Goal: Transaction & Acquisition: Purchase product/service

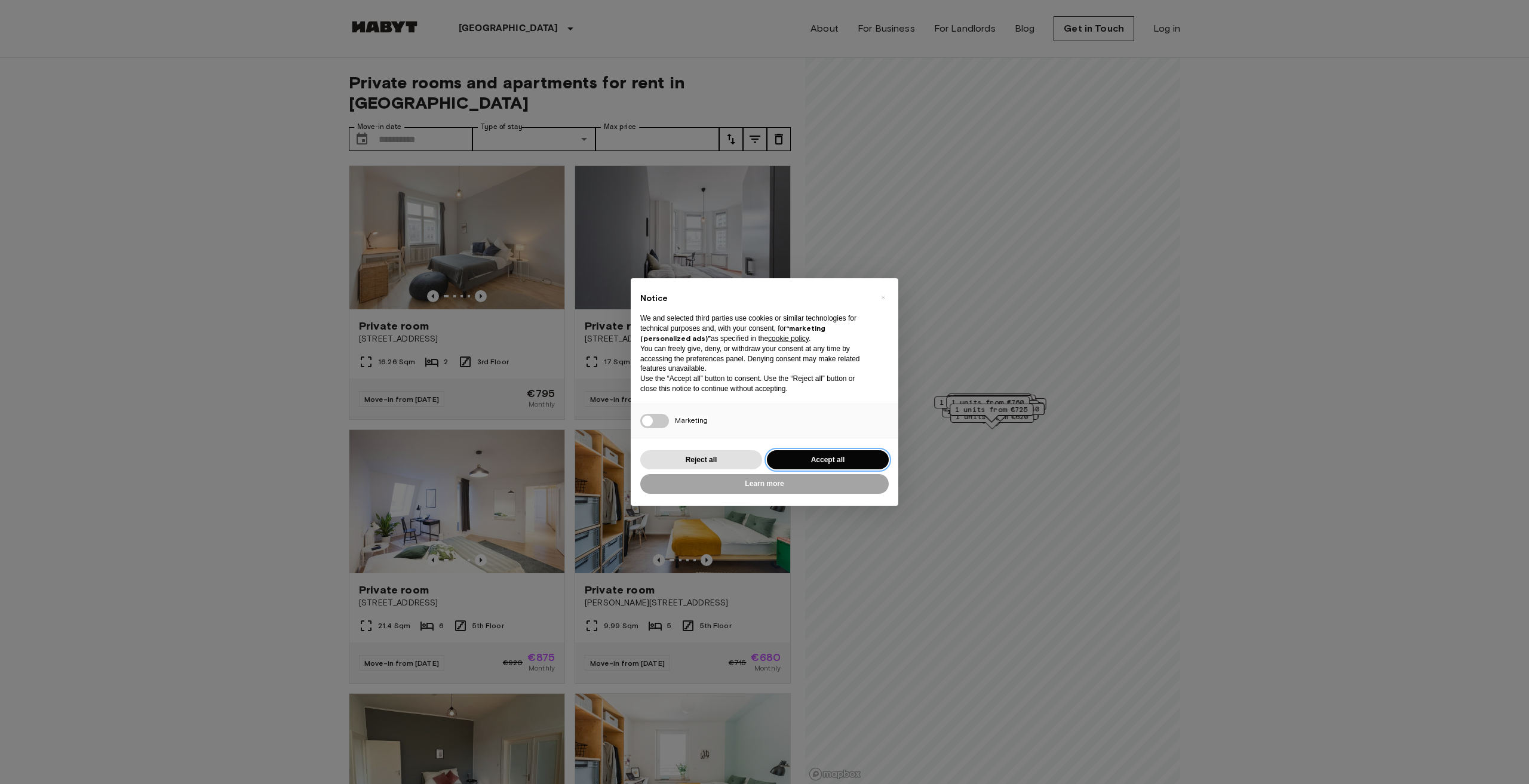
click at [838, 455] on button "Accept all" at bounding box center [828, 460] width 122 height 20
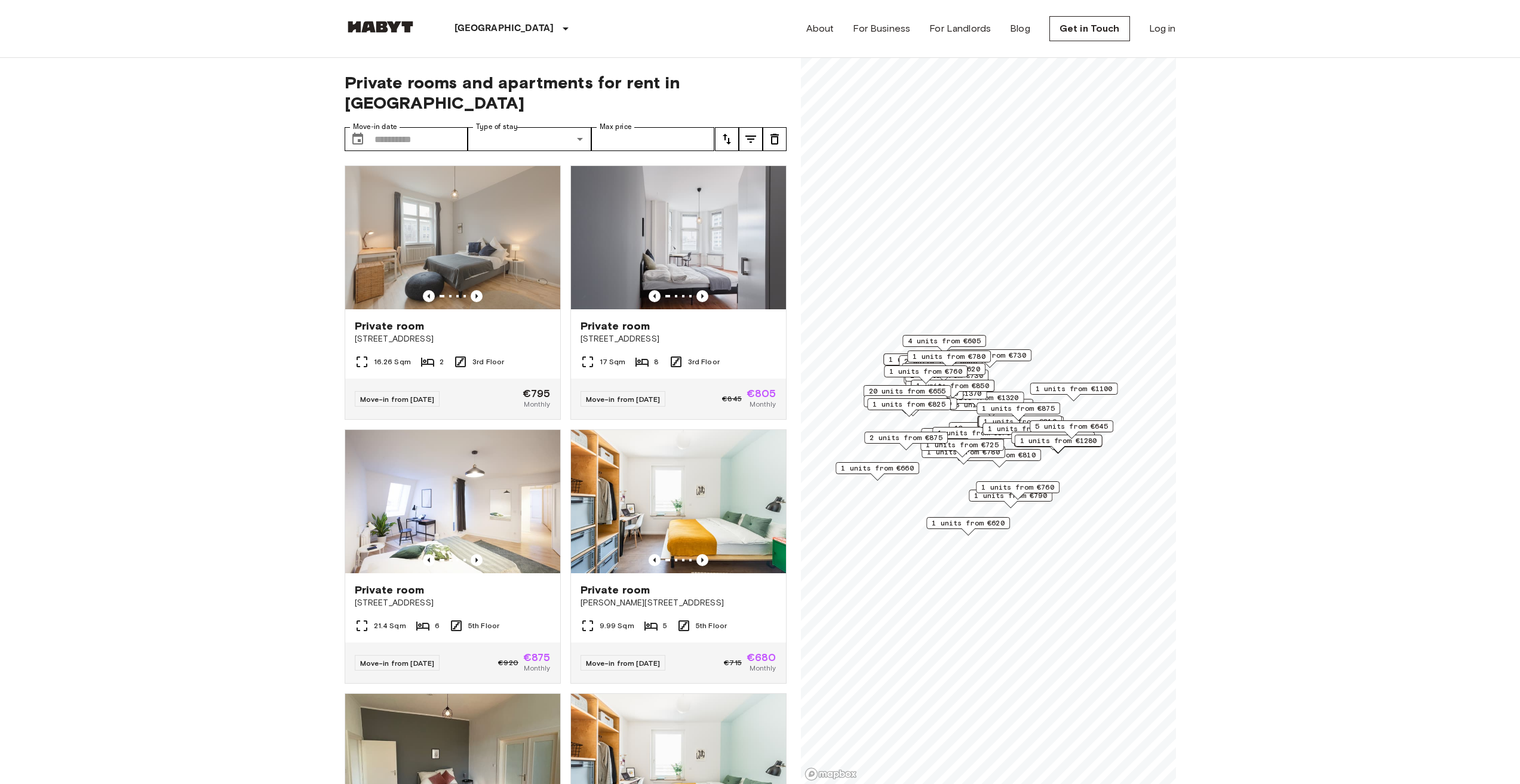
click at [969, 422] on div "18 units from €650" at bounding box center [992, 428] width 87 height 12
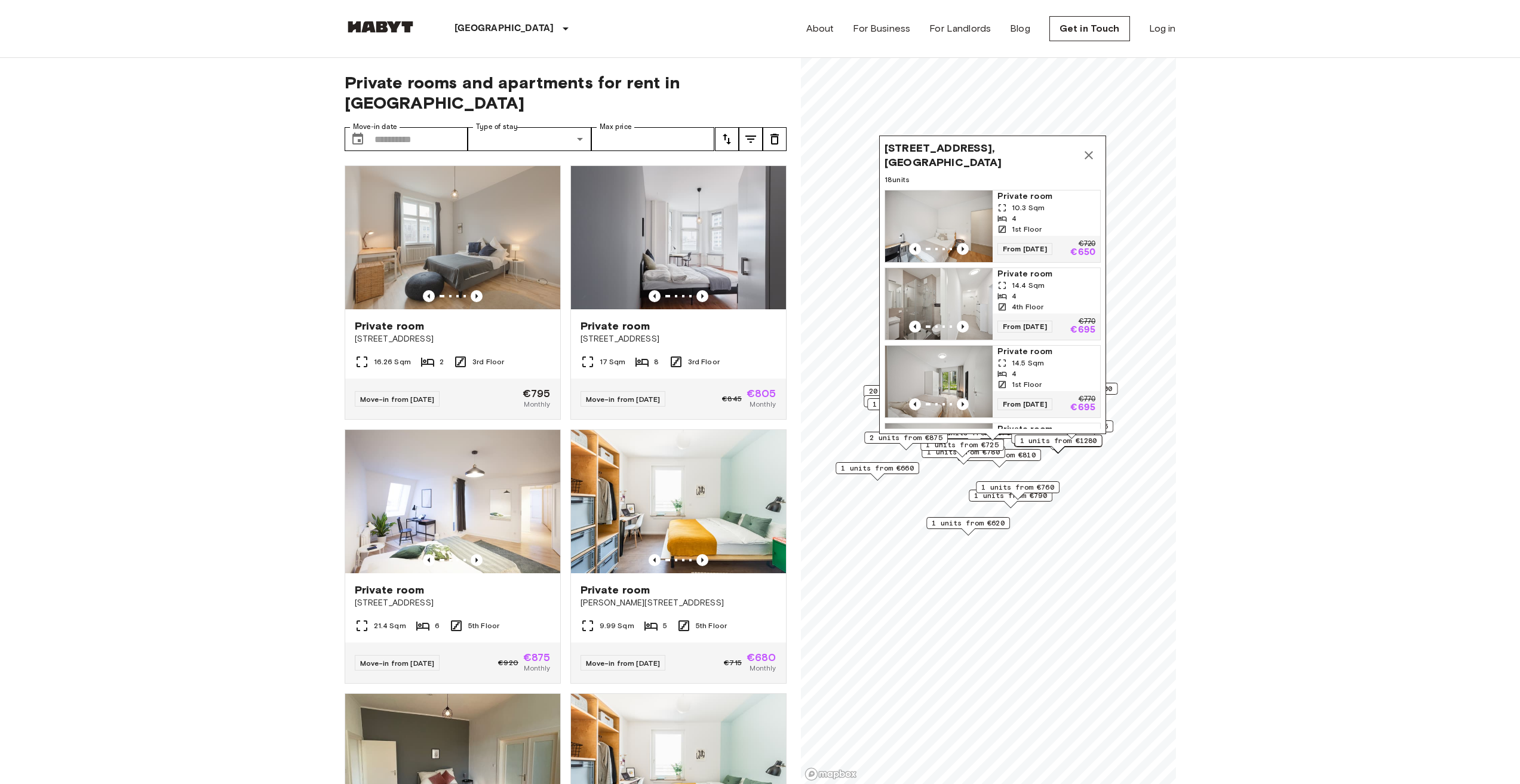
click at [1087, 164] on button "Map marker" at bounding box center [1089, 155] width 24 height 24
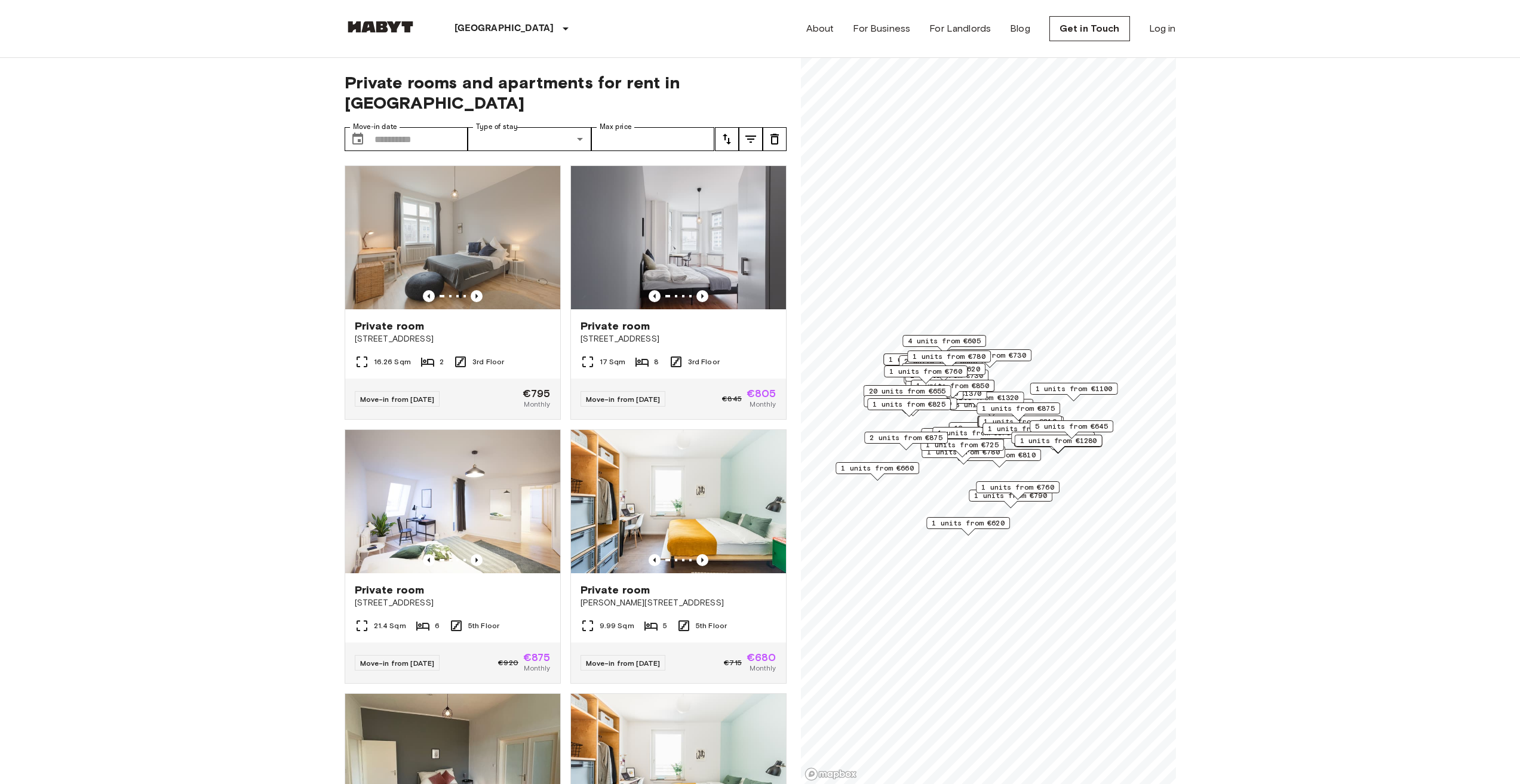
click at [949, 400] on div "1 units from €825" at bounding box center [909, 404] width 84 height 12
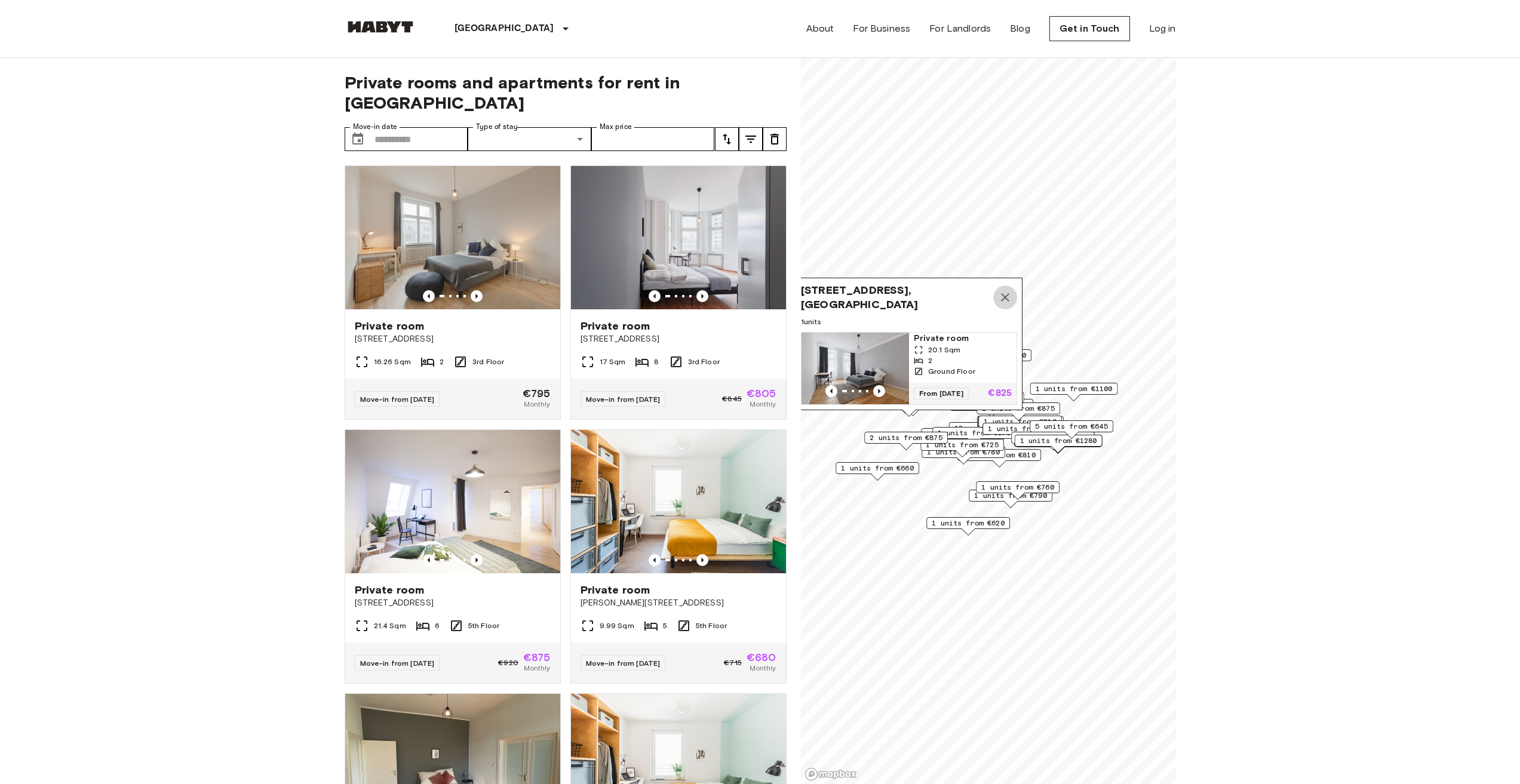
click at [1004, 293] on button "Map marker" at bounding box center [1006, 298] width 24 height 24
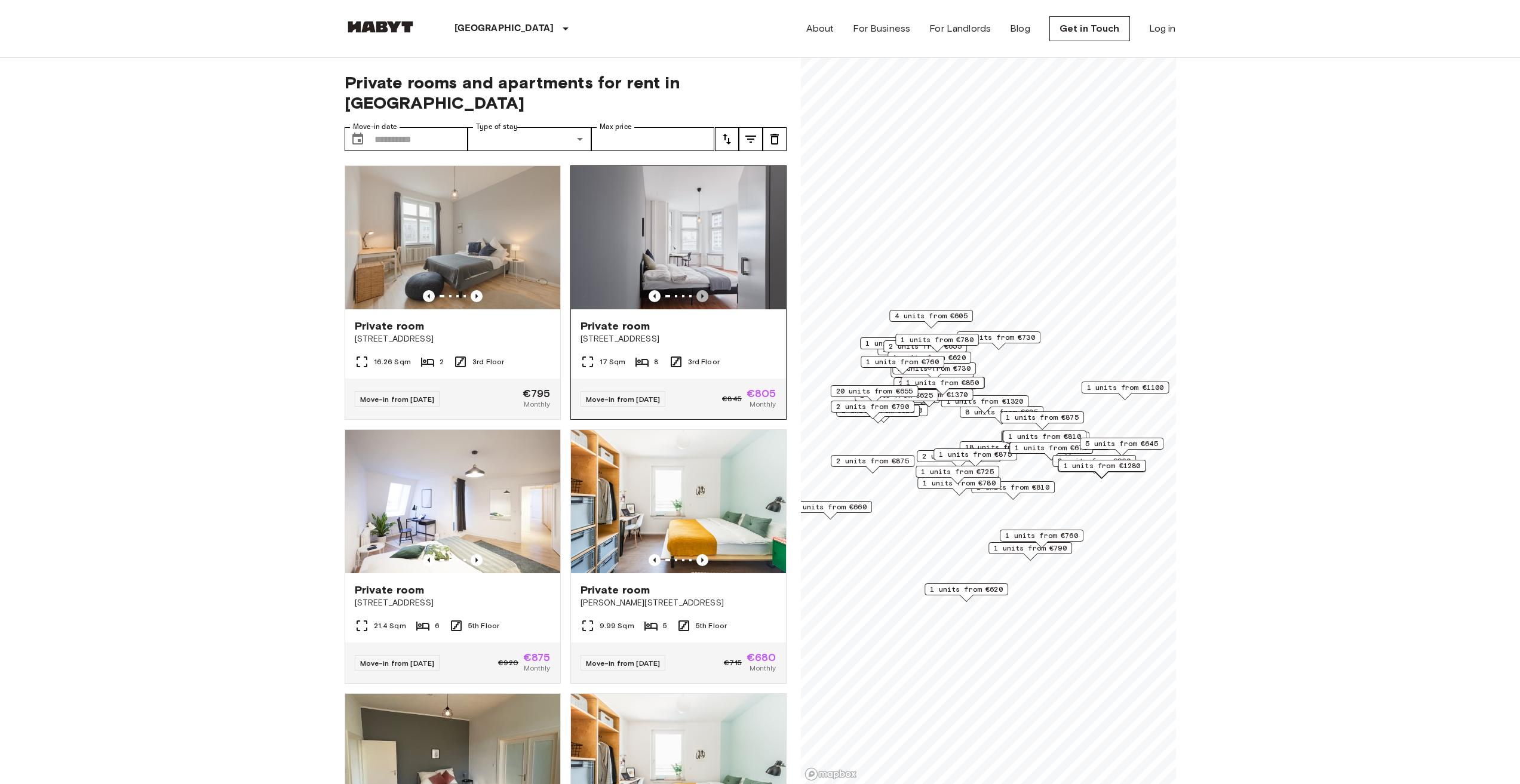
click at [697, 290] on icon "Previous image" at bounding box center [703, 296] width 12 height 12
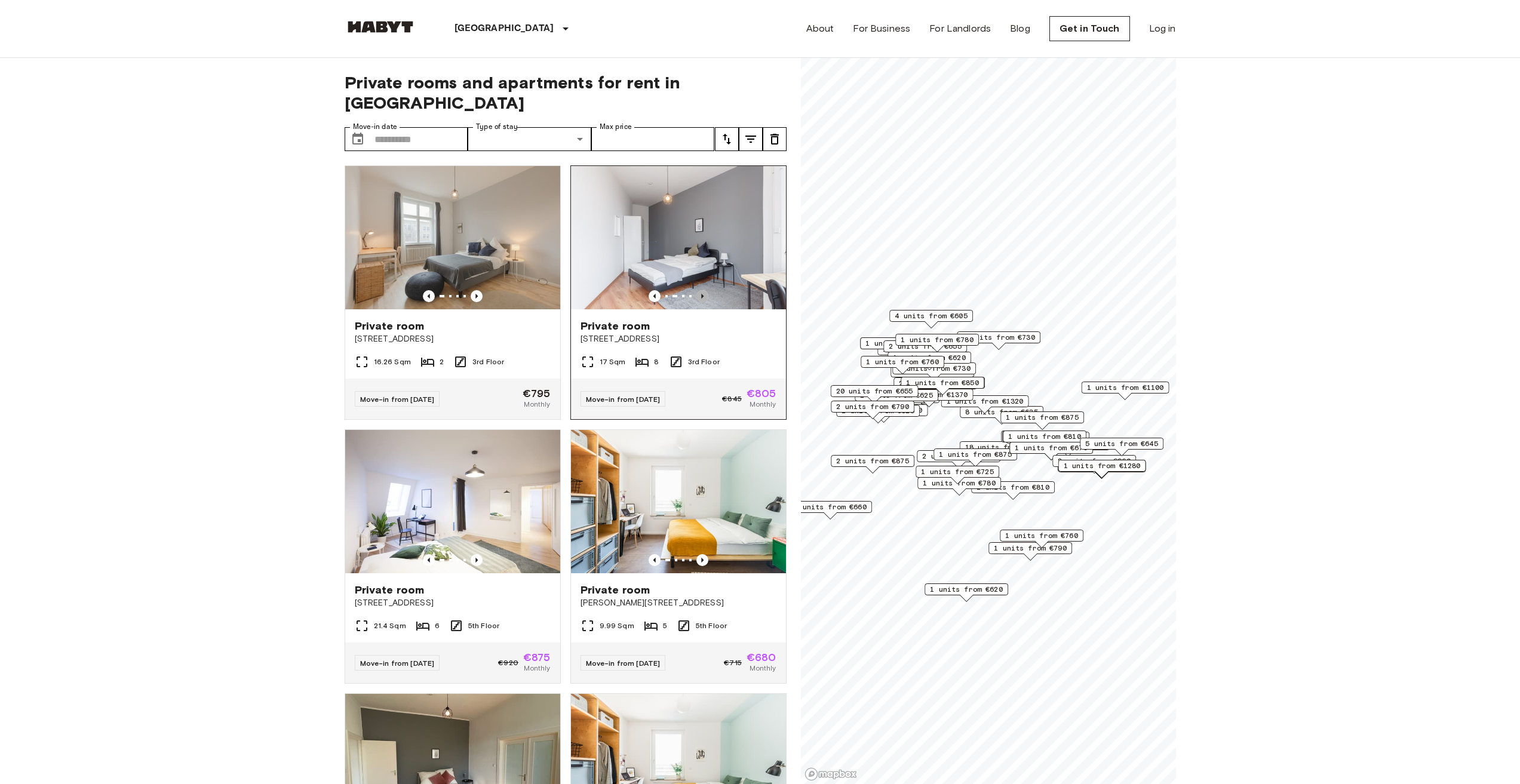
click at [697, 290] on icon "Previous image" at bounding box center [703, 296] width 12 height 12
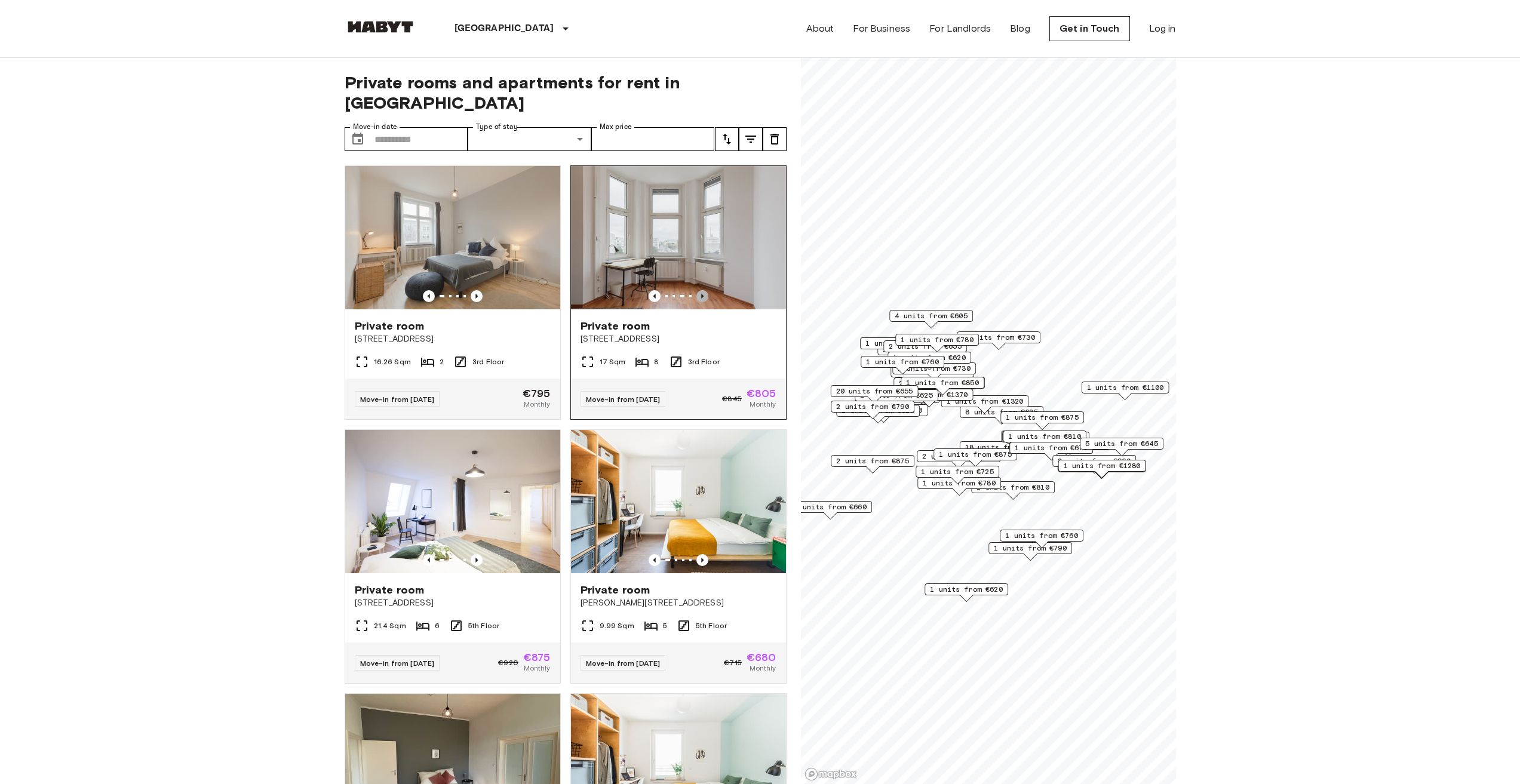
click at [697, 290] on icon "Previous image" at bounding box center [703, 296] width 12 height 12
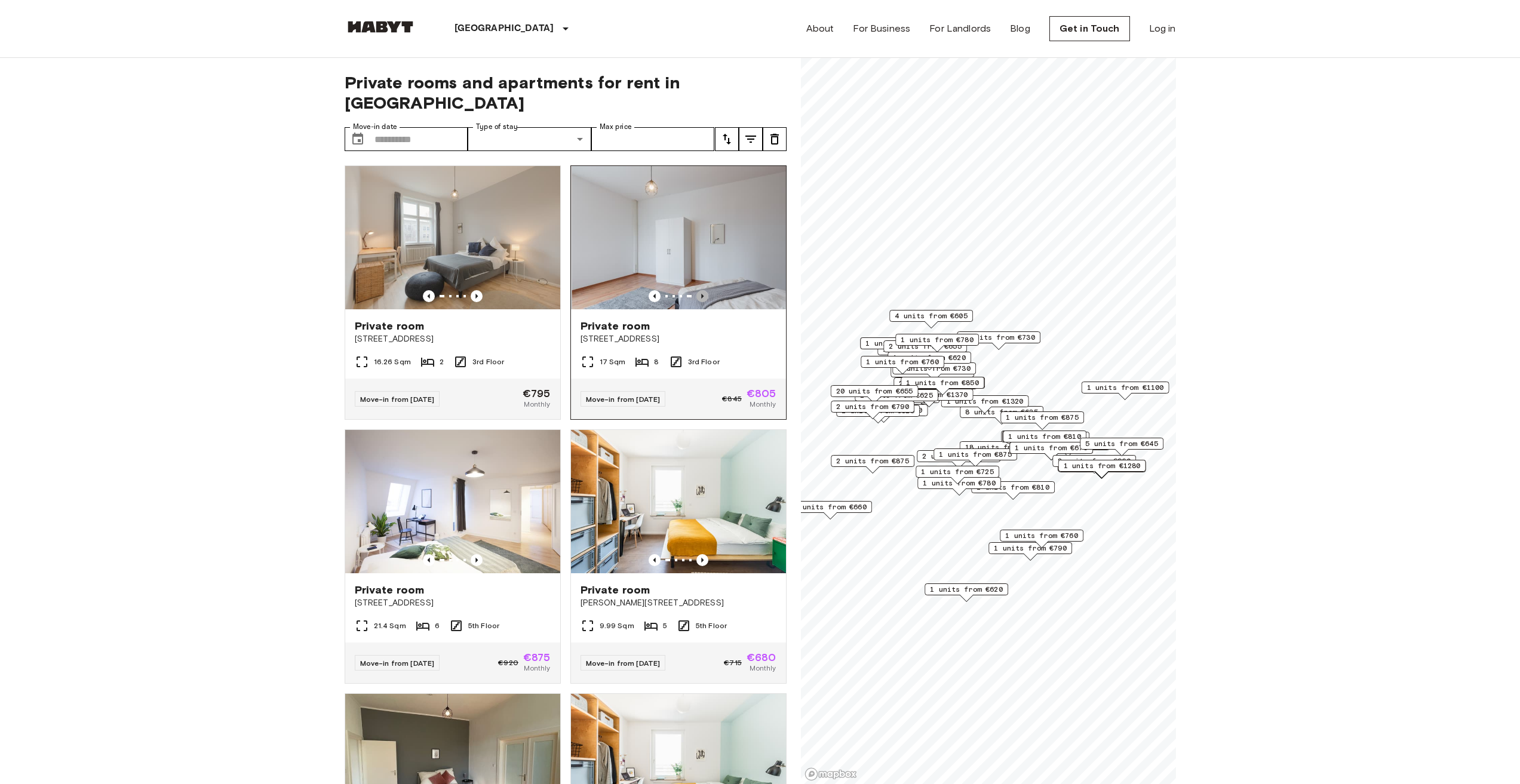
click at [697, 290] on icon "Previous image" at bounding box center [703, 296] width 12 height 12
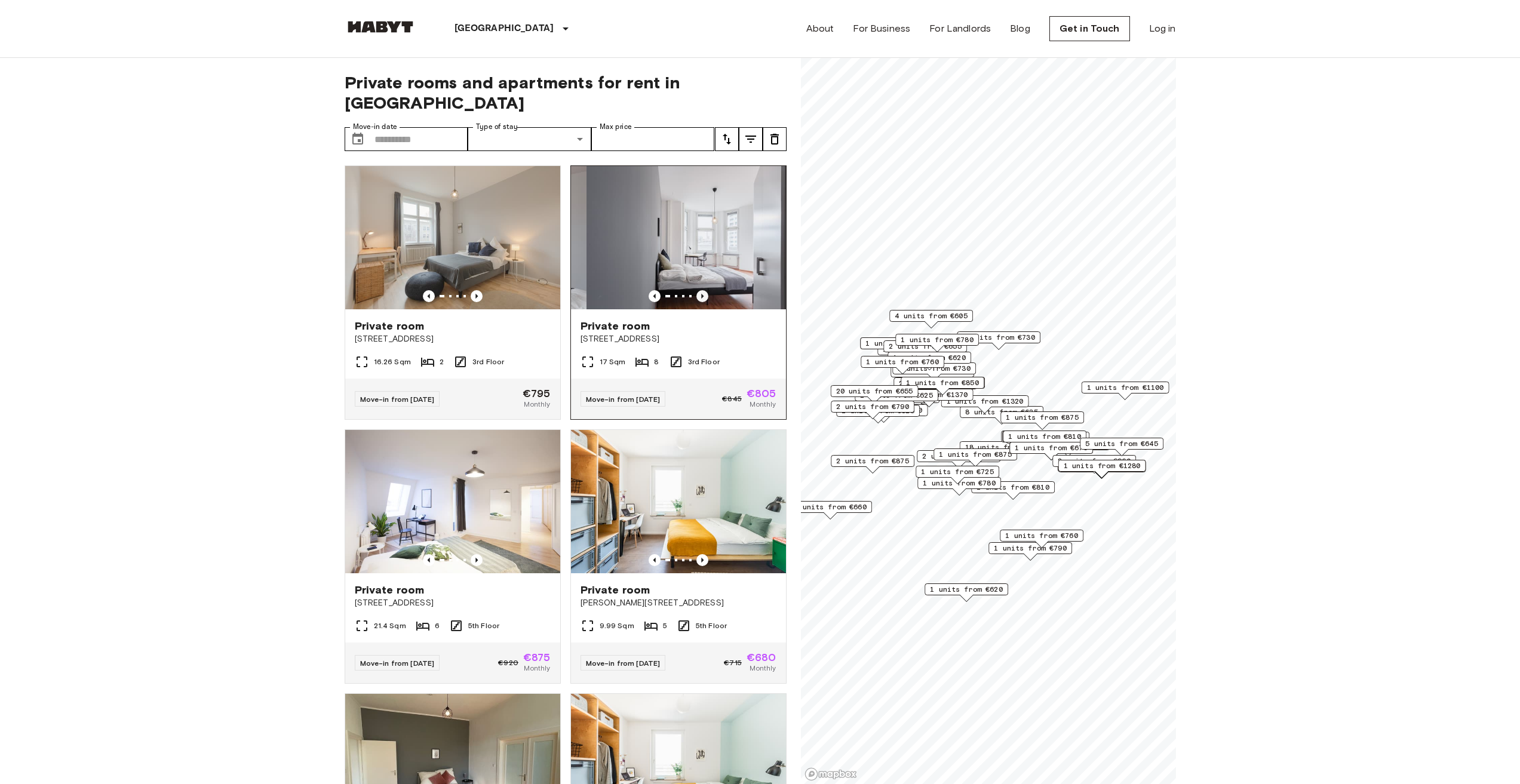
click at [697, 290] on icon "Previous image" at bounding box center [703, 296] width 12 height 12
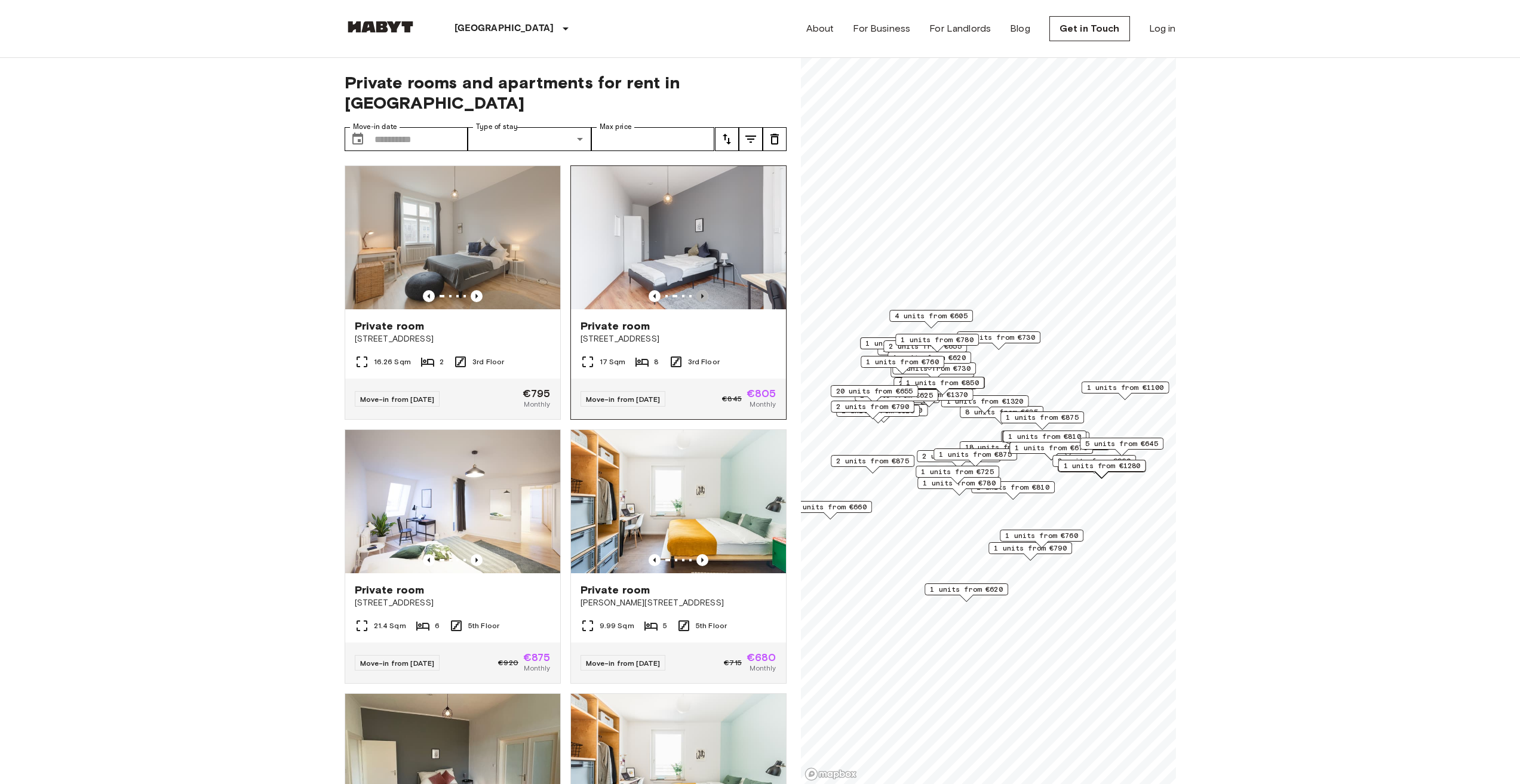
click at [697, 290] on icon "Previous image" at bounding box center [703, 296] width 12 height 12
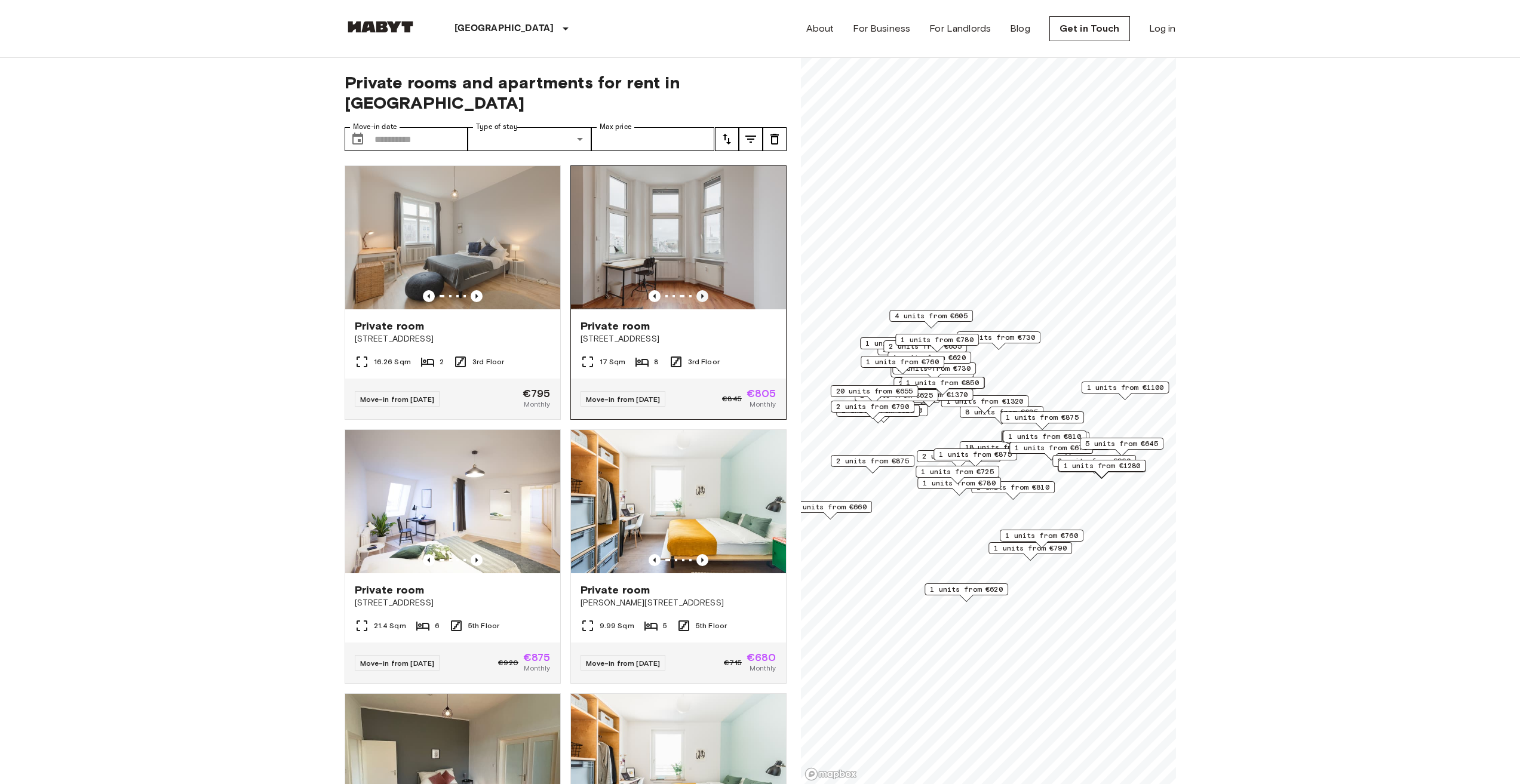
click at [697, 290] on icon "Previous image" at bounding box center [703, 296] width 12 height 12
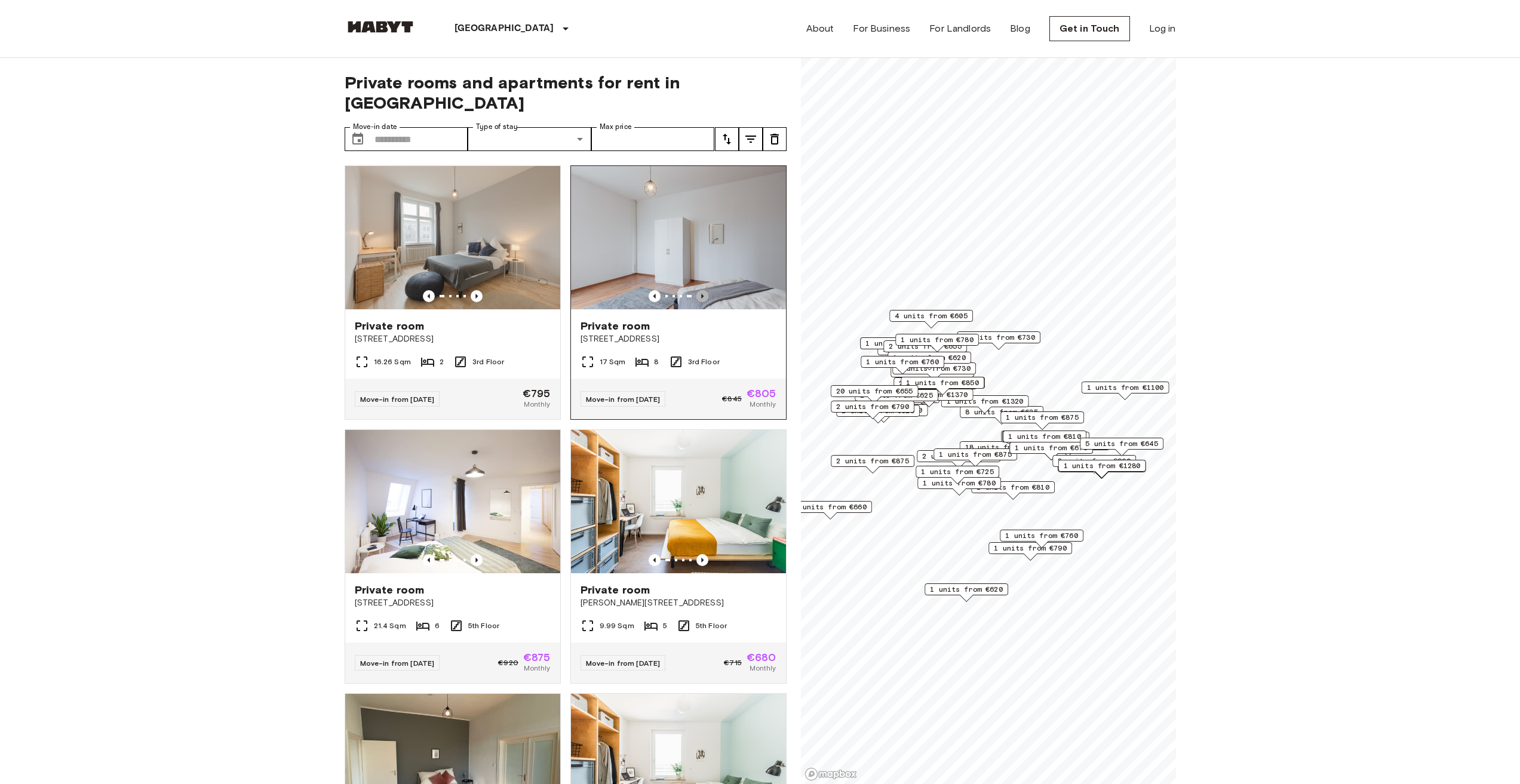
click at [697, 290] on icon "Previous image" at bounding box center [703, 296] width 12 height 12
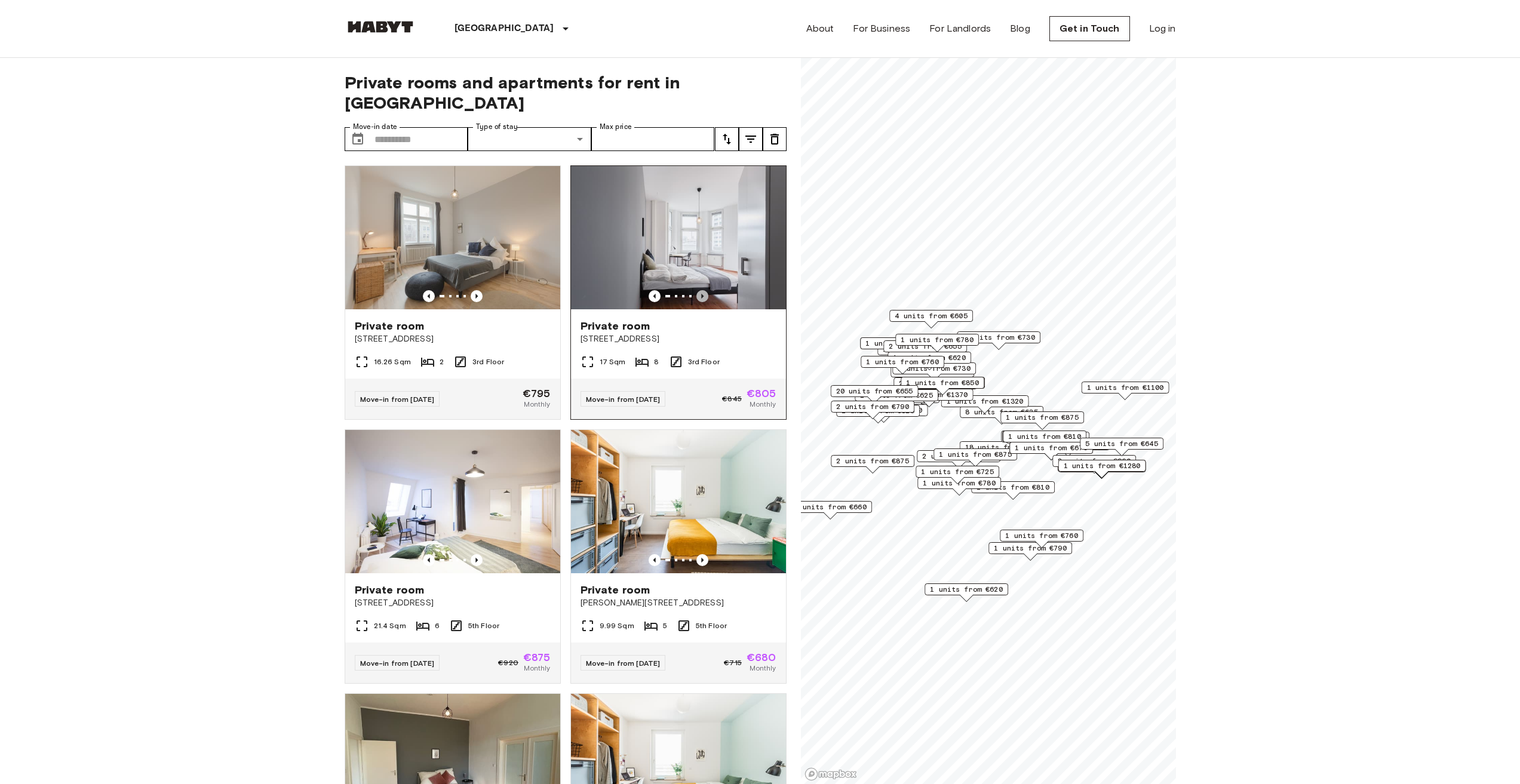
click at [697, 290] on icon "Previous image" at bounding box center [703, 296] width 12 height 12
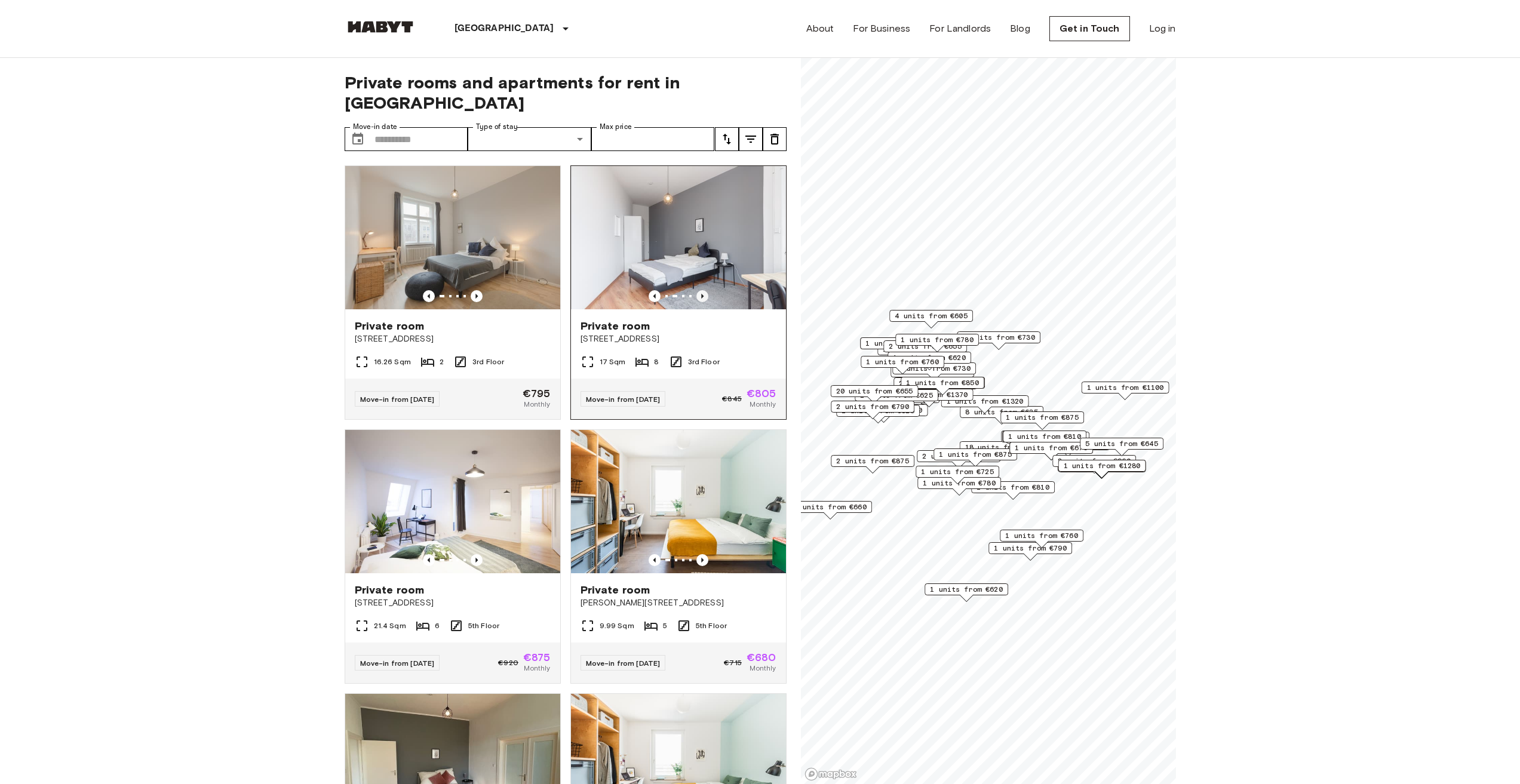
click at [697, 290] on icon "Previous image" at bounding box center [703, 296] width 12 height 12
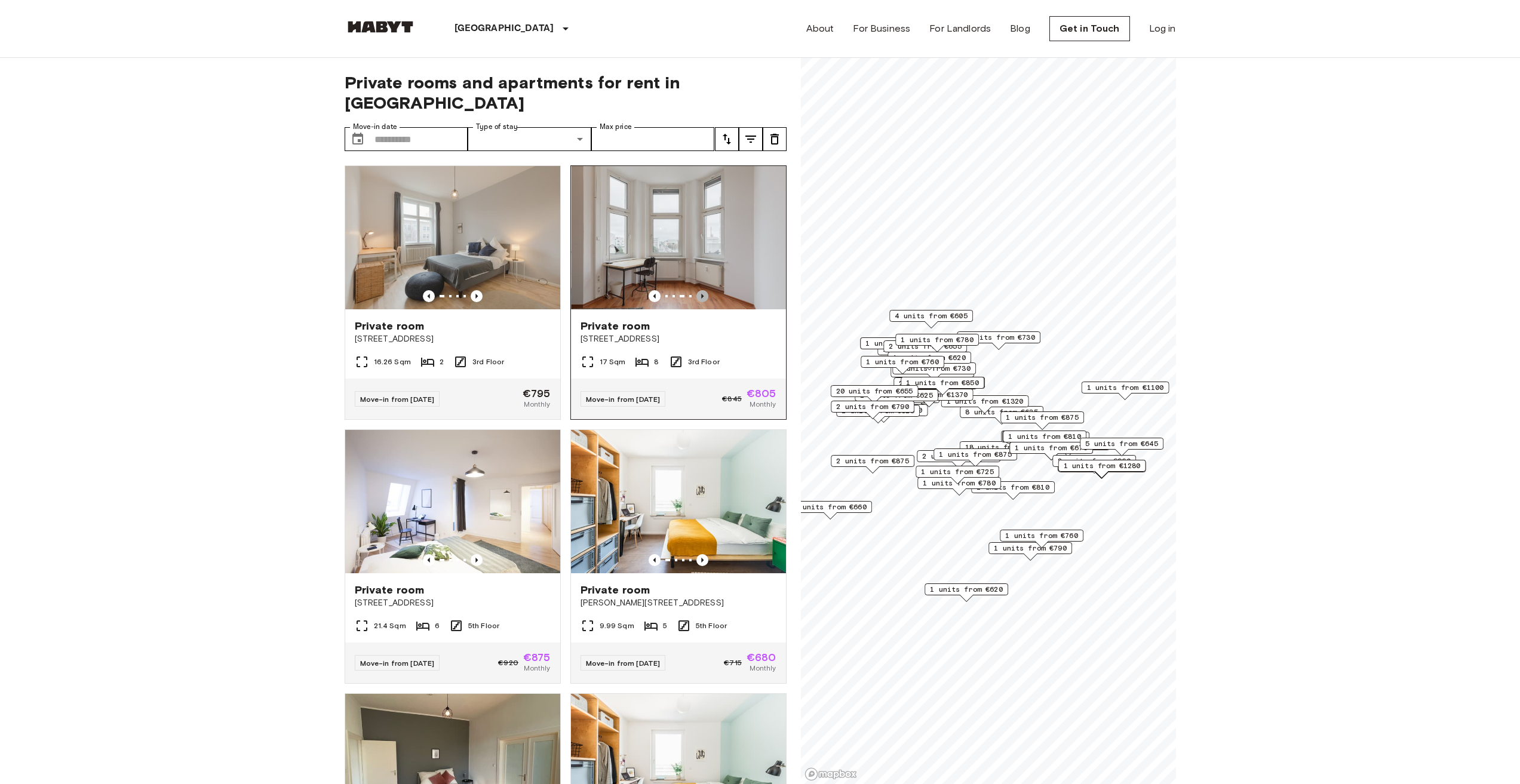
click at [697, 290] on icon "Previous image" at bounding box center [703, 296] width 12 height 12
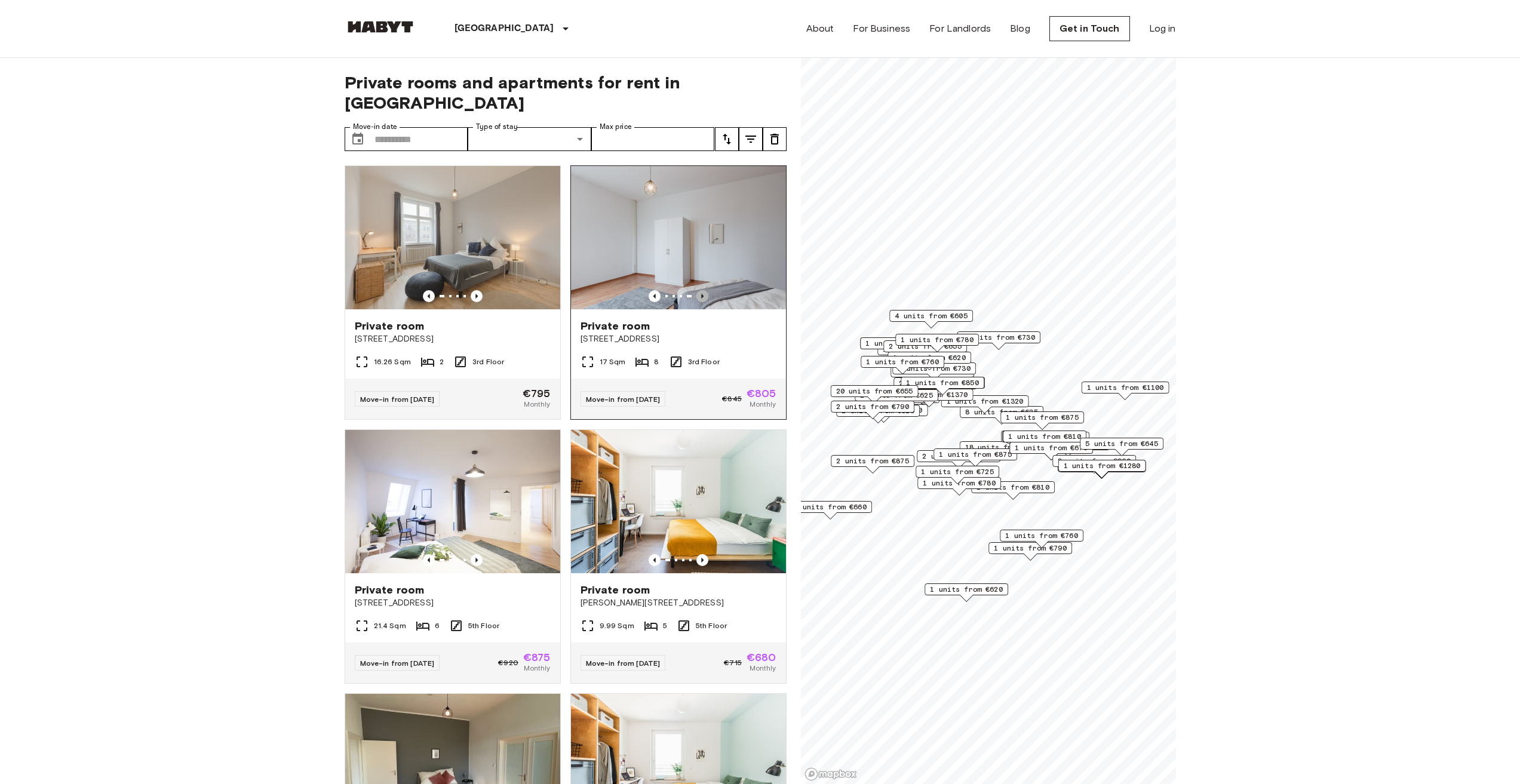
click at [697, 290] on icon "Previous image" at bounding box center [703, 296] width 12 height 12
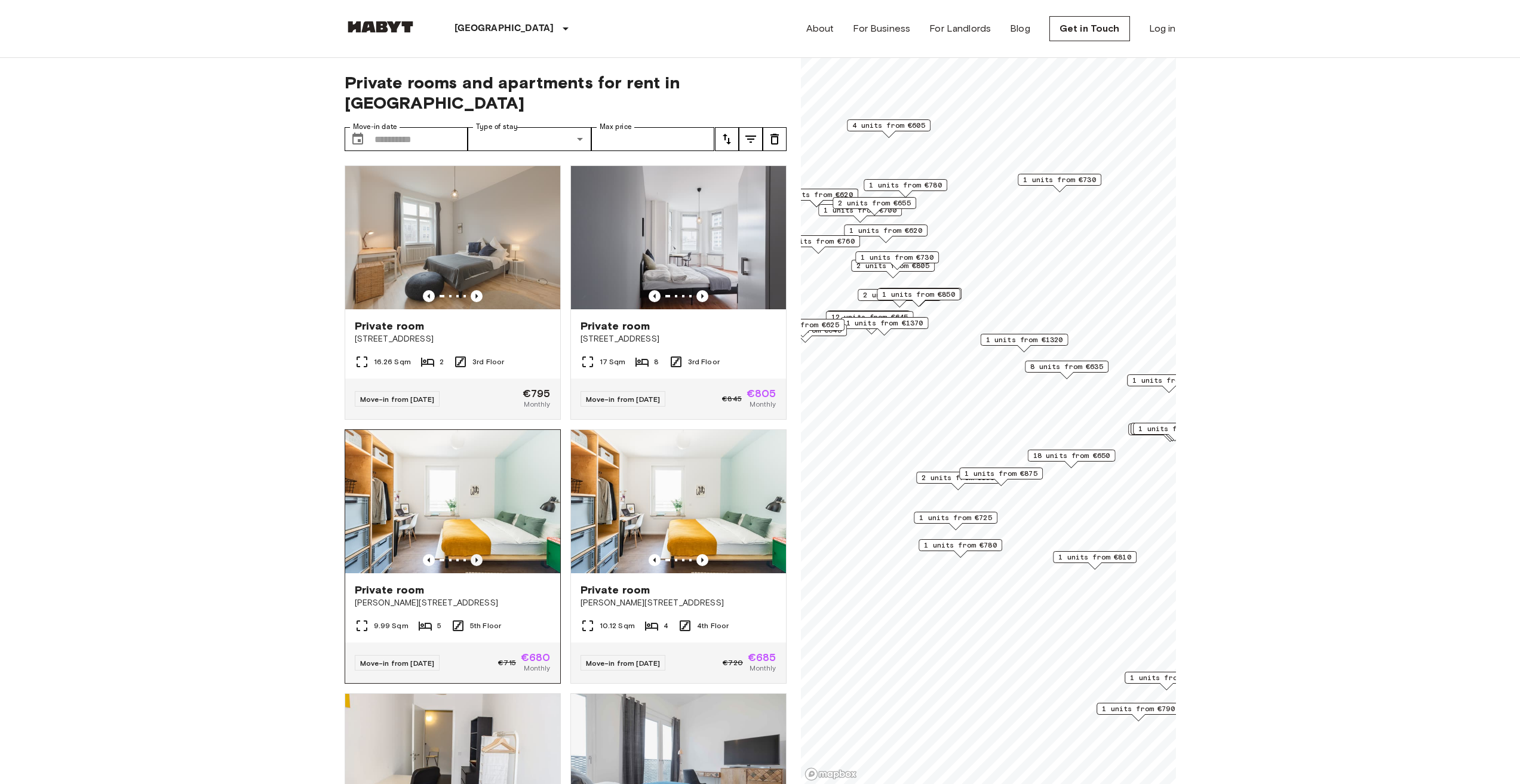
click at [473, 554] on icon "Previous image" at bounding box center [477, 560] width 12 height 12
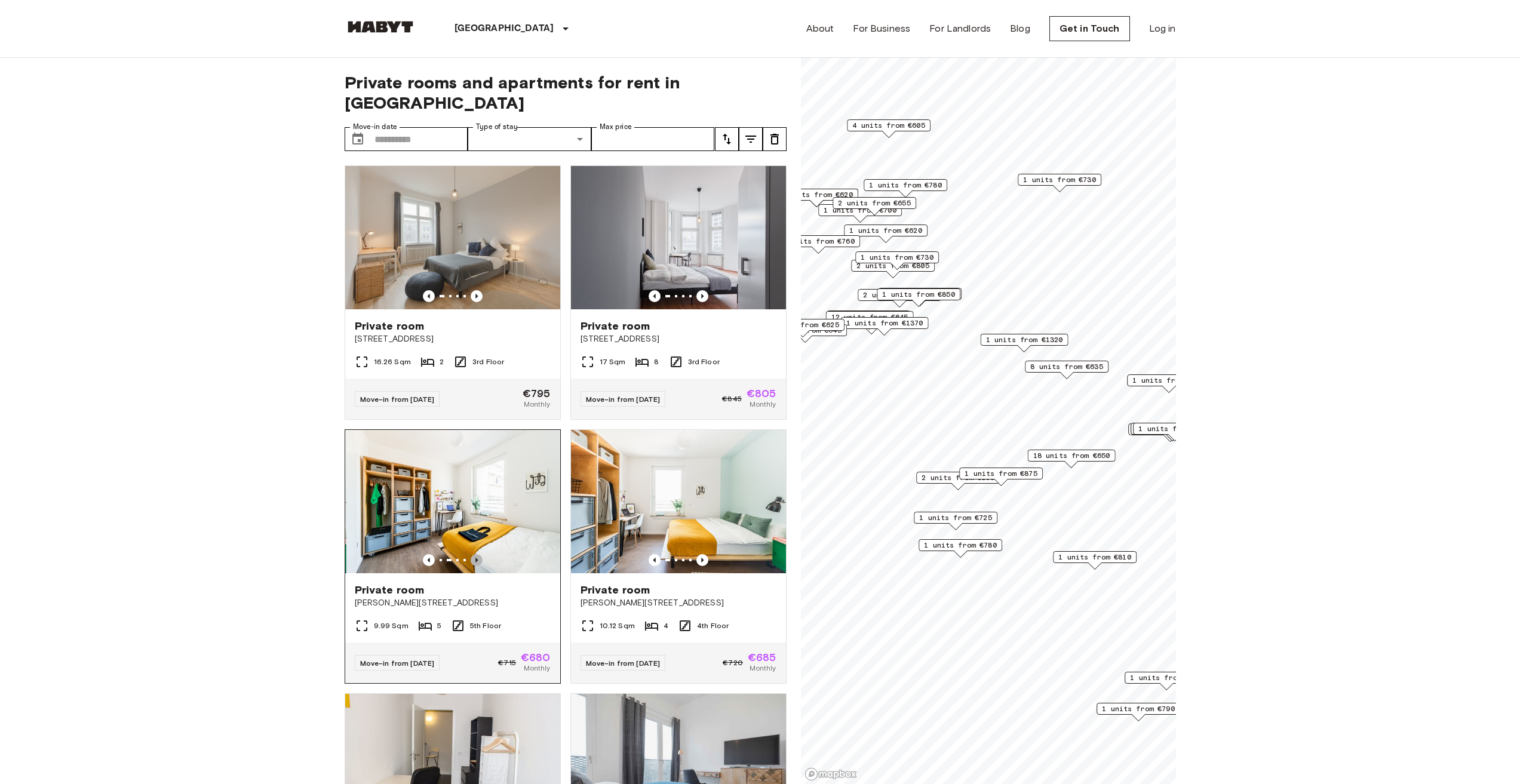
click at [473, 554] on icon "Previous image" at bounding box center [477, 560] width 12 height 12
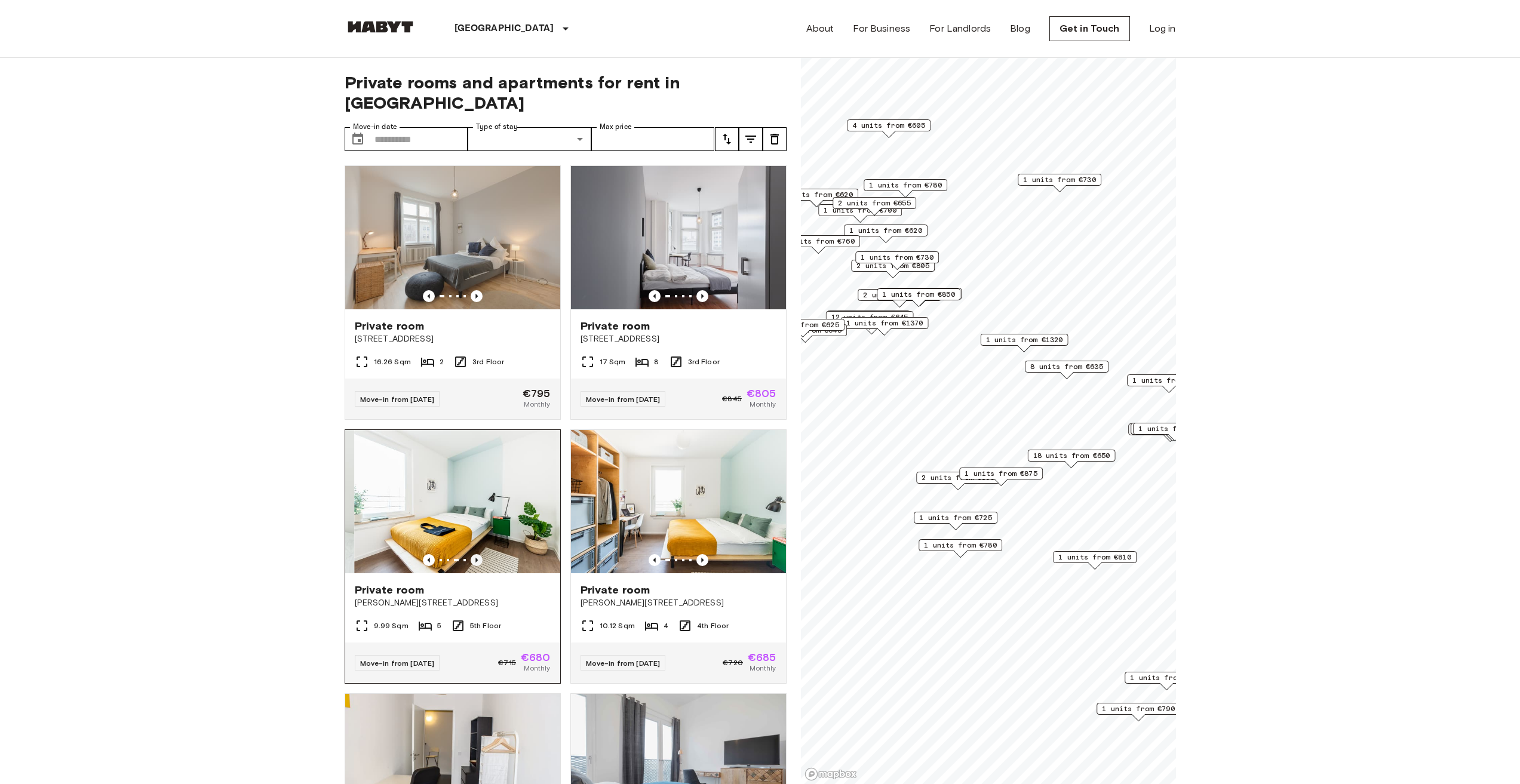
click at [473, 554] on icon "Previous image" at bounding box center [477, 560] width 12 height 12
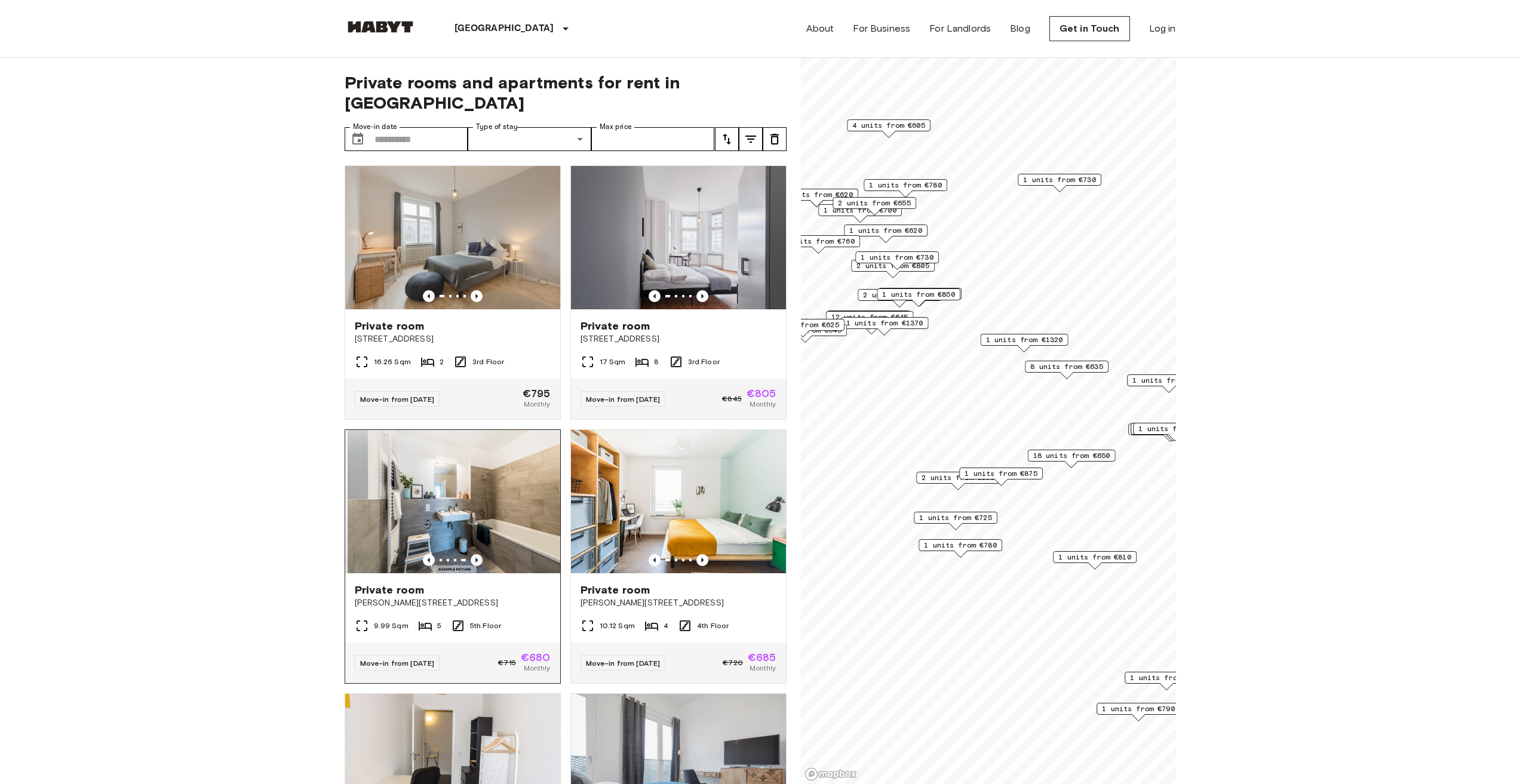
click at [473, 554] on icon "Previous image" at bounding box center [477, 560] width 12 height 12
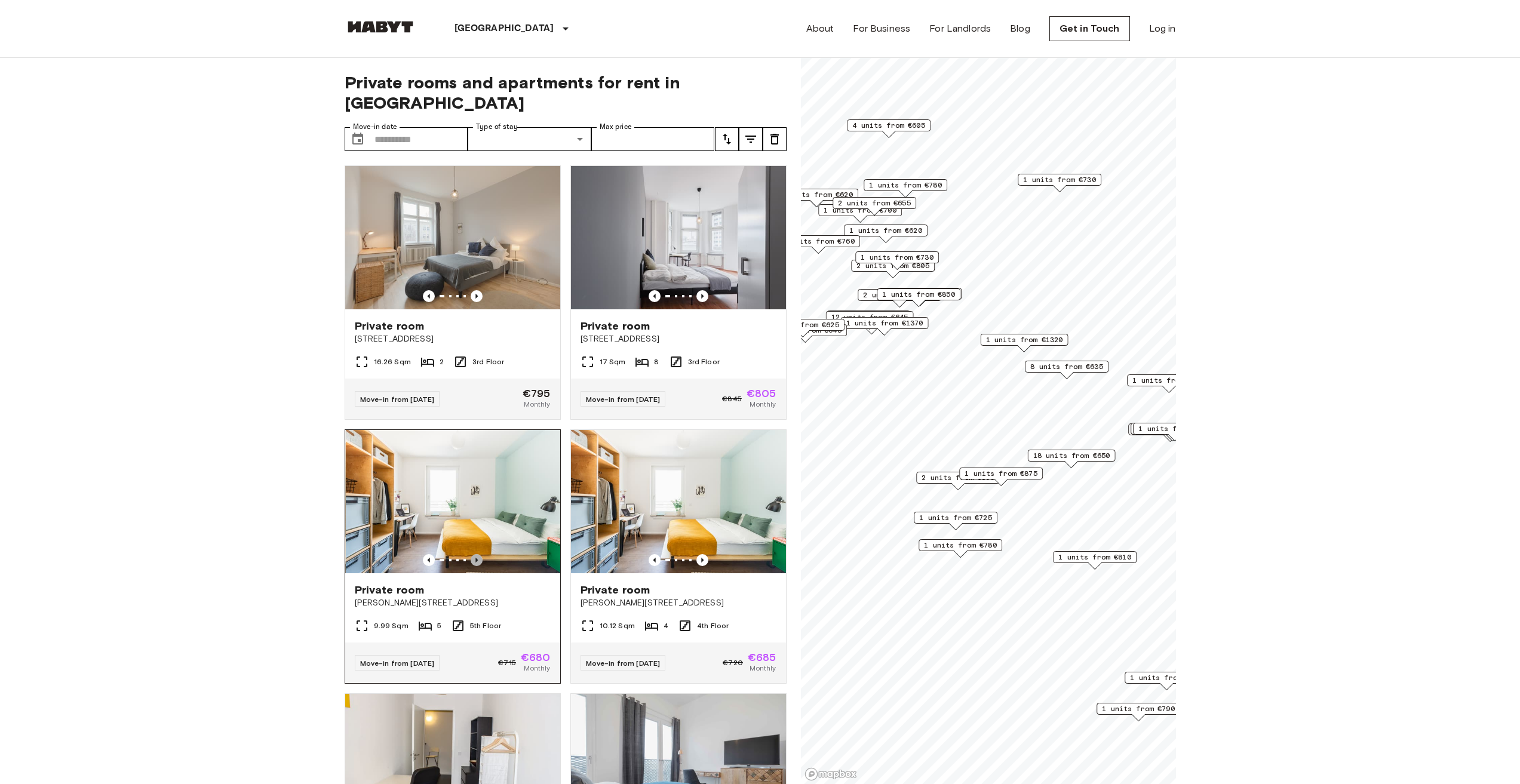
click at [473, 554] on icon "Previous image" at bounding box center [477, 560] width 12 height 12
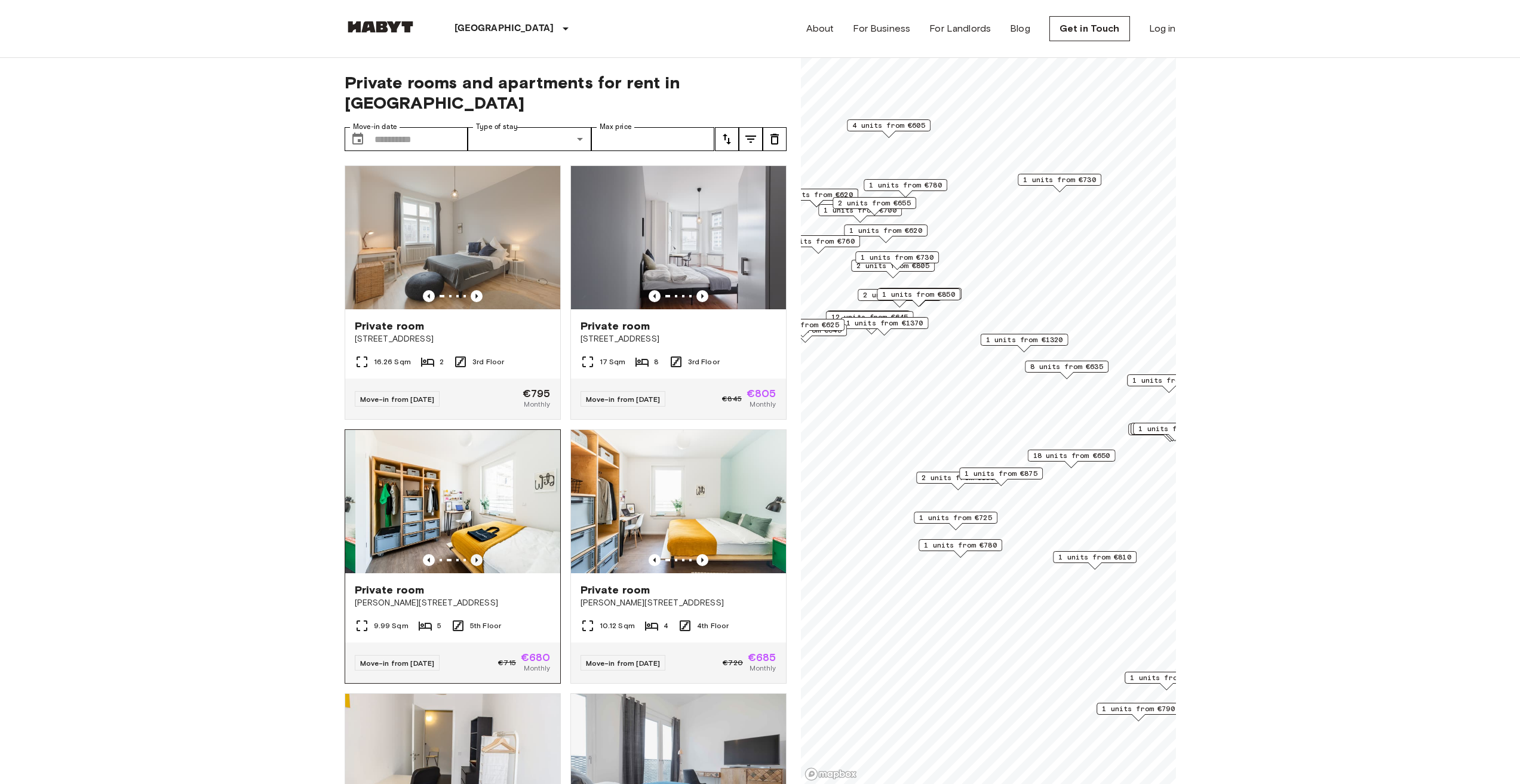
click at [473, 554] on icon "Previous image" at bounding box center [477, 560] width 12 height 12
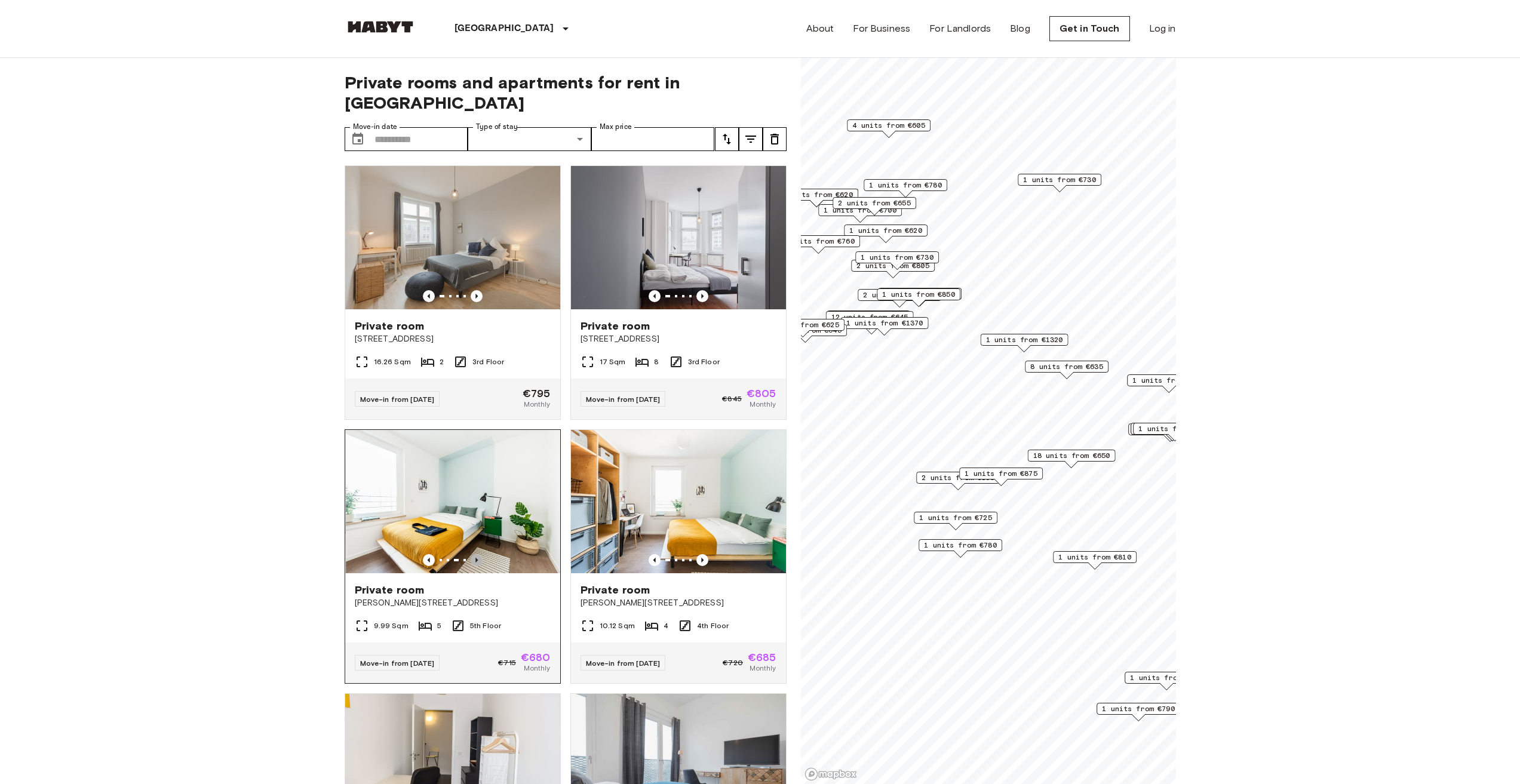
click at [473, 554] on icon "Previous image" at bounding box center [477, 560] width 12 height 12
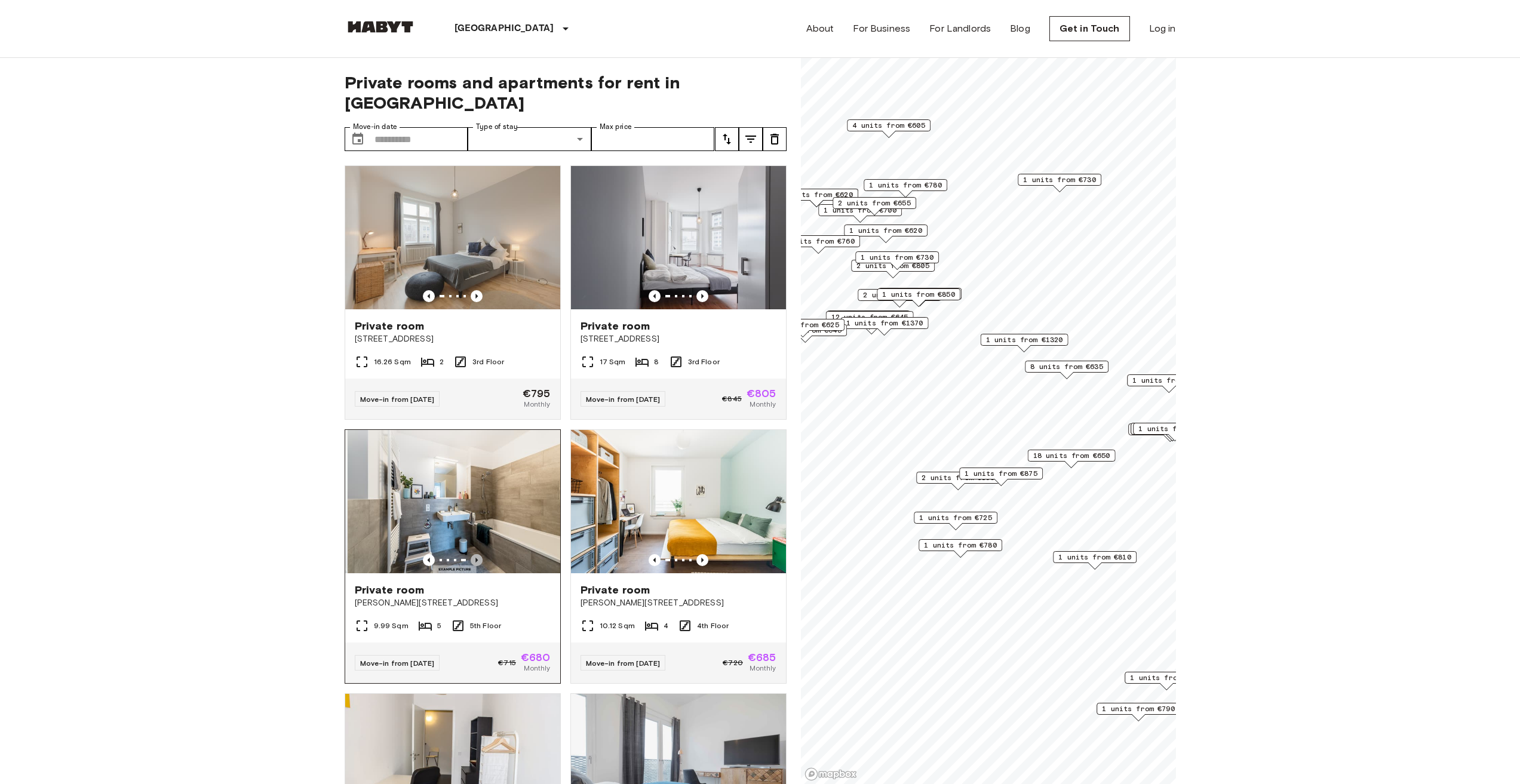
click at [473, 554] on icon "Previous image" at bounding box center [477, 560] width 12 height 12
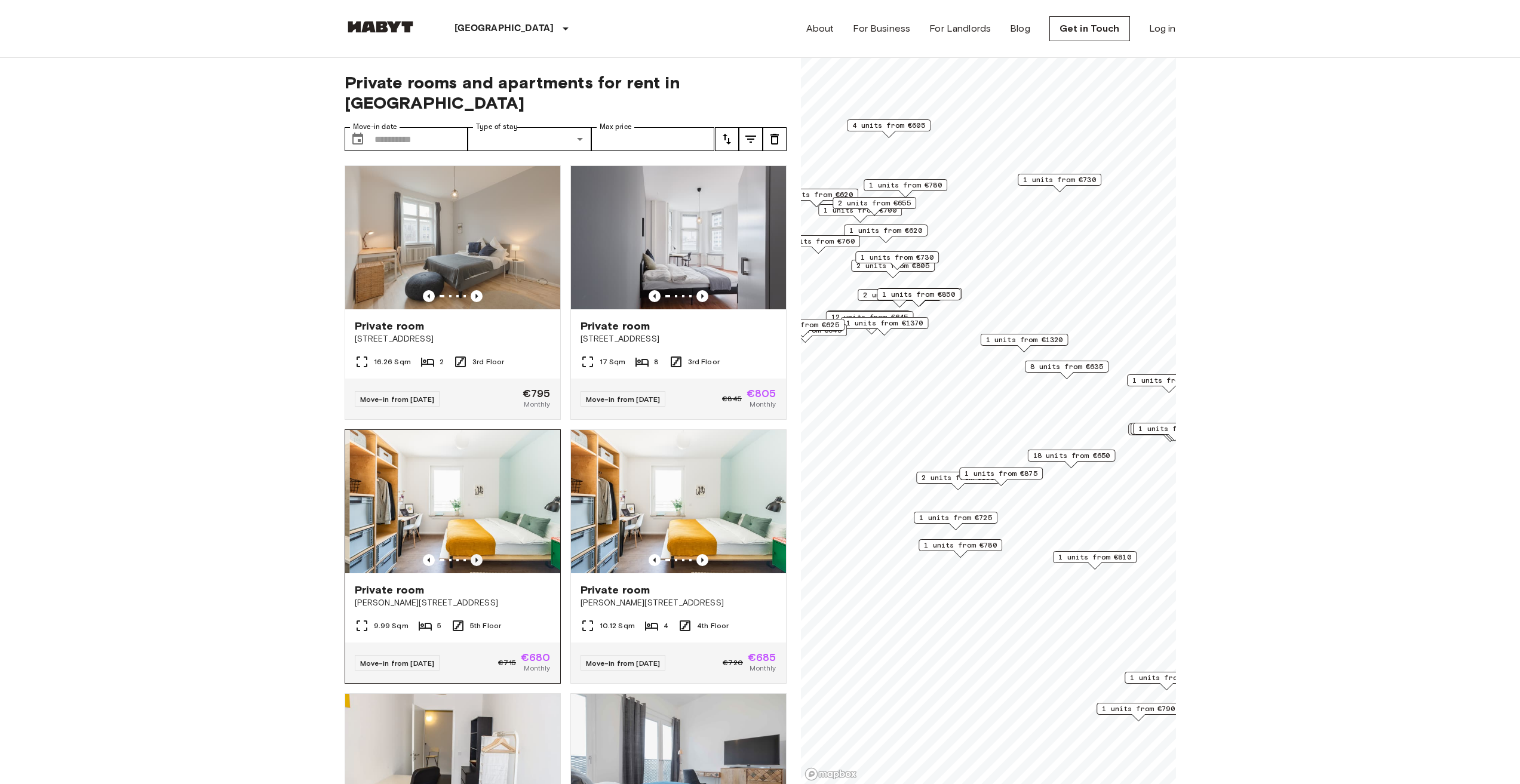
click at [473, 554] on icon "Previous image" at bounding box center [477, 560] width 12 height 12
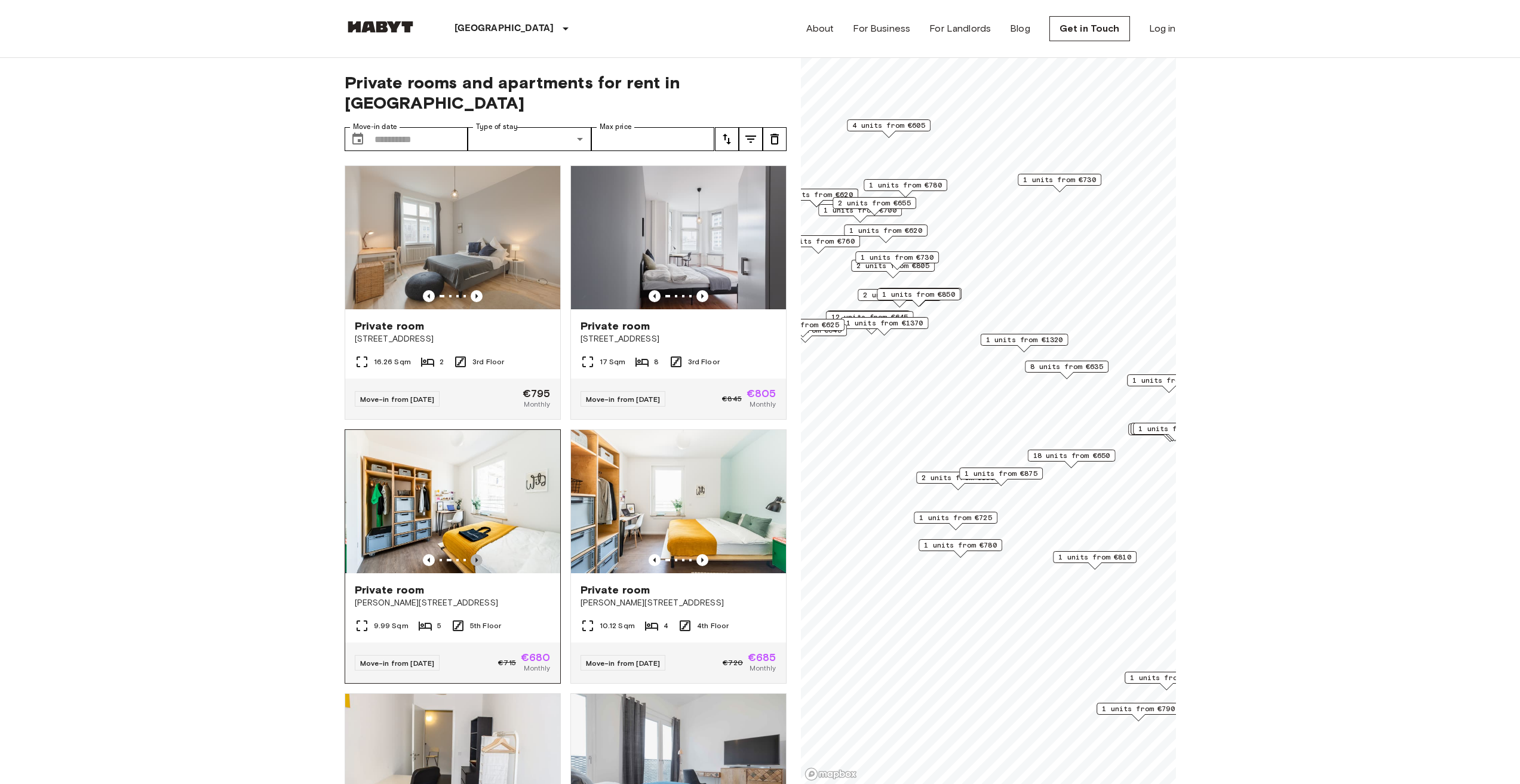
click at [473, 554] on icon "Previous image" at bounding box center [477, 560] width 12 height 12
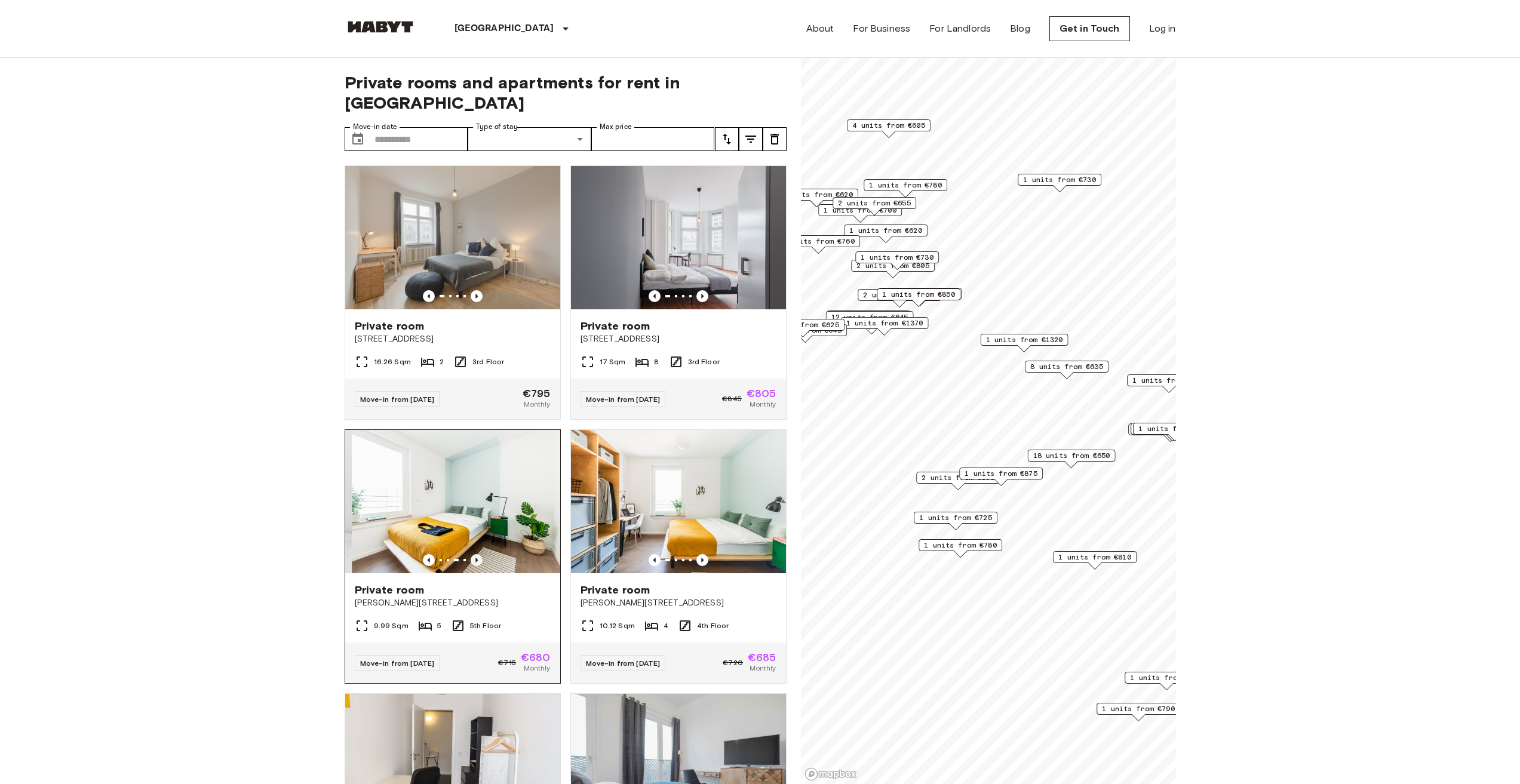
click at [473, 554] on icon "Previous image" at bounding box center [477, 560] width 12 height 12
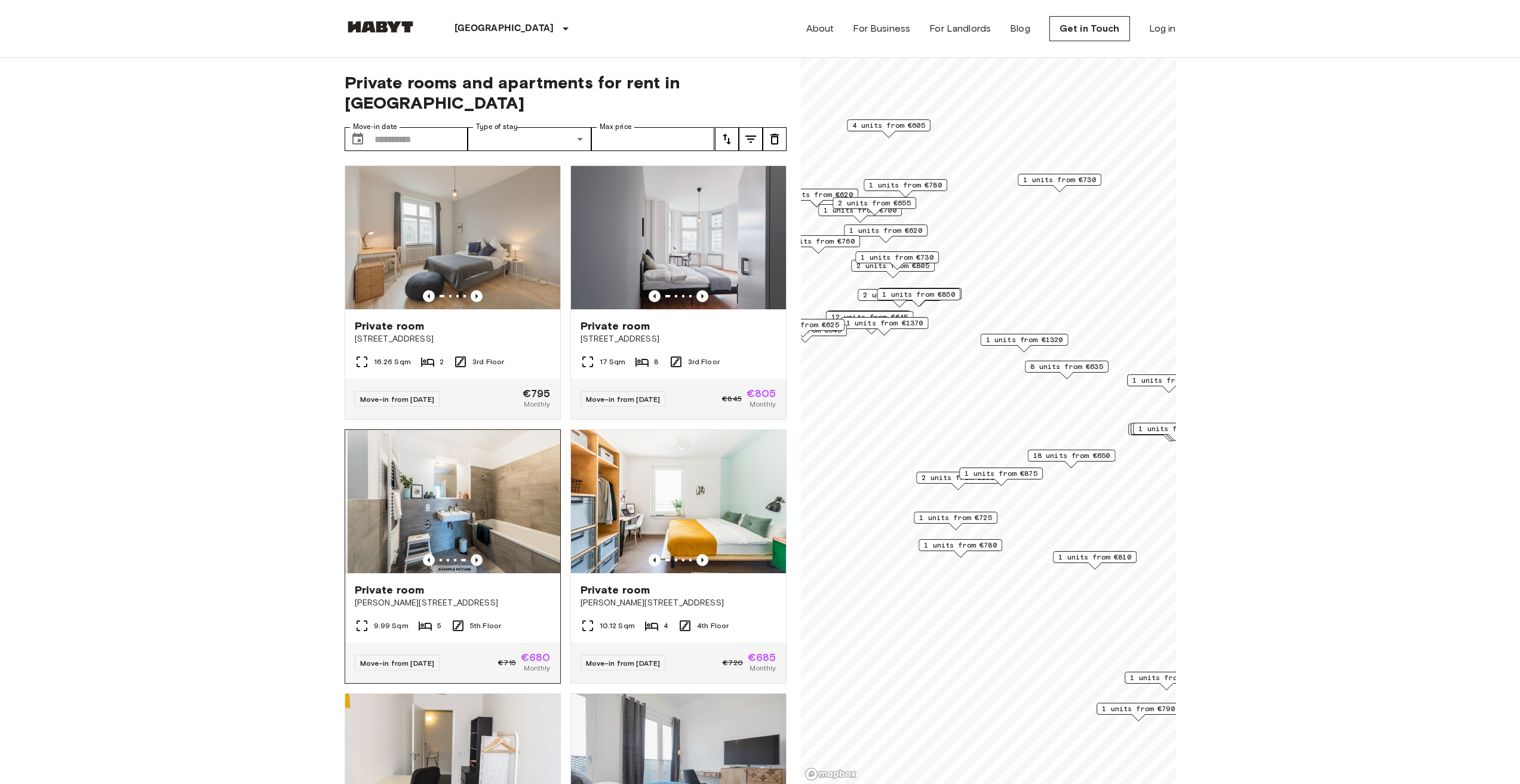
click at [473, 554] on icon "Previous image" at bounding box center [477, 560] width 12 height 12
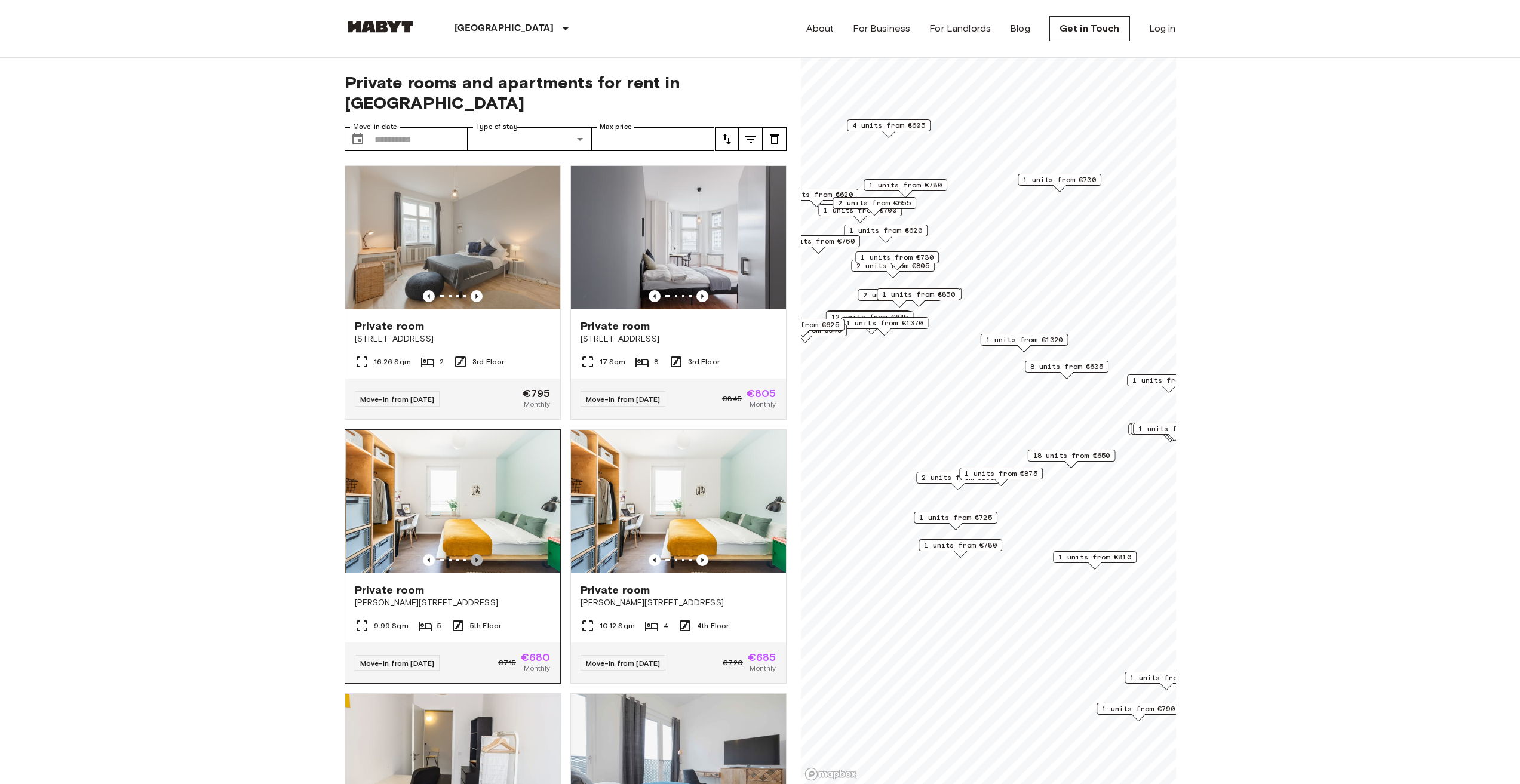
click at [473, 554] on icon "Previous image" at bounding box center [477, 560] width 12 height 12
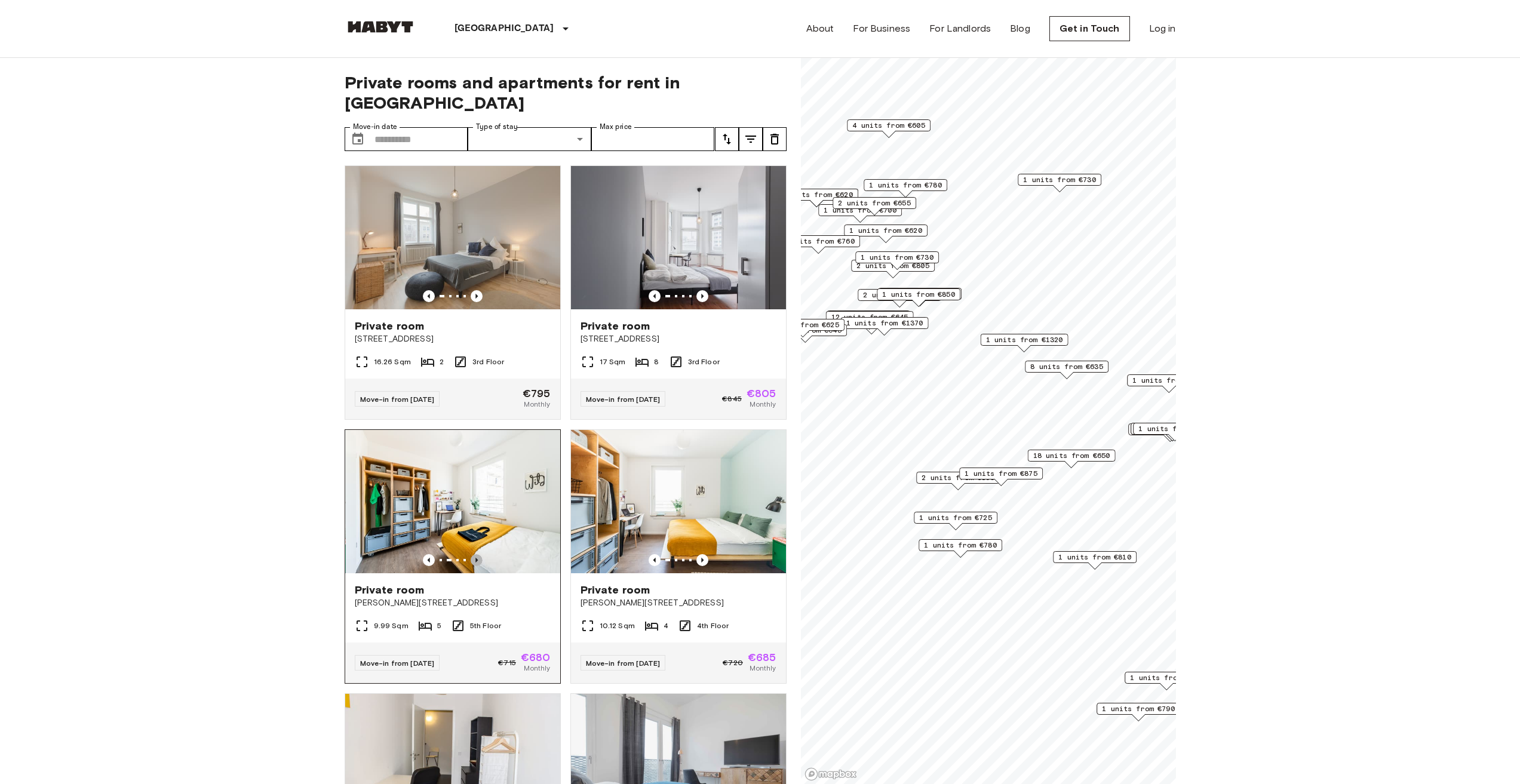
click at [473, 554] on icon "Previous image" at bounding box center [477, 560] width 12 height 12
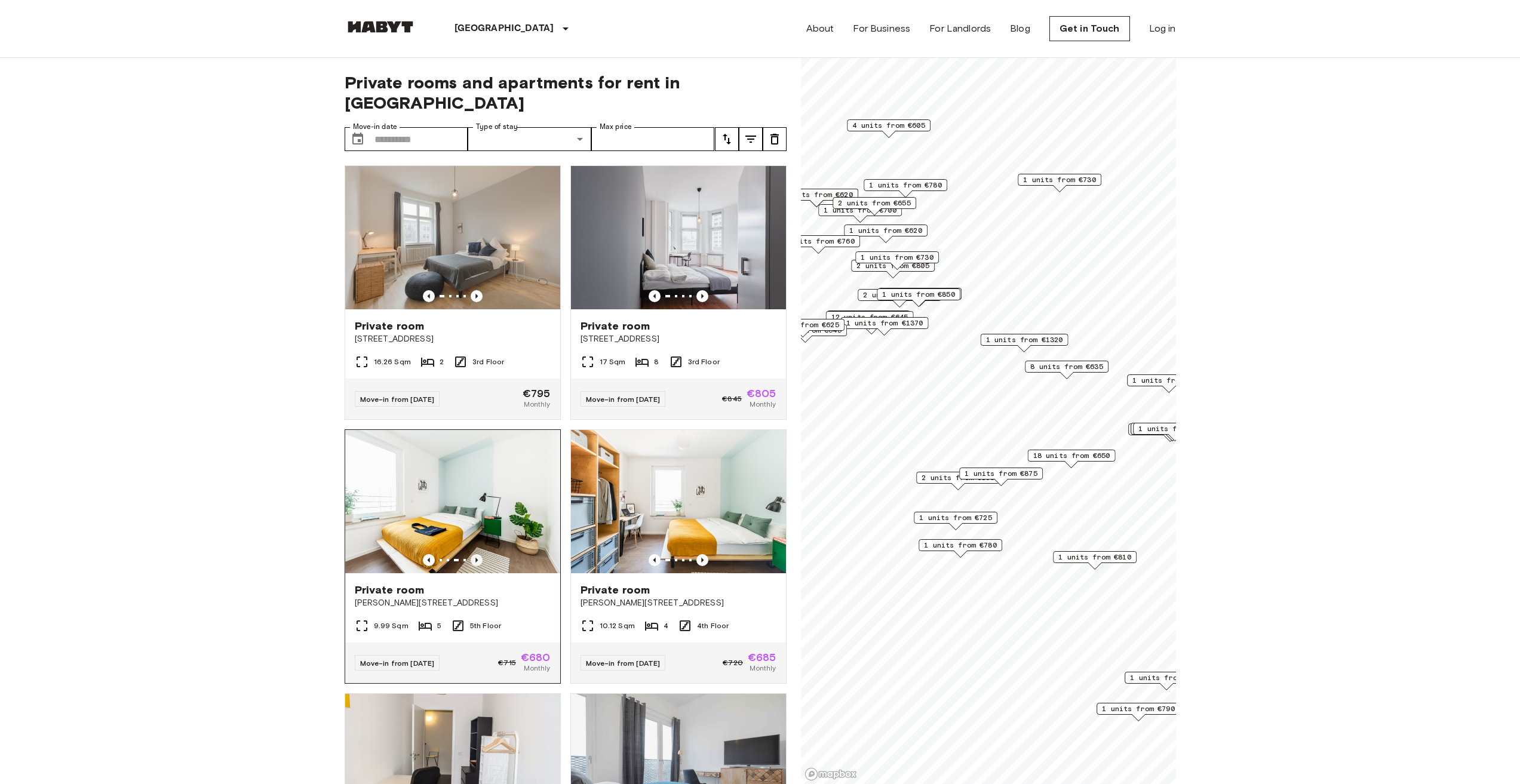
click at [473, 554] on icon "Previous image" at bounding box center [477, 560] width 12 height 12
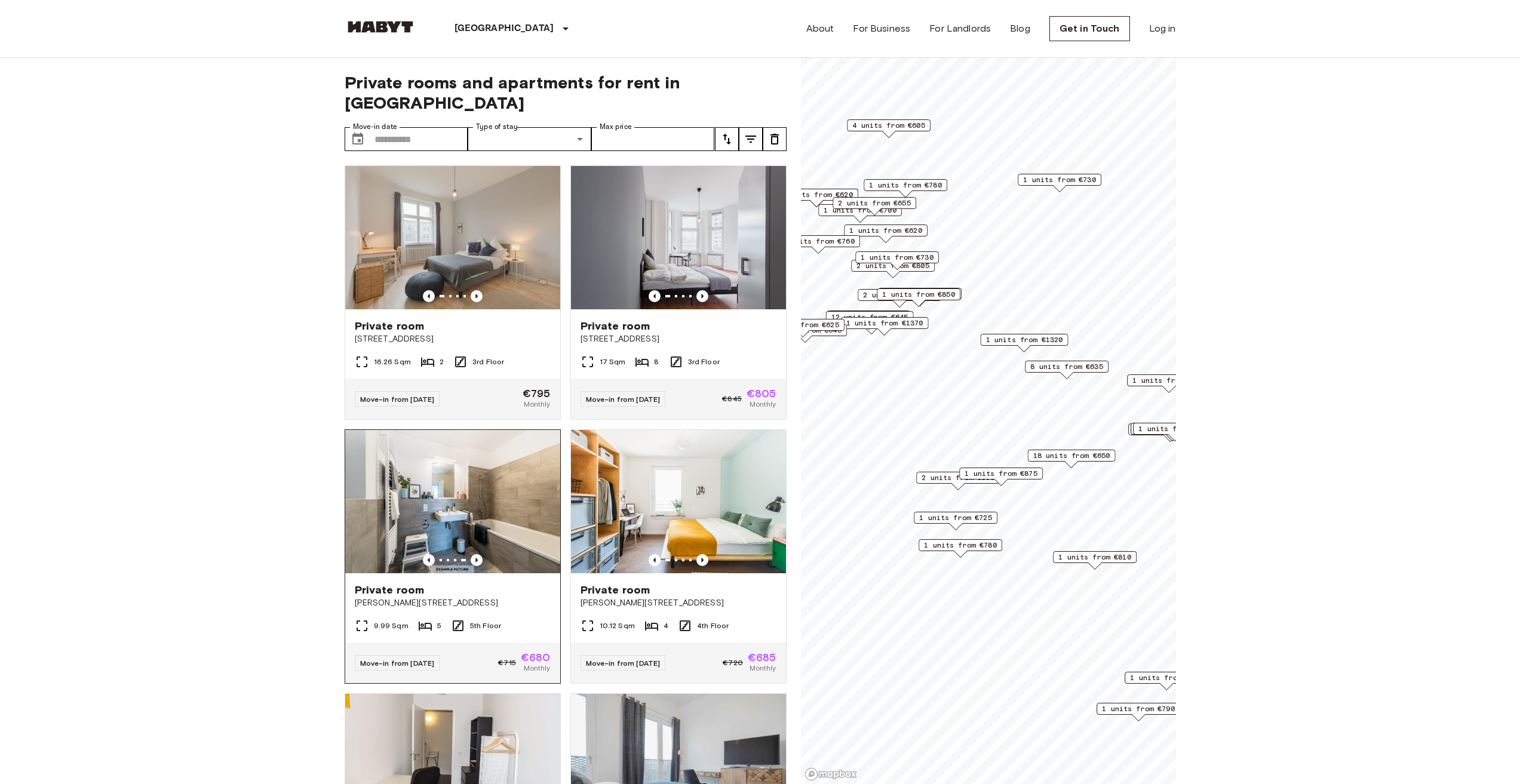
click at [458, 502] on img at bounding box center [452, 501] width 215 height 143
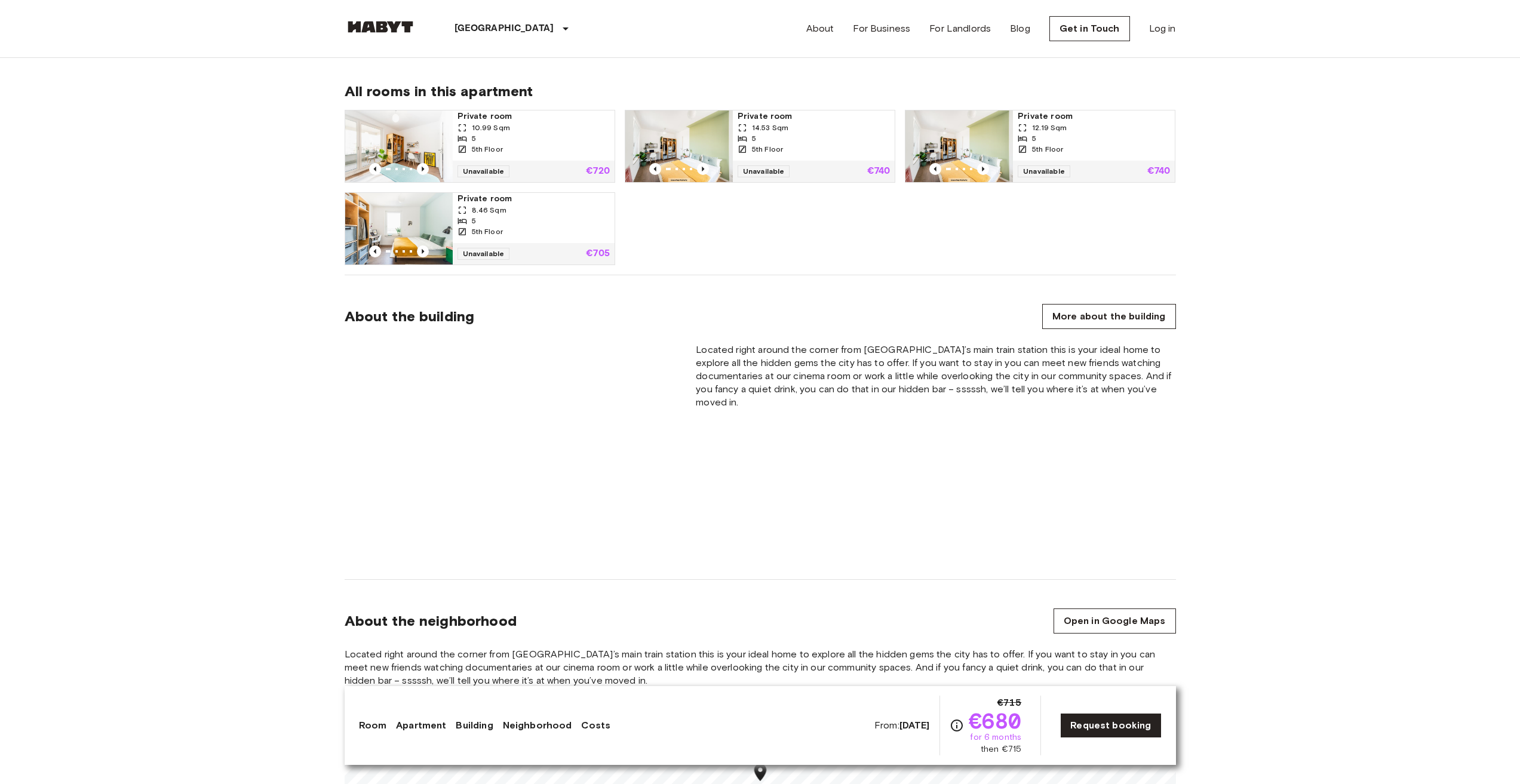
scroll to position [956, 0]
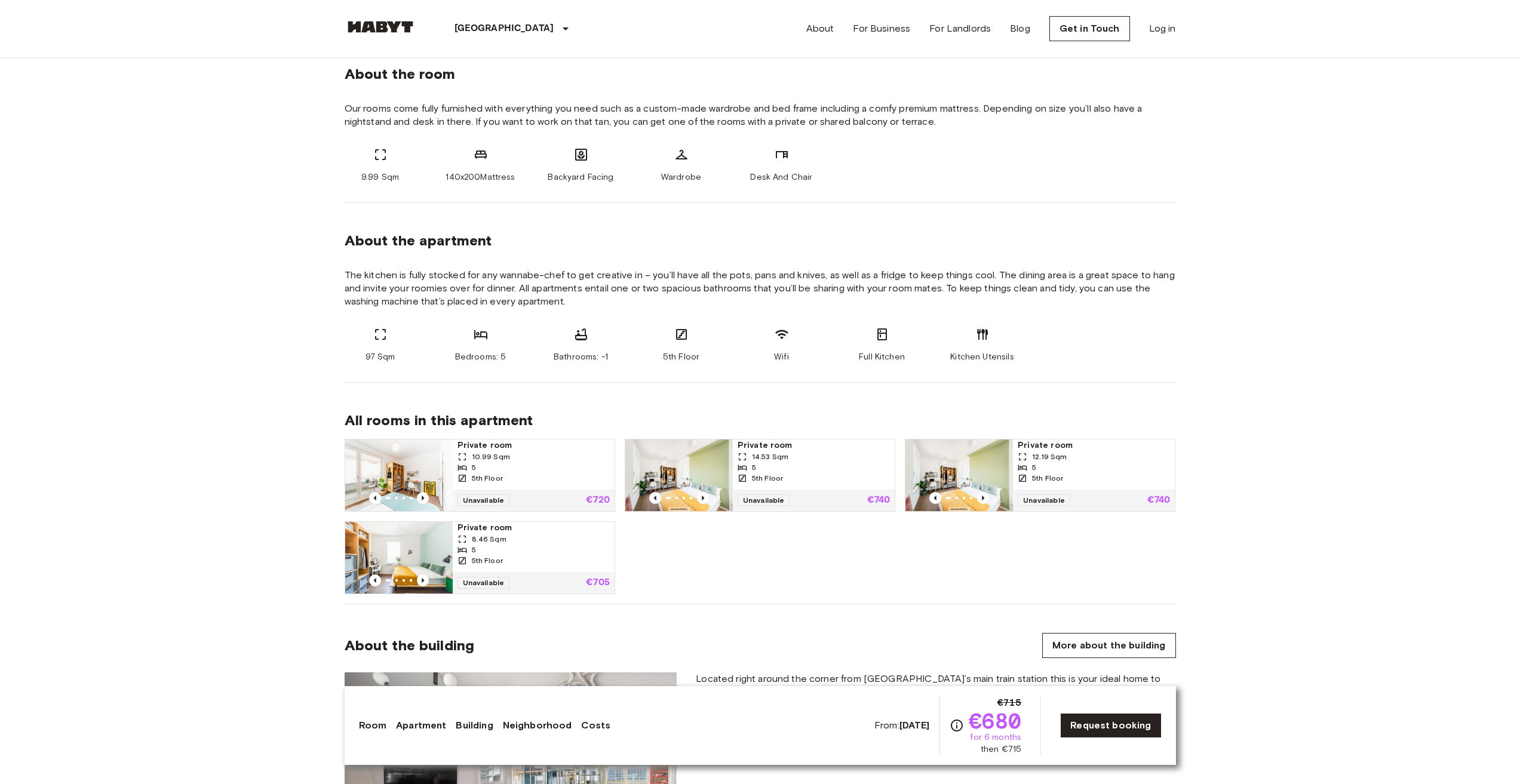
scroll to position [478, 0]
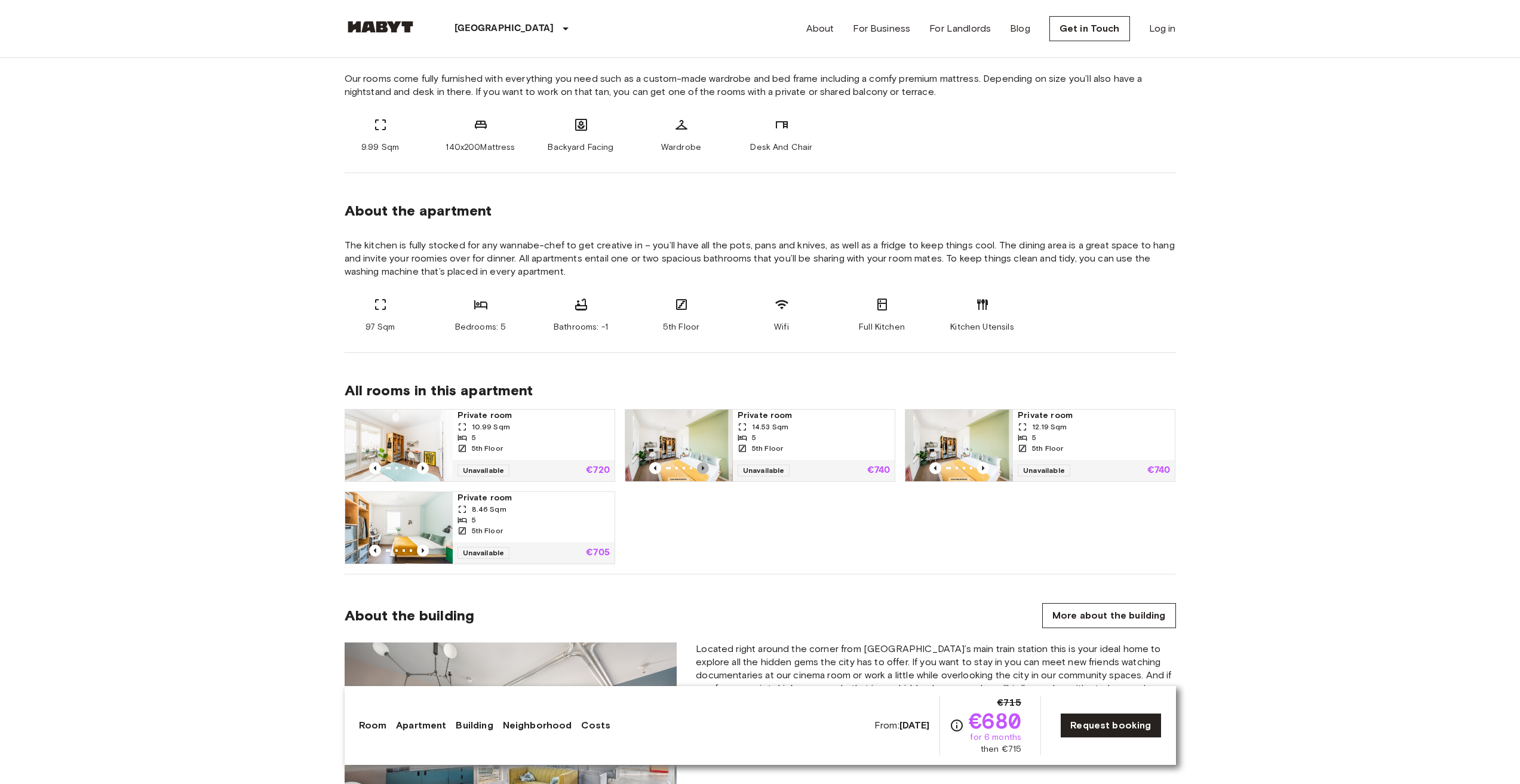
click at [706, 466] on icon "Previous image" at bounding box center [703, 468] width 12 height 12
click at [704, 467] on icon "Previous image" at bounding box center [703, 468] width 12 height 12
click at [657, 470] on icon "Previous image" at bounding box center [655, 468] width 12 height 12
click at [654, 470] on icon "Previous image" at bounding box center [655, 468] width 12 height 12
click at [704, 467] on icon "Previous image" at bounding box center [703, 468] width 12 height 12
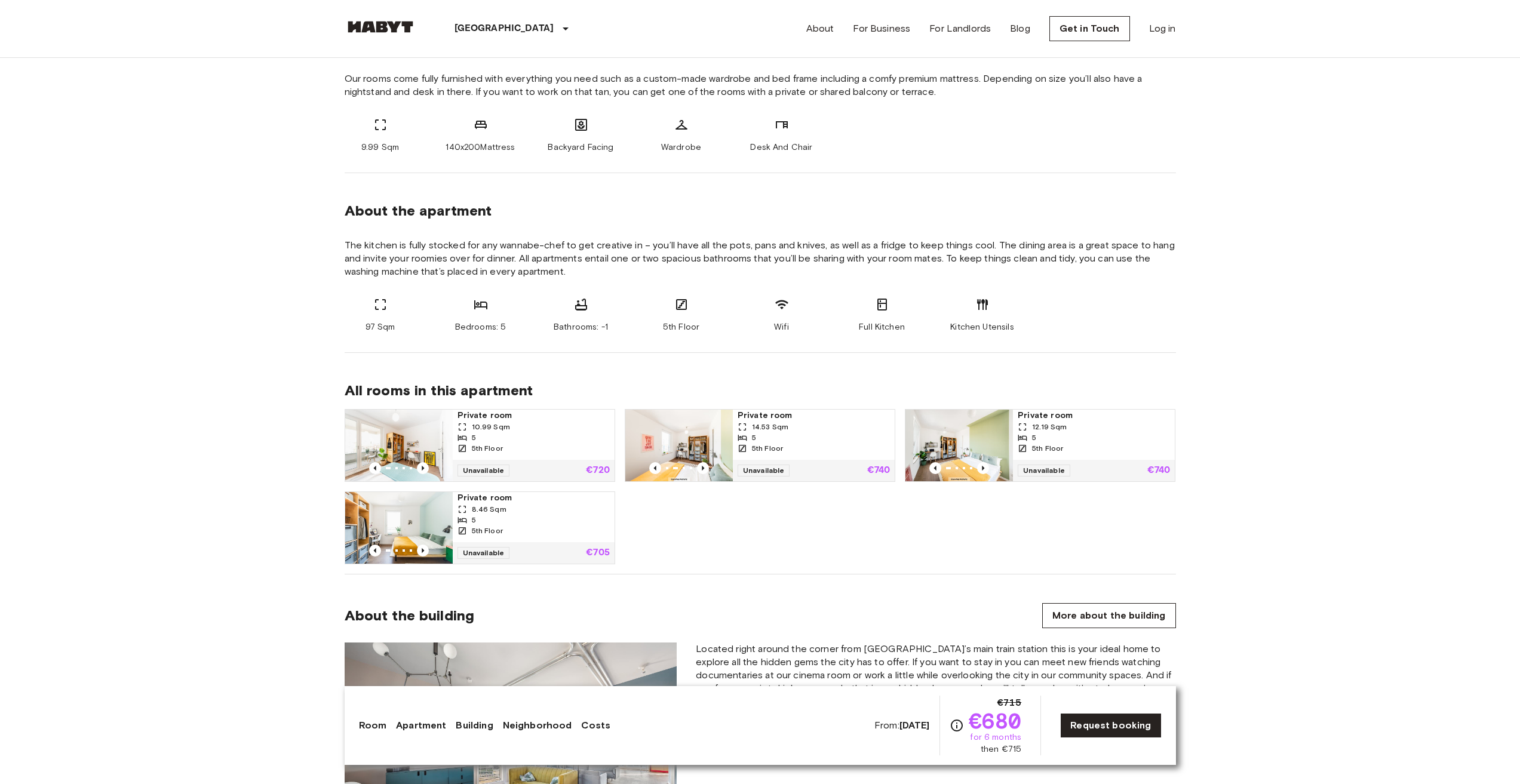
click at [712, 520] on div "Private room 10.99 Sqm 5 5th Floor Unavailable €720 Private room 14.53 Sqm 5 5t…" at bounding box center [755, 482] width 841 height 165
click at [704, 467] on icon "Previous image" at bounding box center [703, 468] width 12 height 12
click at [701, 467] on icon "Previous image" at bounding box center [703, 468] width 12 height 12
click at [700, 467] on icon "Previous image" at bounding box center [703, 468] width 12 height 12
click at [656, 467] on icon "Previous image" at bounding box center [654, 468] width 2 height 5
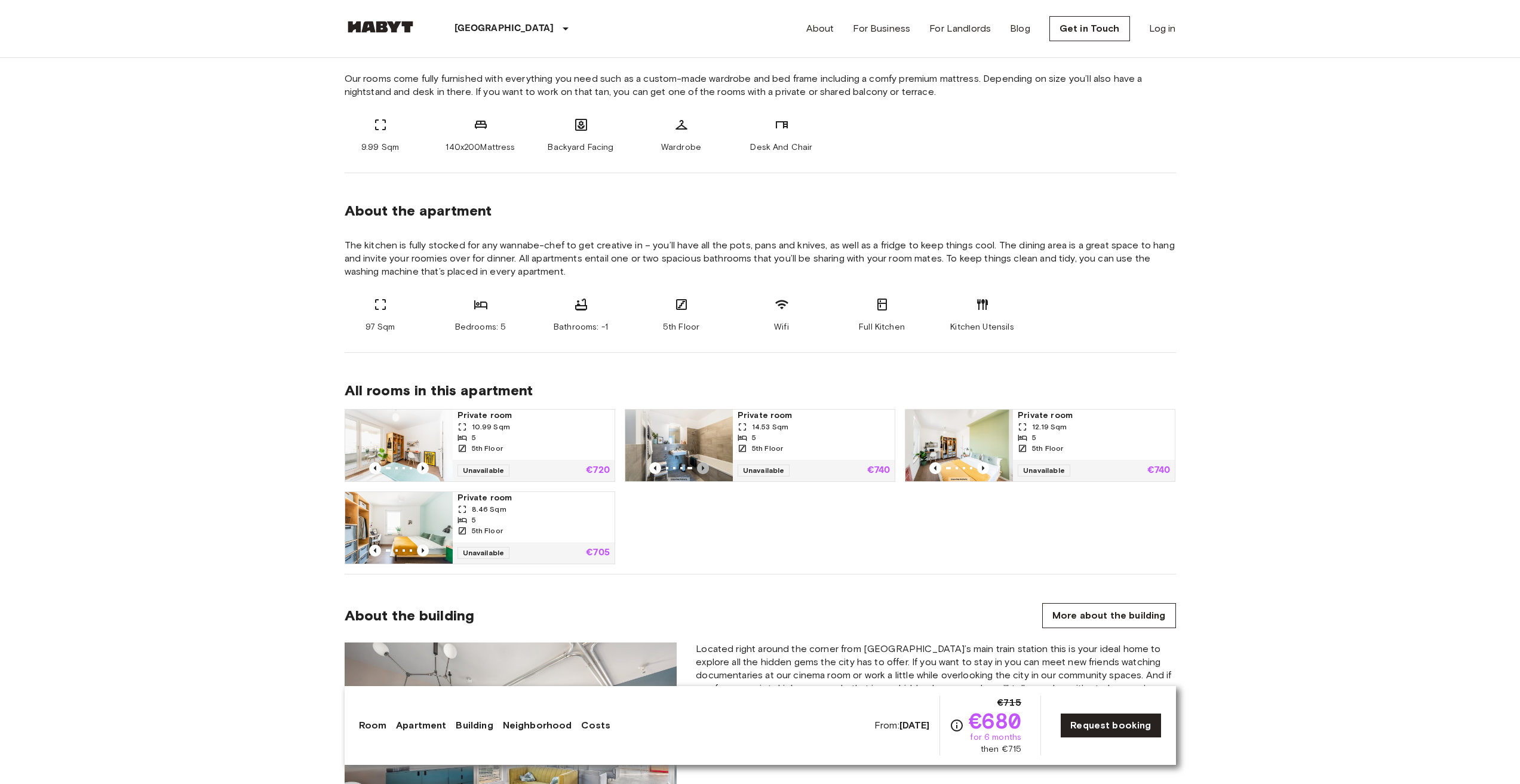
click at [706, 466] on icon "Previous image" at bounding box center [703, 468] width 12 height 12
click at [649, 468] on icon "Previous image" at bounding box center [655, 468] width 12 height 12
click at [702, 470] on icon "Previous image" at bounding box center [703, 468] width 12 height 12
click at [651, 470] on icon "Previous image" at bounding box center [655, 468] width 12 height 12
click at [699, 510] on div "Private room 10.99 Sqm 5 5th Floor Unavailable €720 Private room 14.53 Sqm 5 5t…" at bounding box center [755, 482] width 841 height 165
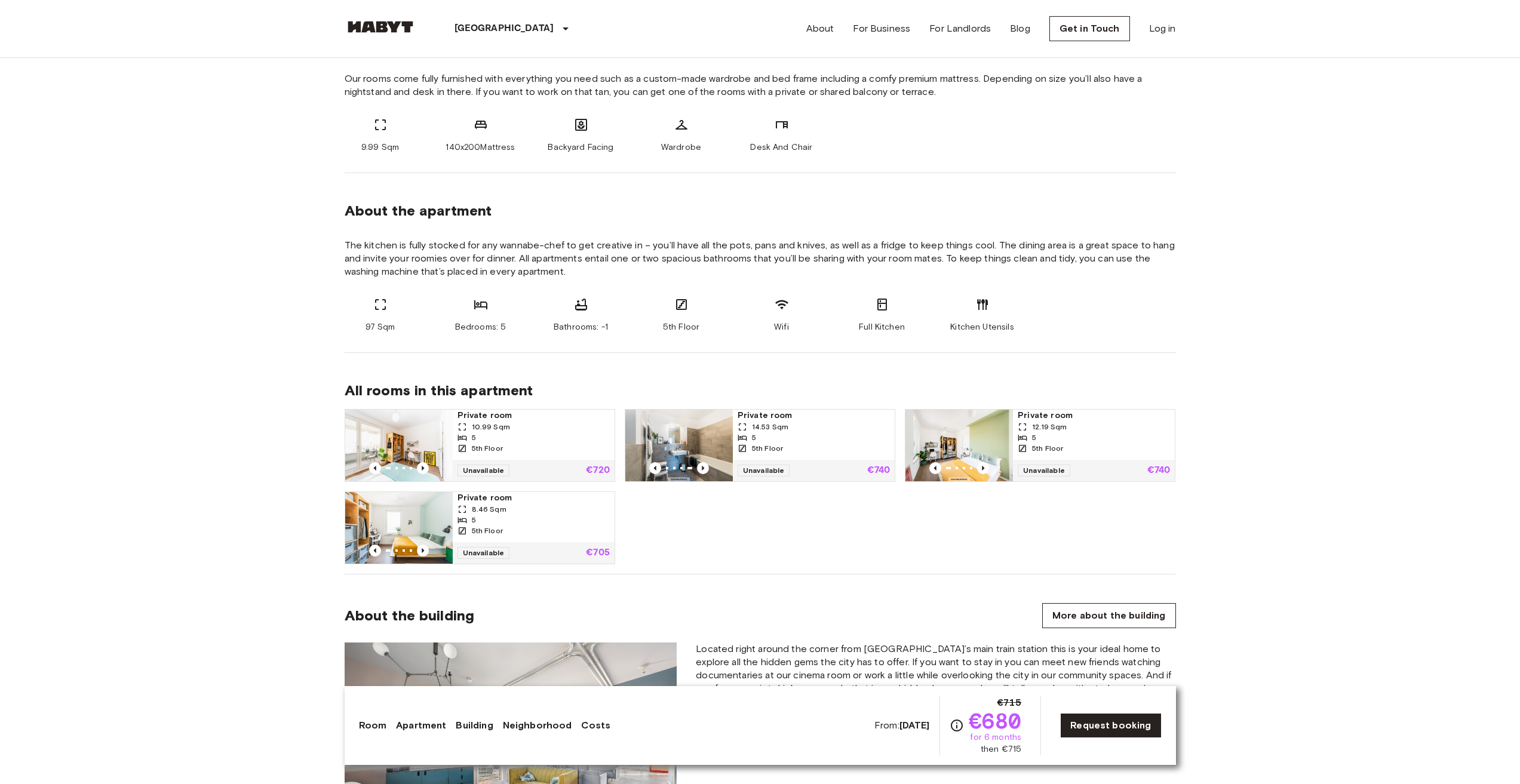
click at [642, 519] on div "Private room 10.99 Sqm 5 5th Floor Unavailable €720 Private room 14.53 Sqm 5 5t…" at bounding box center [755, 482] width 841 height 165
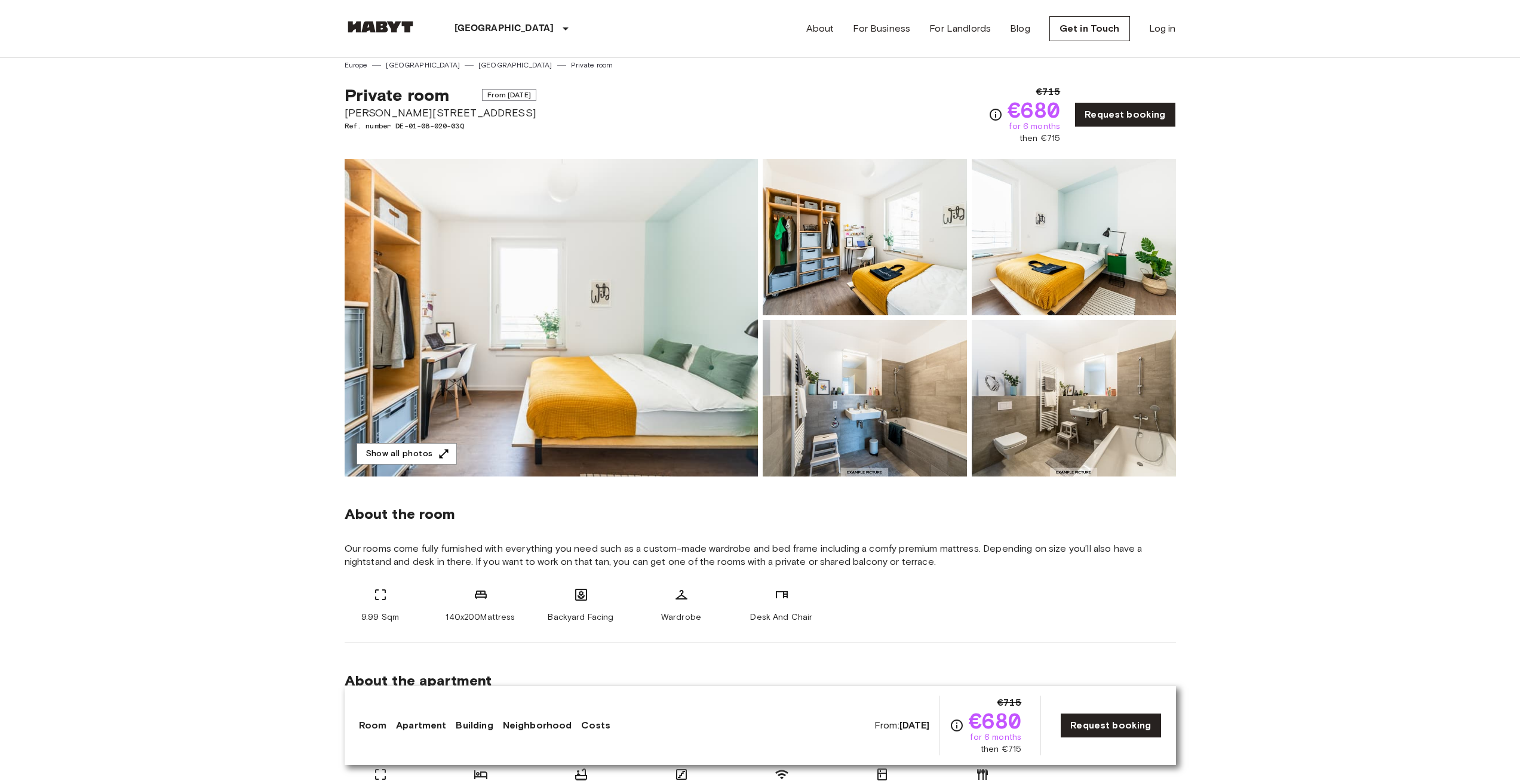
scroll to position [0, 0]
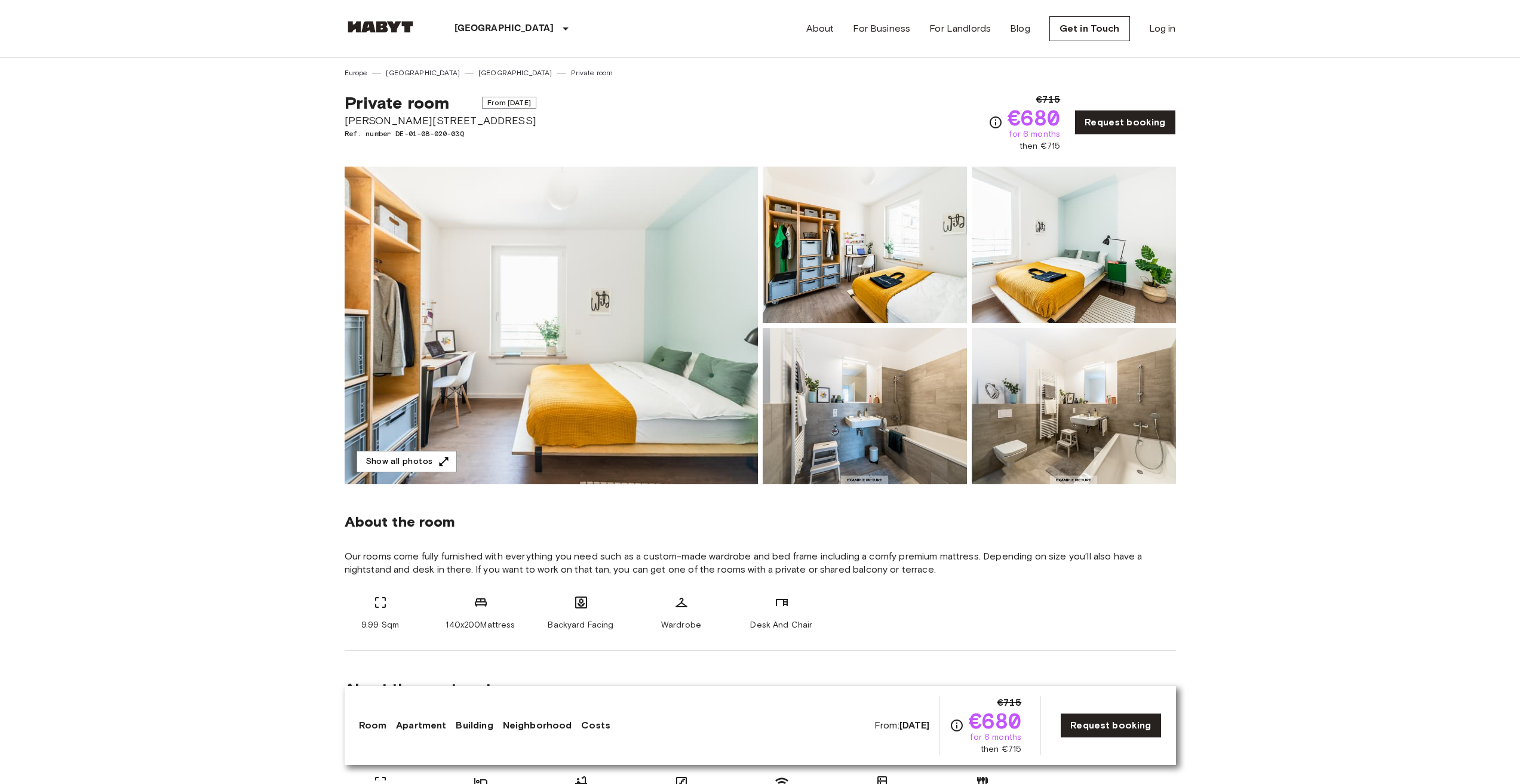
click at [968, 378] on div at bounding box center [1071, 404] width 209 height 161
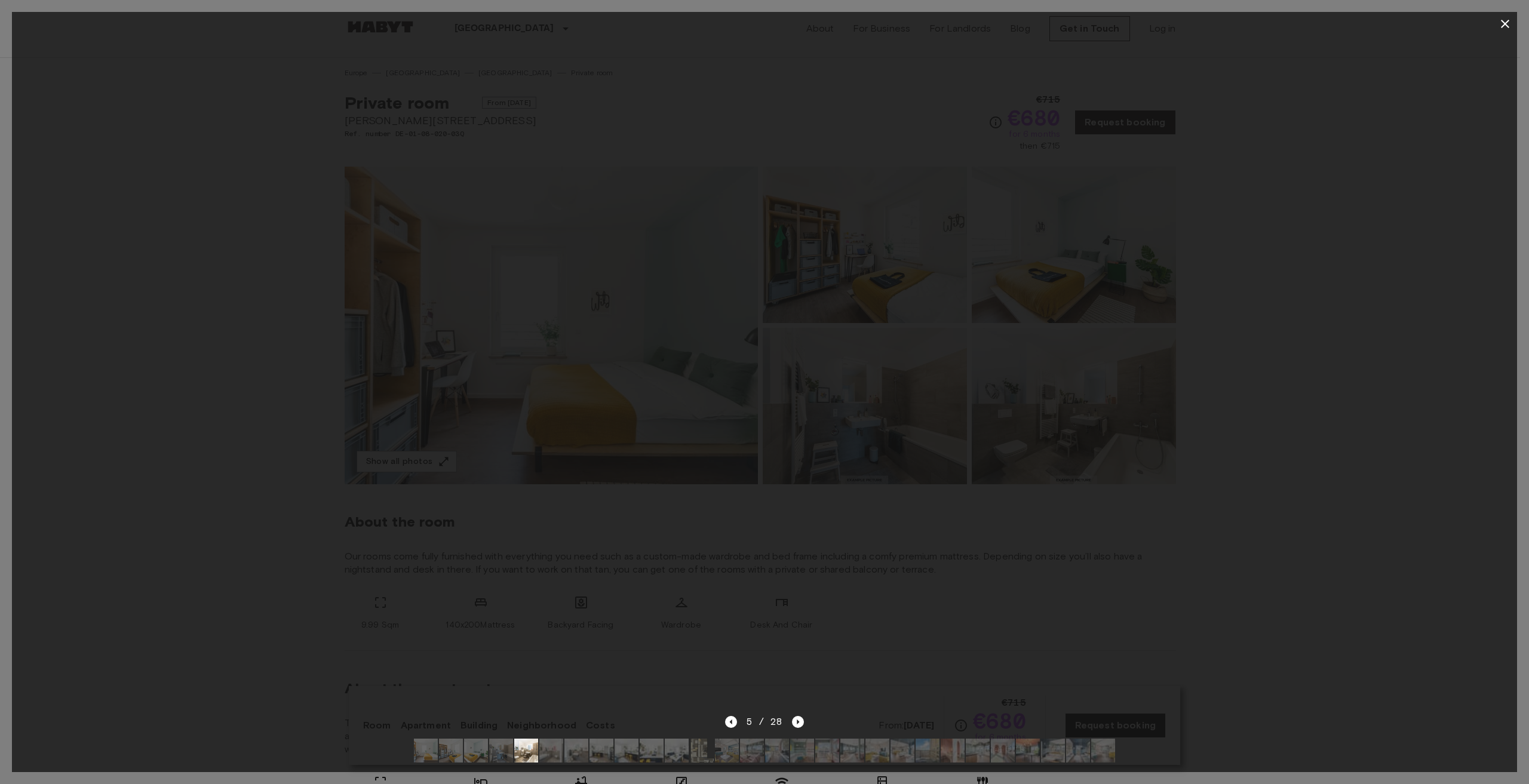
click at [1387, 380] on div at bounding box center [764, 375] width 1506 height 679
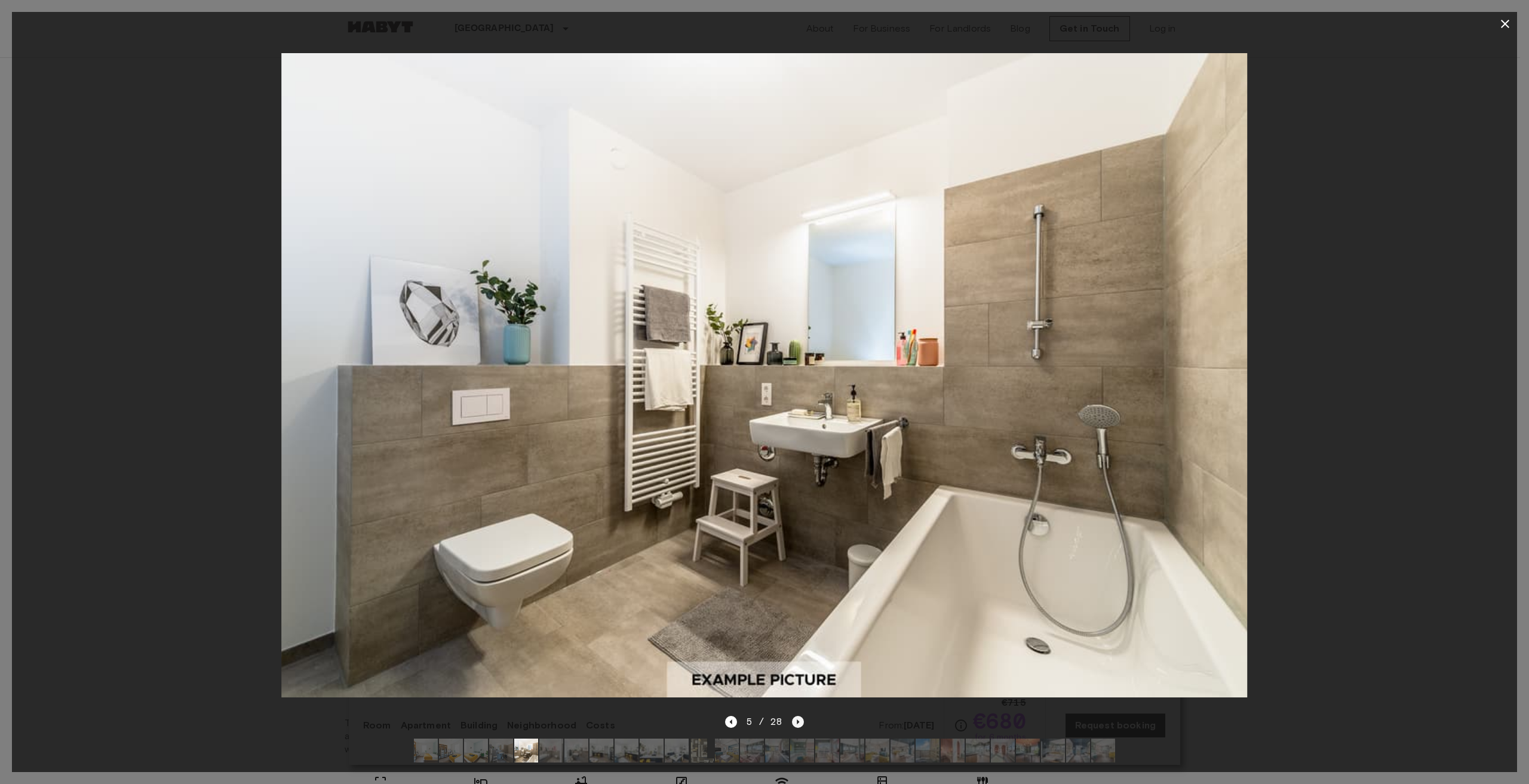
click at [795, 716] on icon "Next image" at bounding box center [798, 722] width 12 height 12
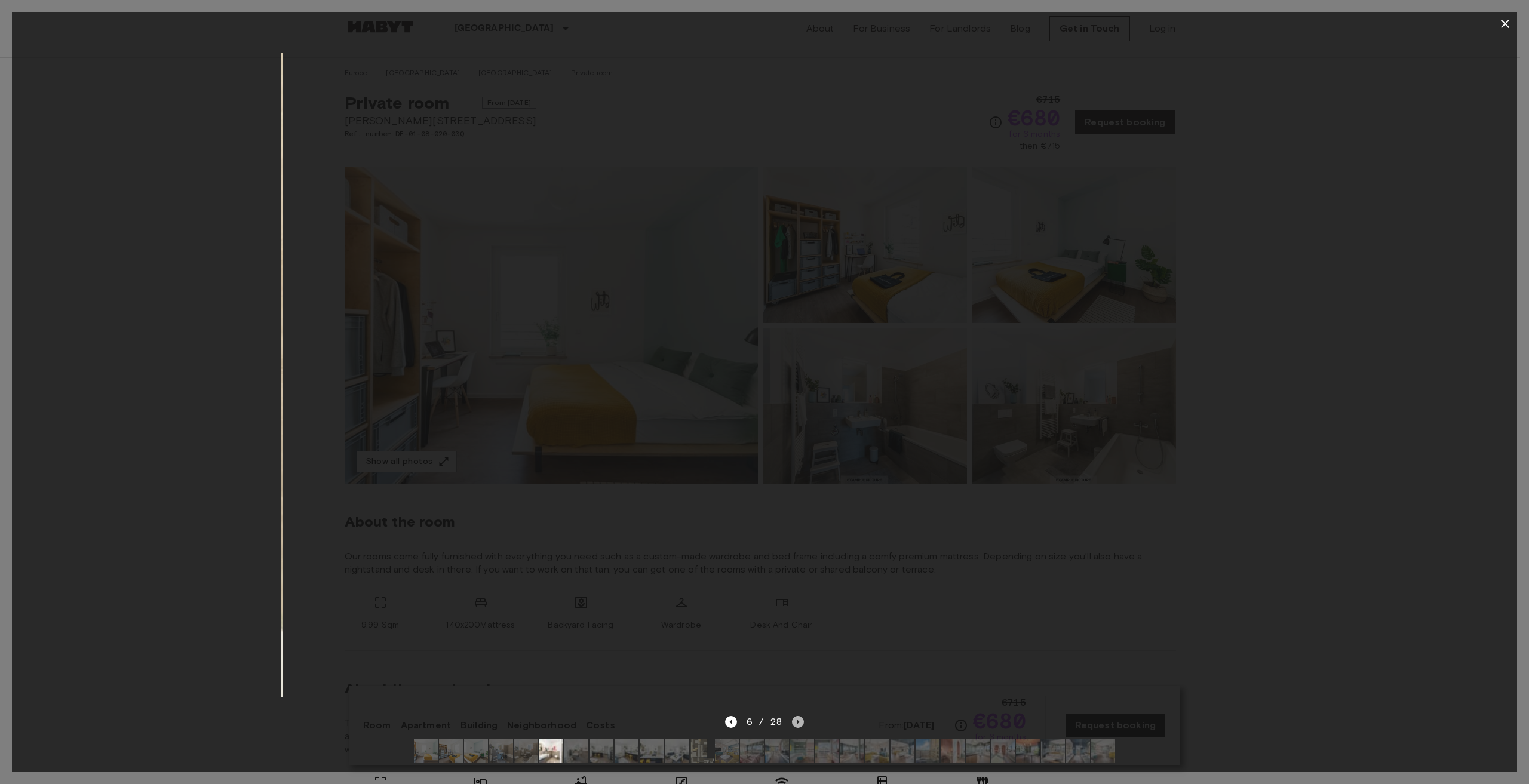
click at [795, 716] on icon "Next image" at bounding box center [798, 722] width 12 height 12
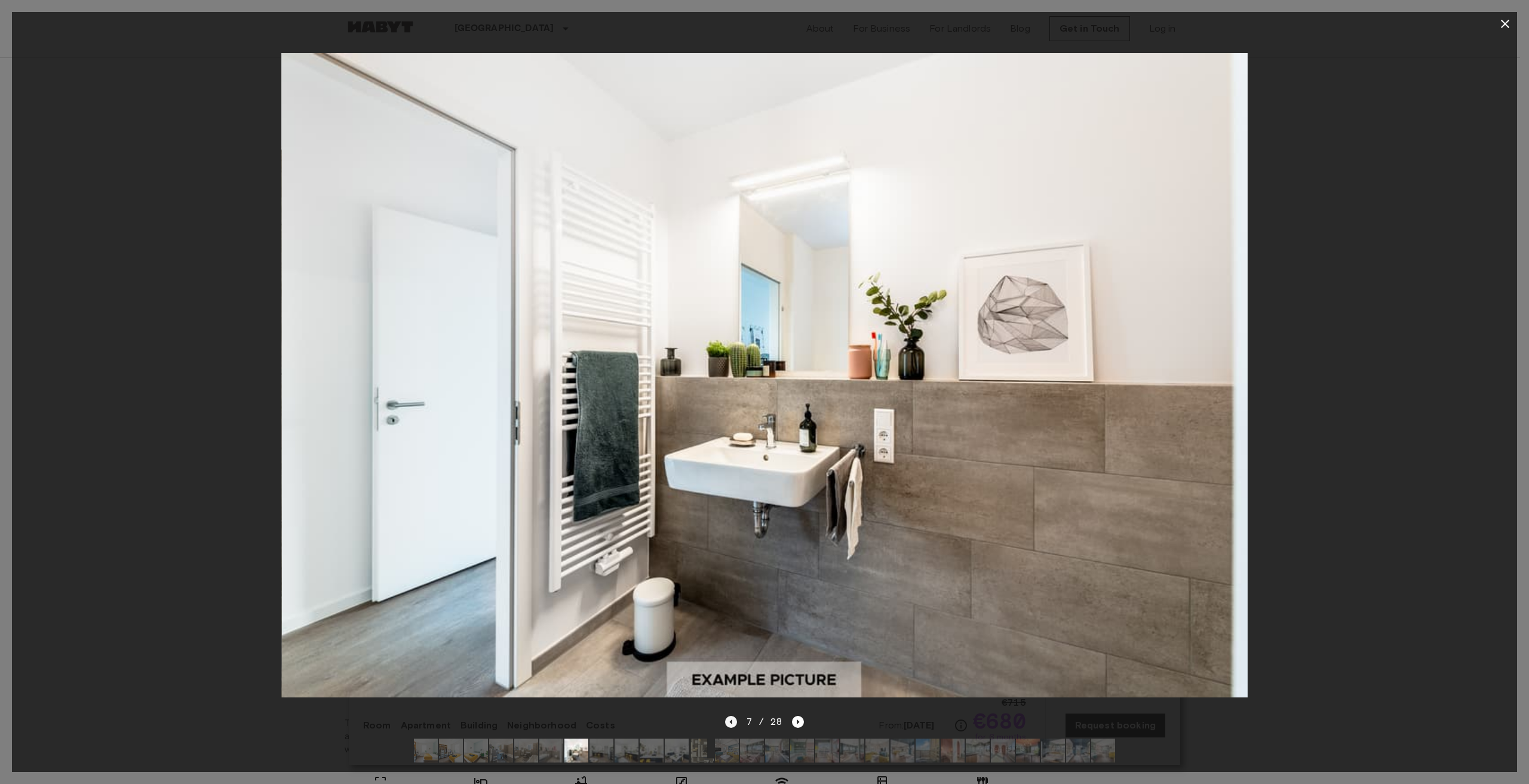
click at [737, 716] on icon "Previous image" at bounding box center [731, 722] width 12 height 12
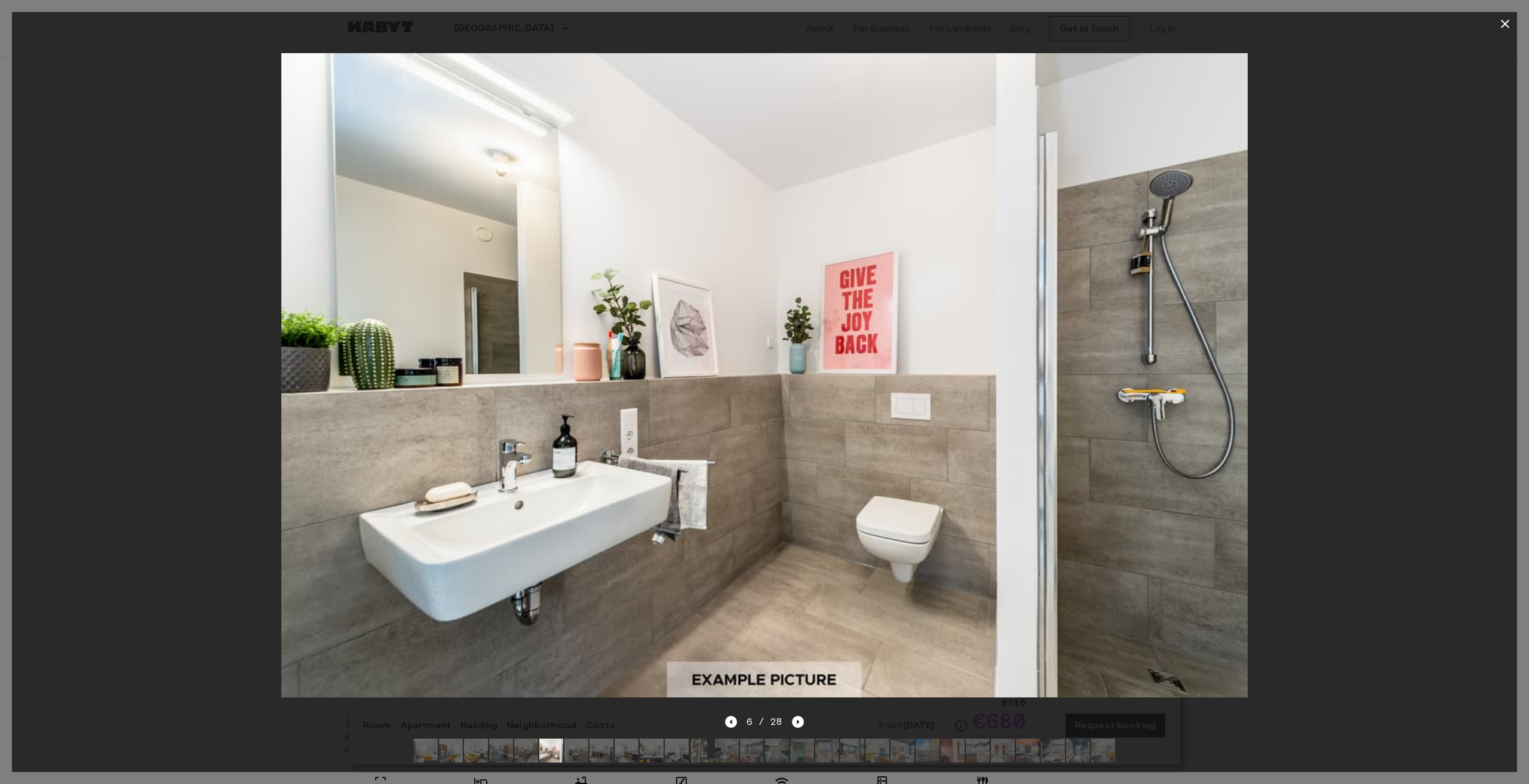
click at [784, 729] on div at bounding box center [764, 750] width 720 height 43
click at [792, 716] on icon "Next image" at bounding box center [798, 722] width 12 height 12
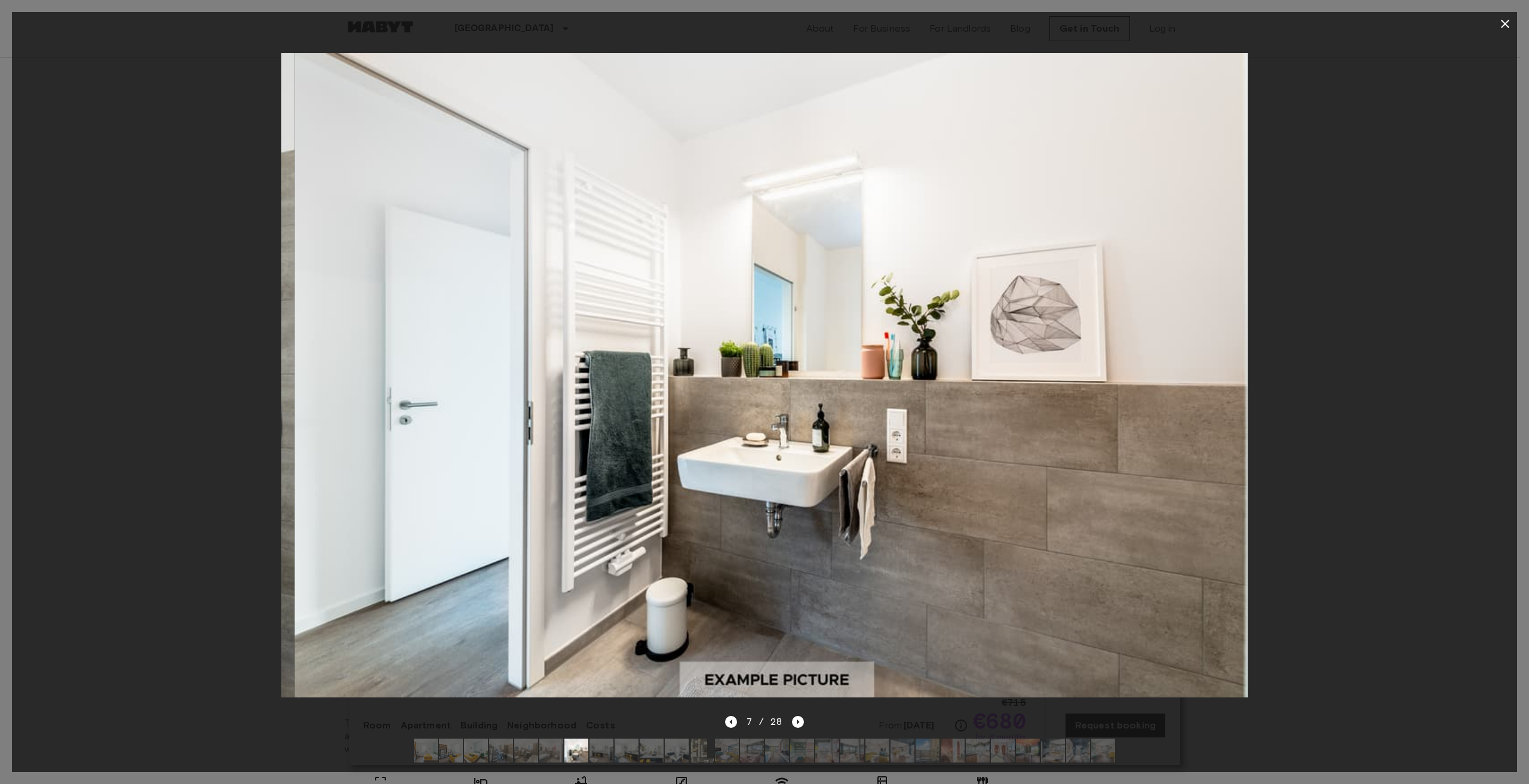
click at [790, 715] on div "7 / 28" at bounding box center [764, 721] width 79 height 14
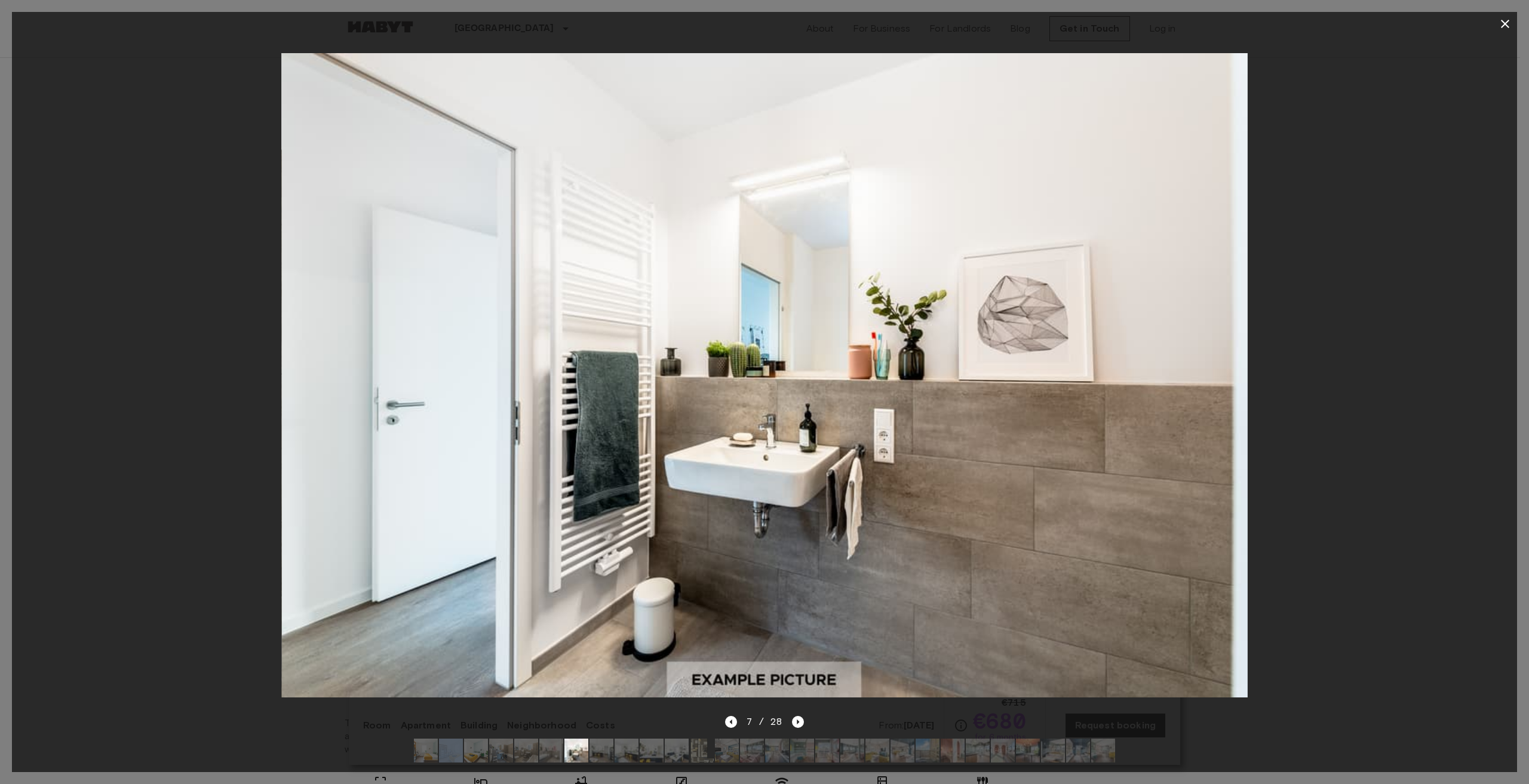
click at [790, 715] on div "7 / 28" at bounding box center [764, 721] width 79 height 14
click at [795, 716] on icon "Next image" at bounding box center [798, 722] width 12 height 12
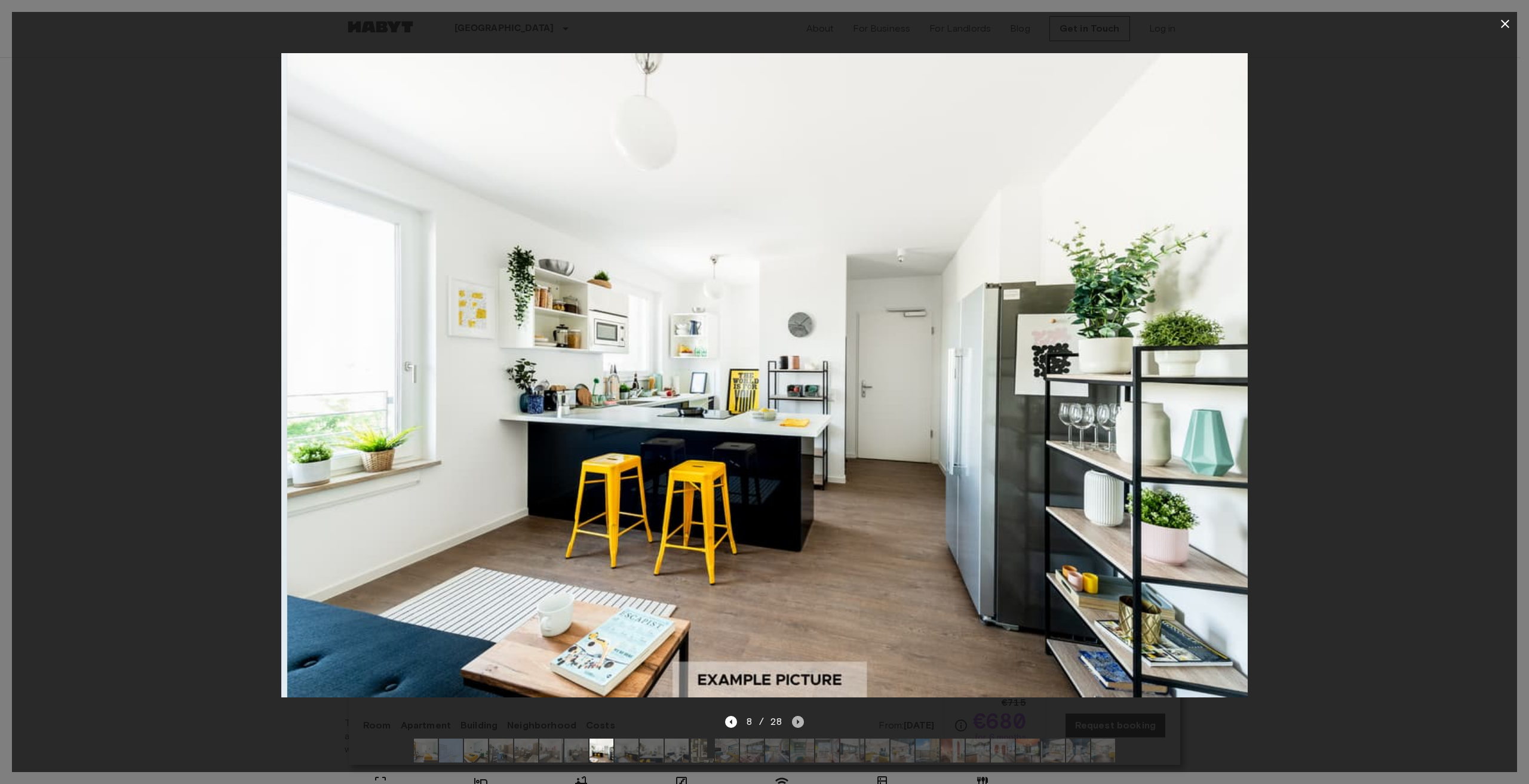
click at [800, 716] on icon "Next image" at bounding box center [798, 722] width 12 height 12
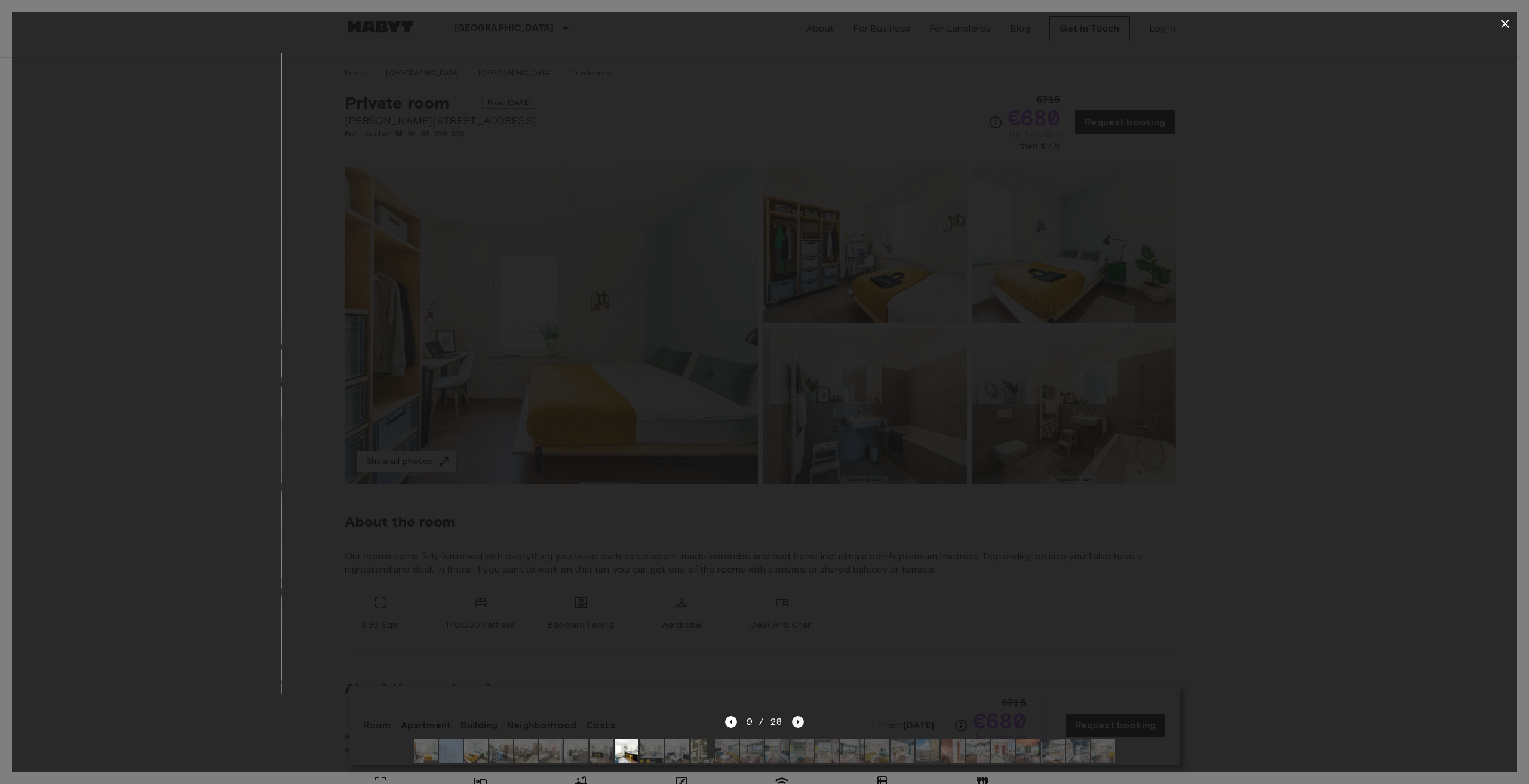
click at [798, 720] on icon "Next image" at bounding box center [798, 722] width 2 height 5
click at [797, 716] on icon "Next image" at bounding box center [801, 722] width 12 height 12
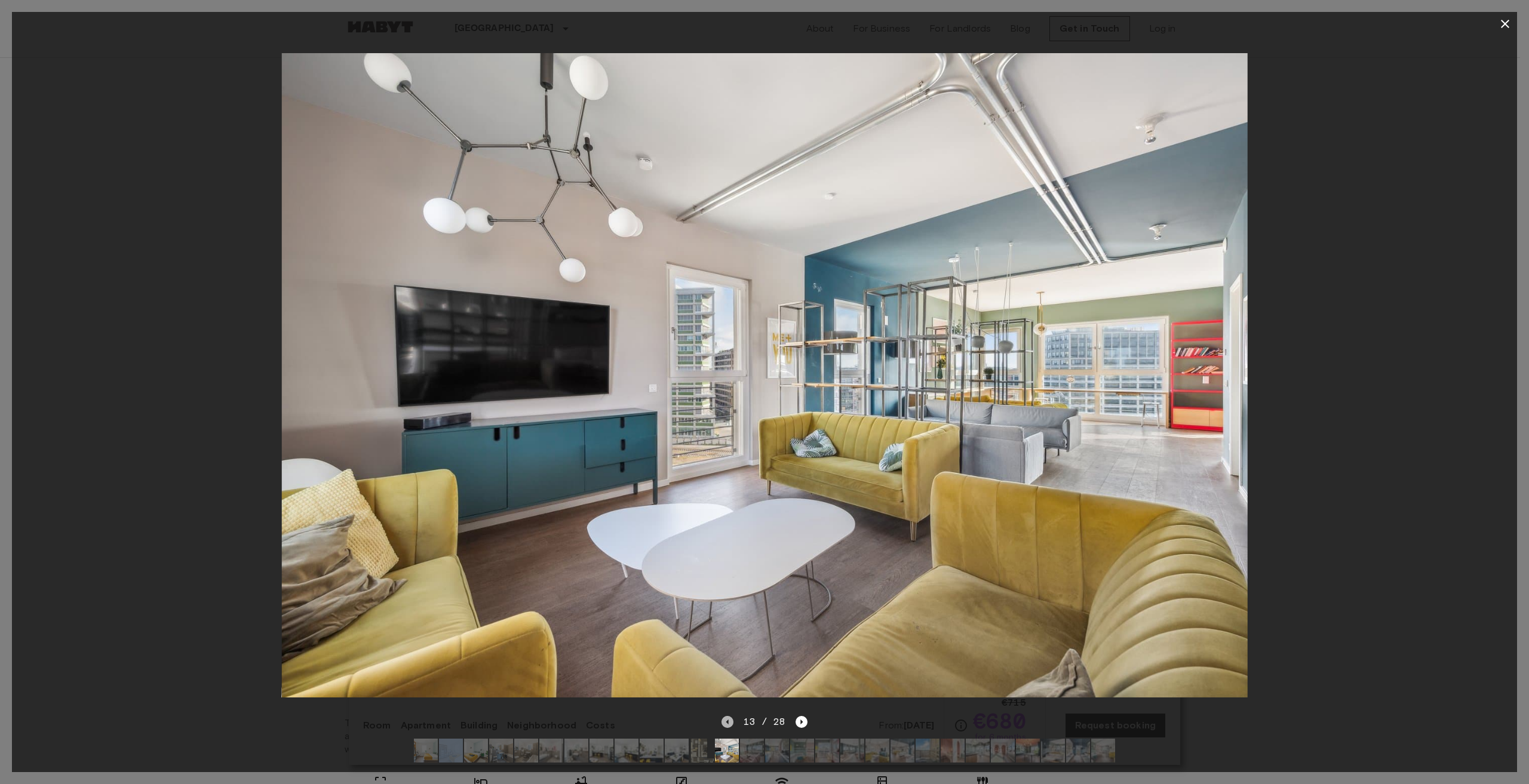
click at [729, 716] on icon "Previous image" at bounding box center [728, 722] width 12 height 12
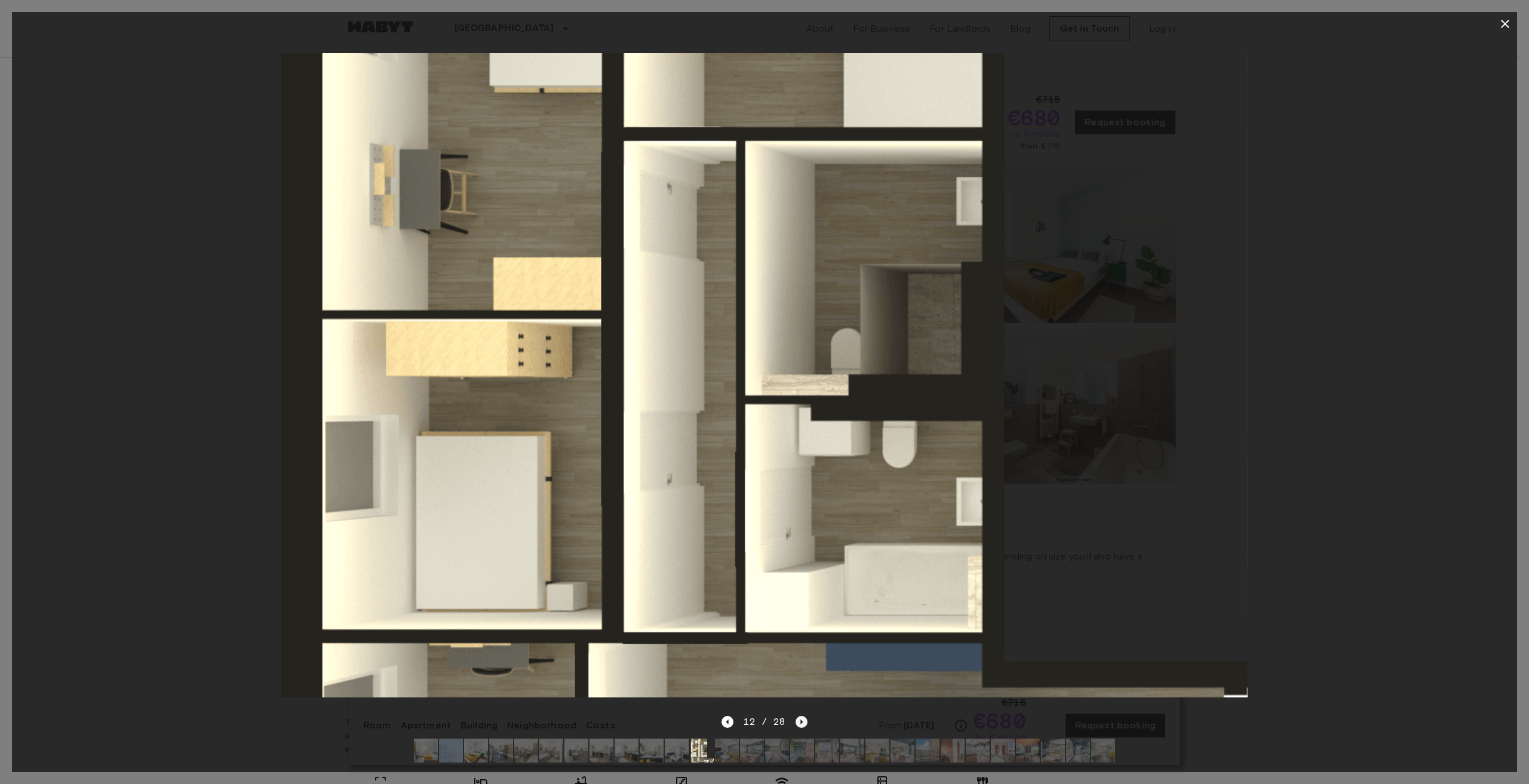
click at [795, 716] on icon "Next image" at bounding box center [801, 722] width 12 height 12
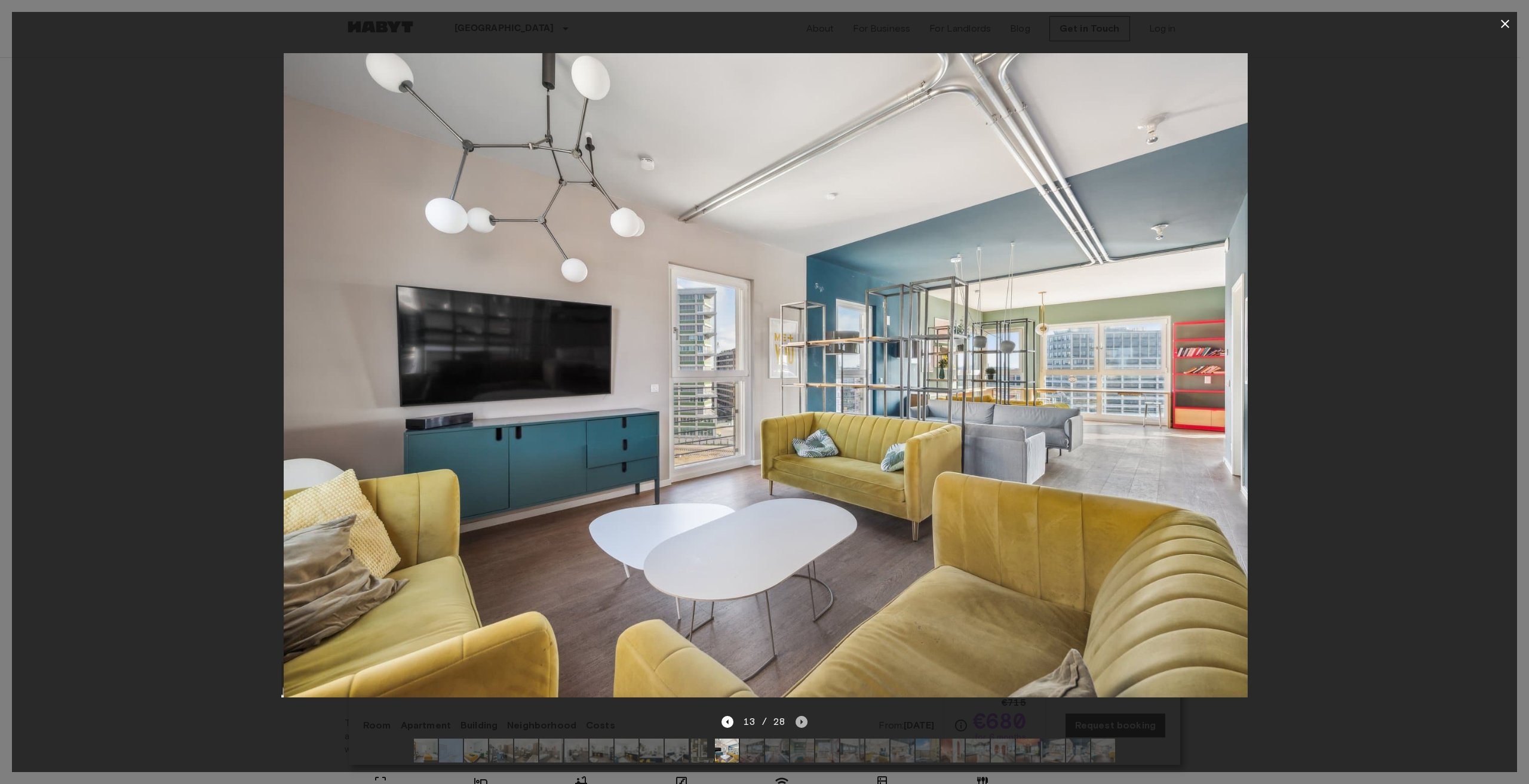
click at [803, 716] on icon "Next image" at bounding box center [801, 722] width 12 height 12
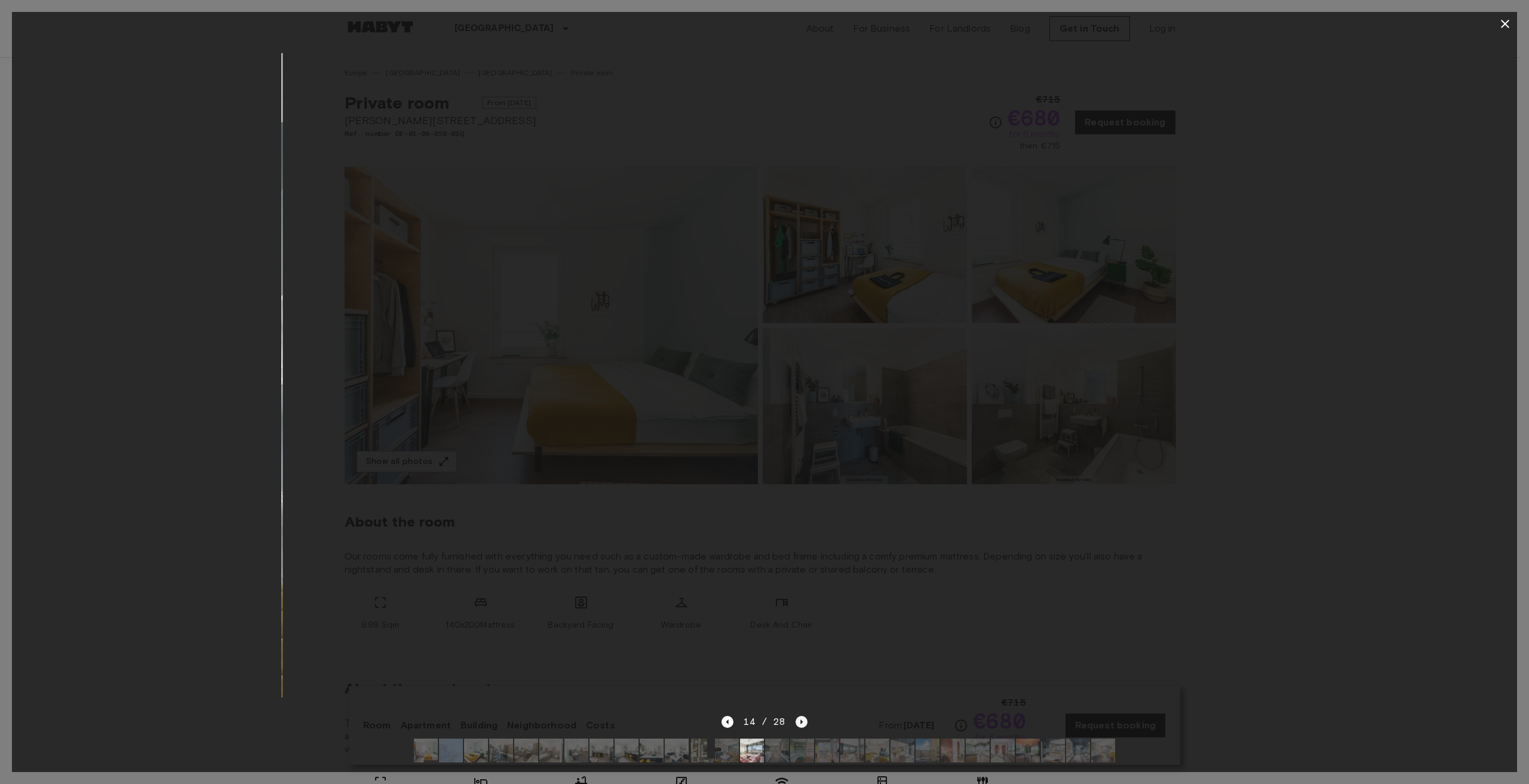
click at [803, 716] on icon "Next image" at bounding box center [801, 722] width 12 height 12
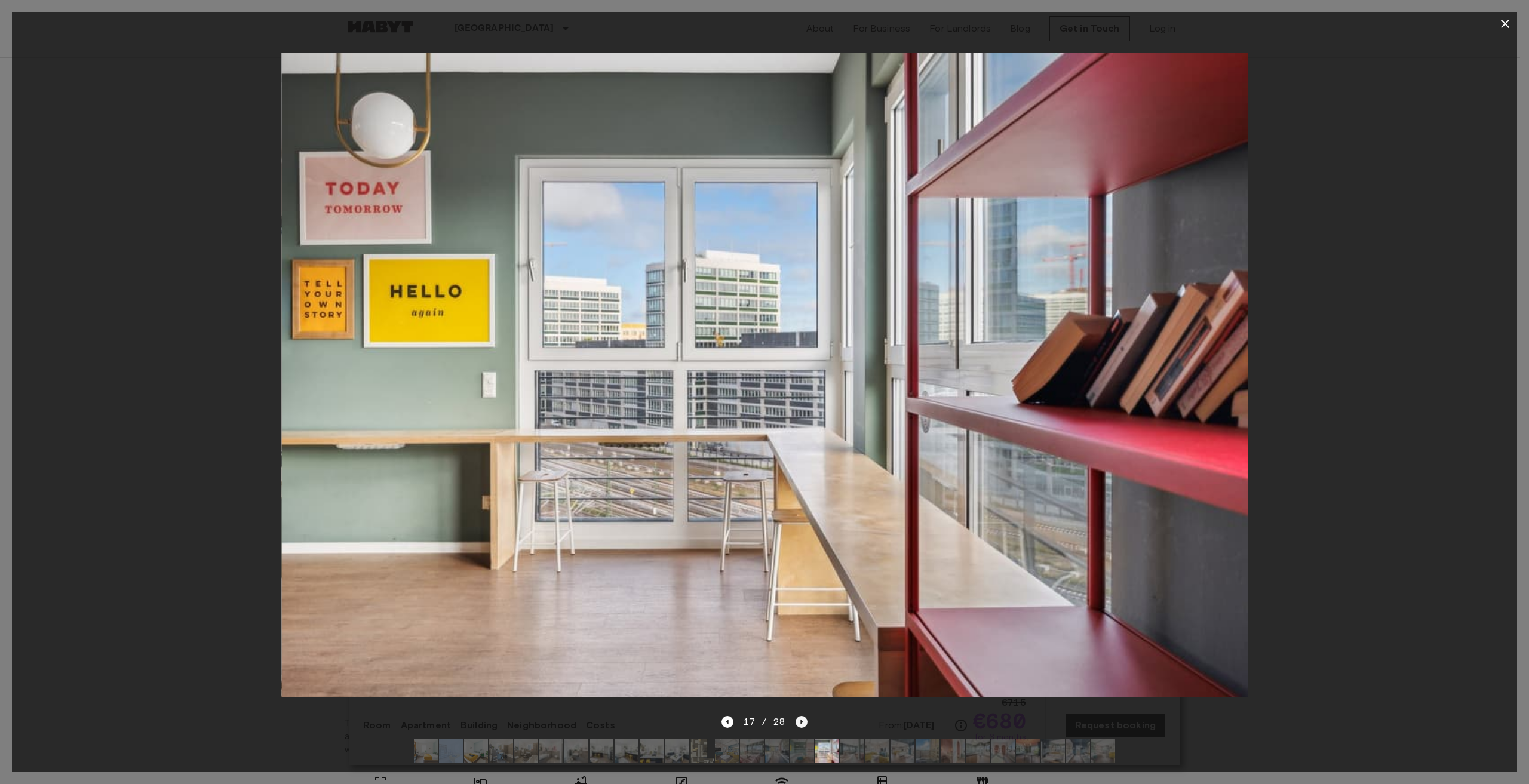
click at [803, 716] on icon "Next image" at bounding box center [801, 722] width 12 height 12
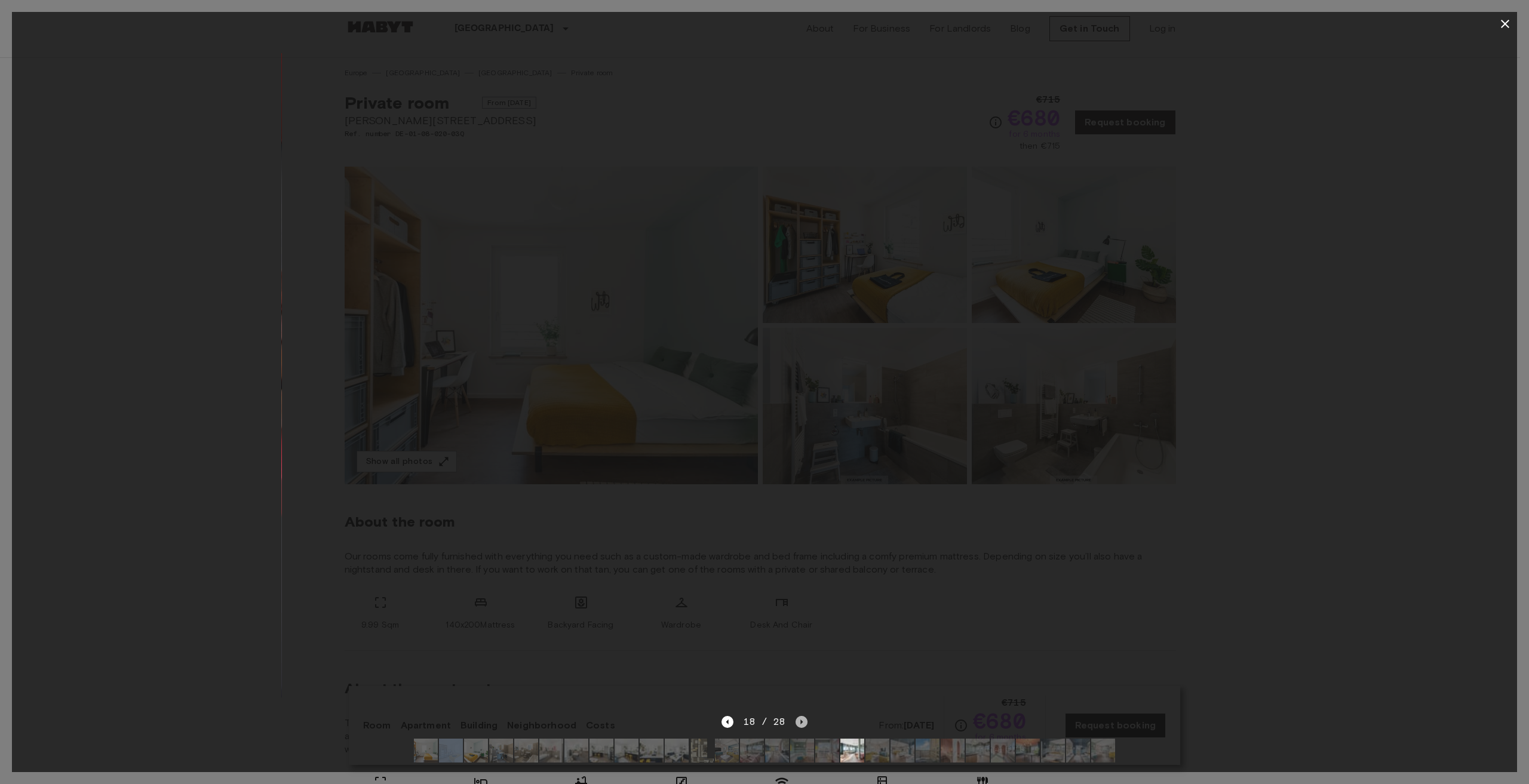
click at [803, 716] on icon "Next image" at bounding box center [801, 722] width 12 height 12
click at [802, 716] on icon "Next image" at bounding box center [801, 722] width 12 height 12
click at [798, 716] on icon "Next image" at bounding box center [801, 722] width 12 height 12
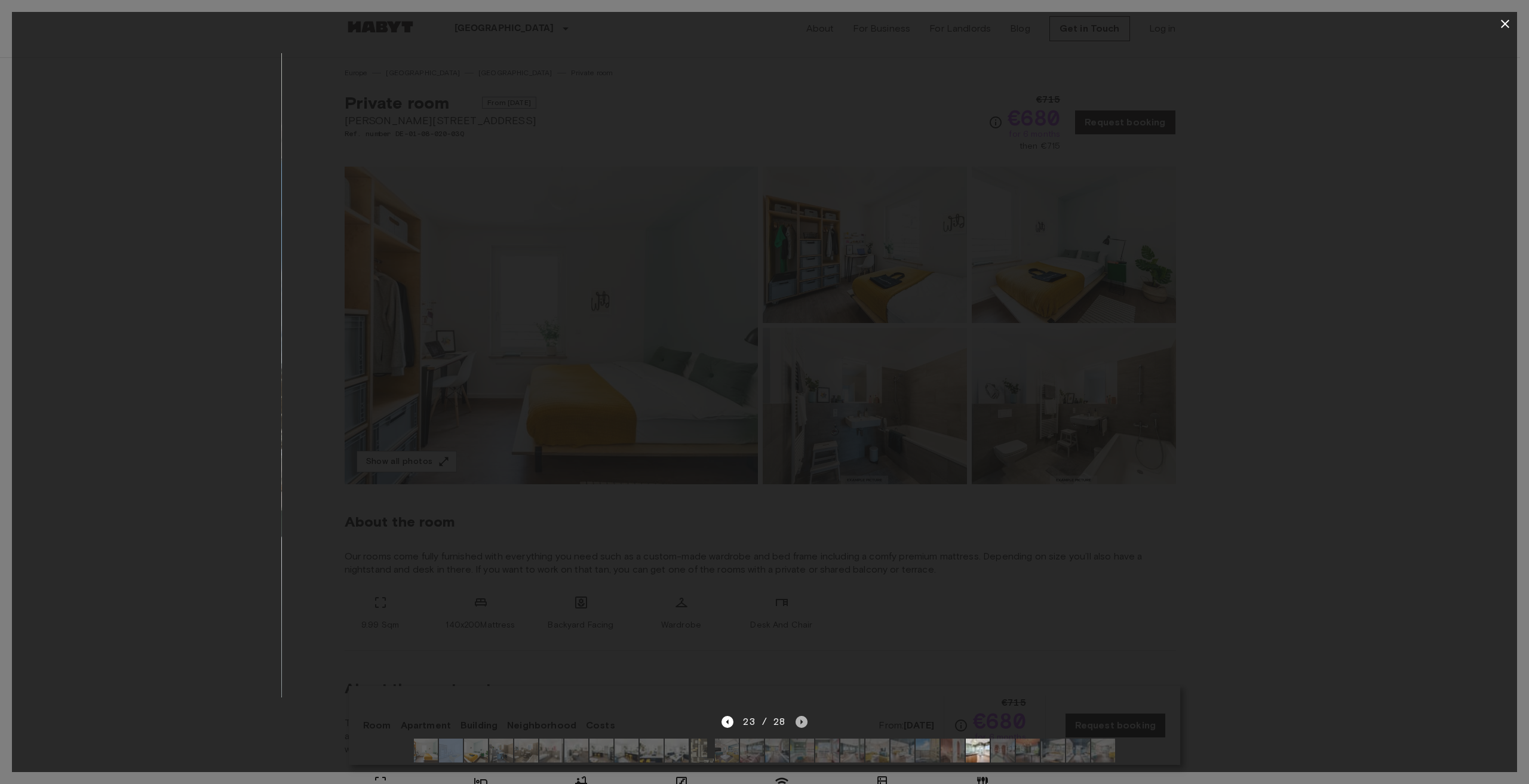
click at [798, 716] on icon "Next image" at bounding box center [801, 722] width 12 height 12
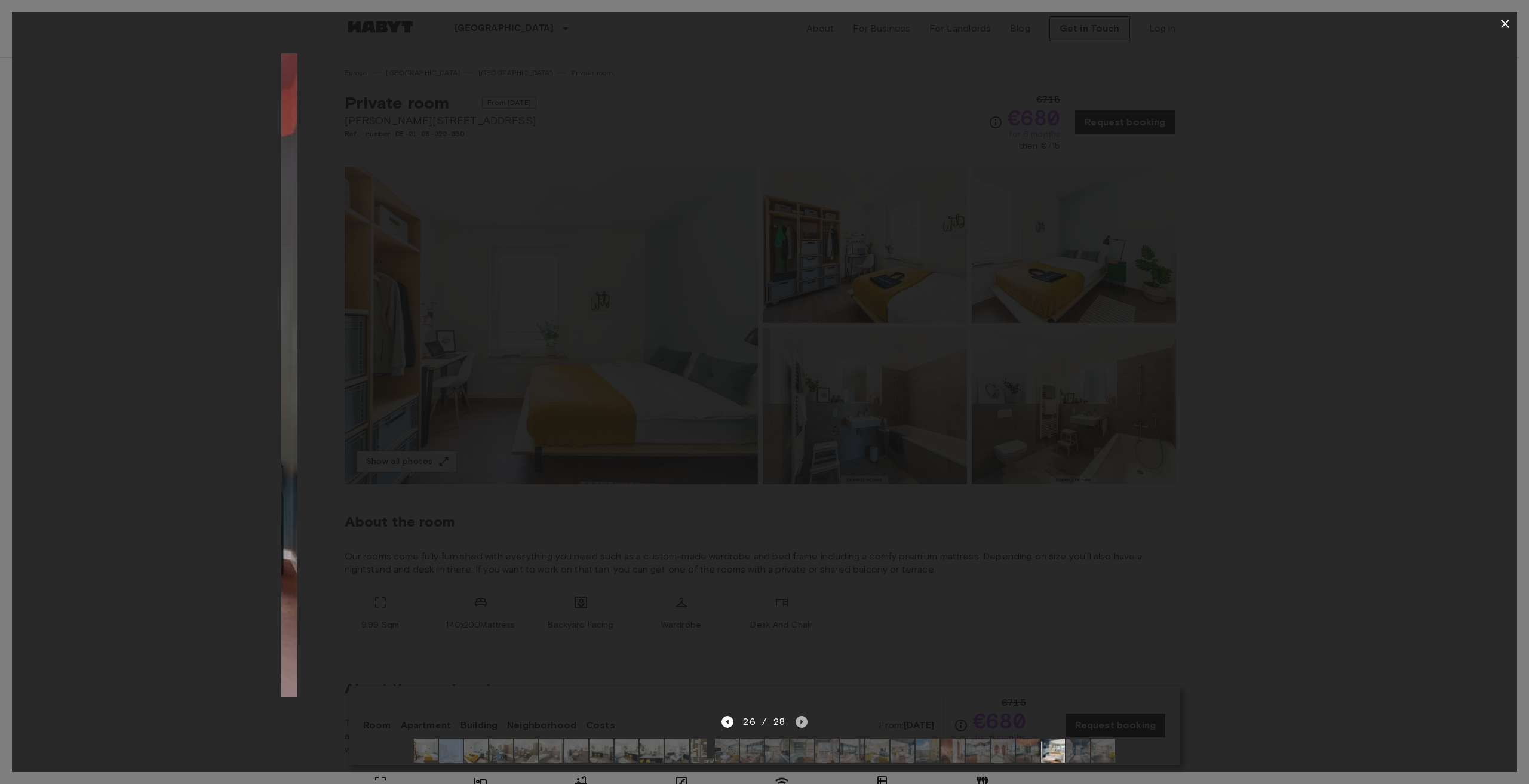
click at [798, 716] on icon "Next image" at bounding box center [801, 722] width 12 height 12
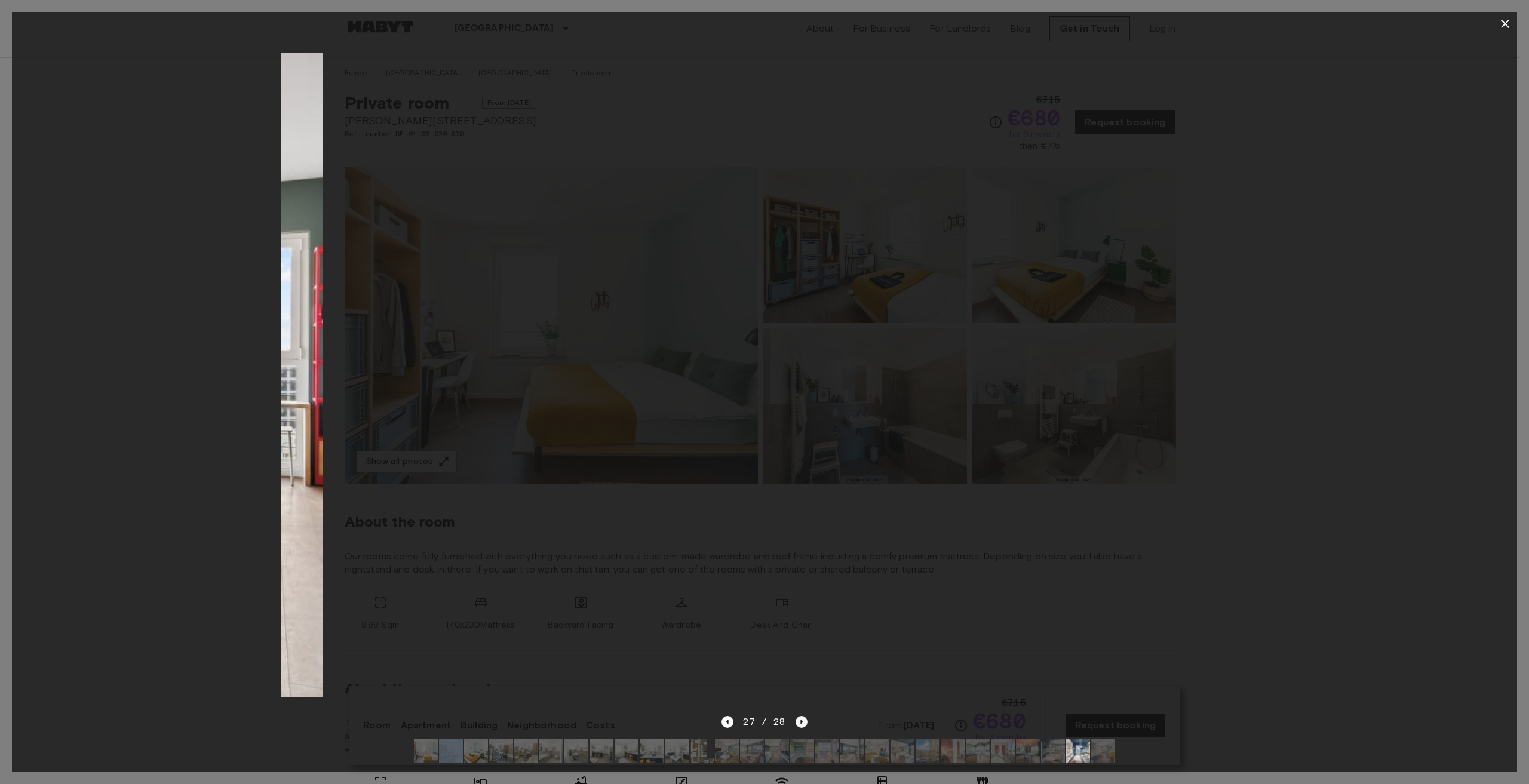
click at [798, 716] on icon "Next image" at bounding box center [801, 722] width 12 height 12
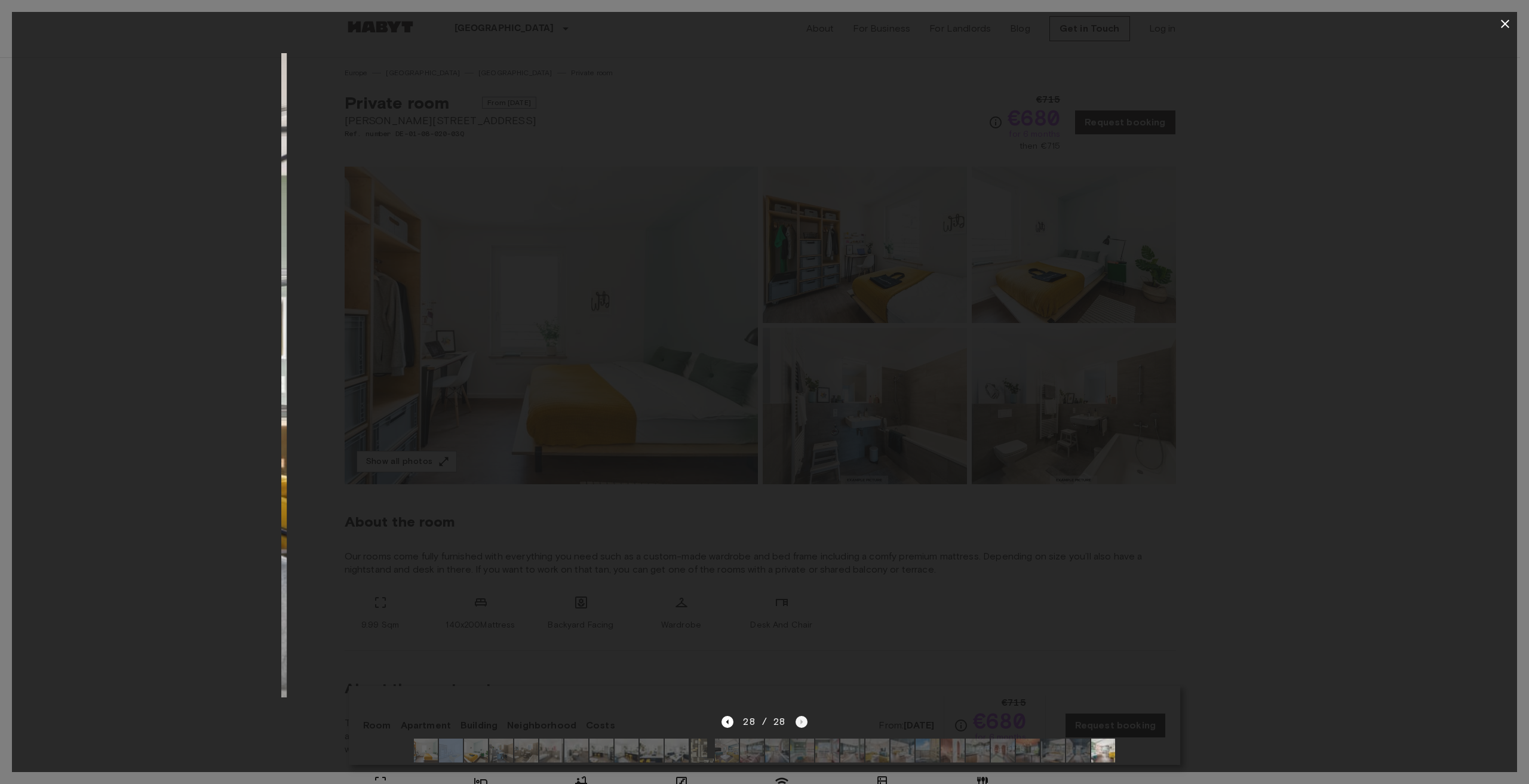
click at [798, 715] on div "28 / 28" at bounding box center [764, 721] width 85 height 14
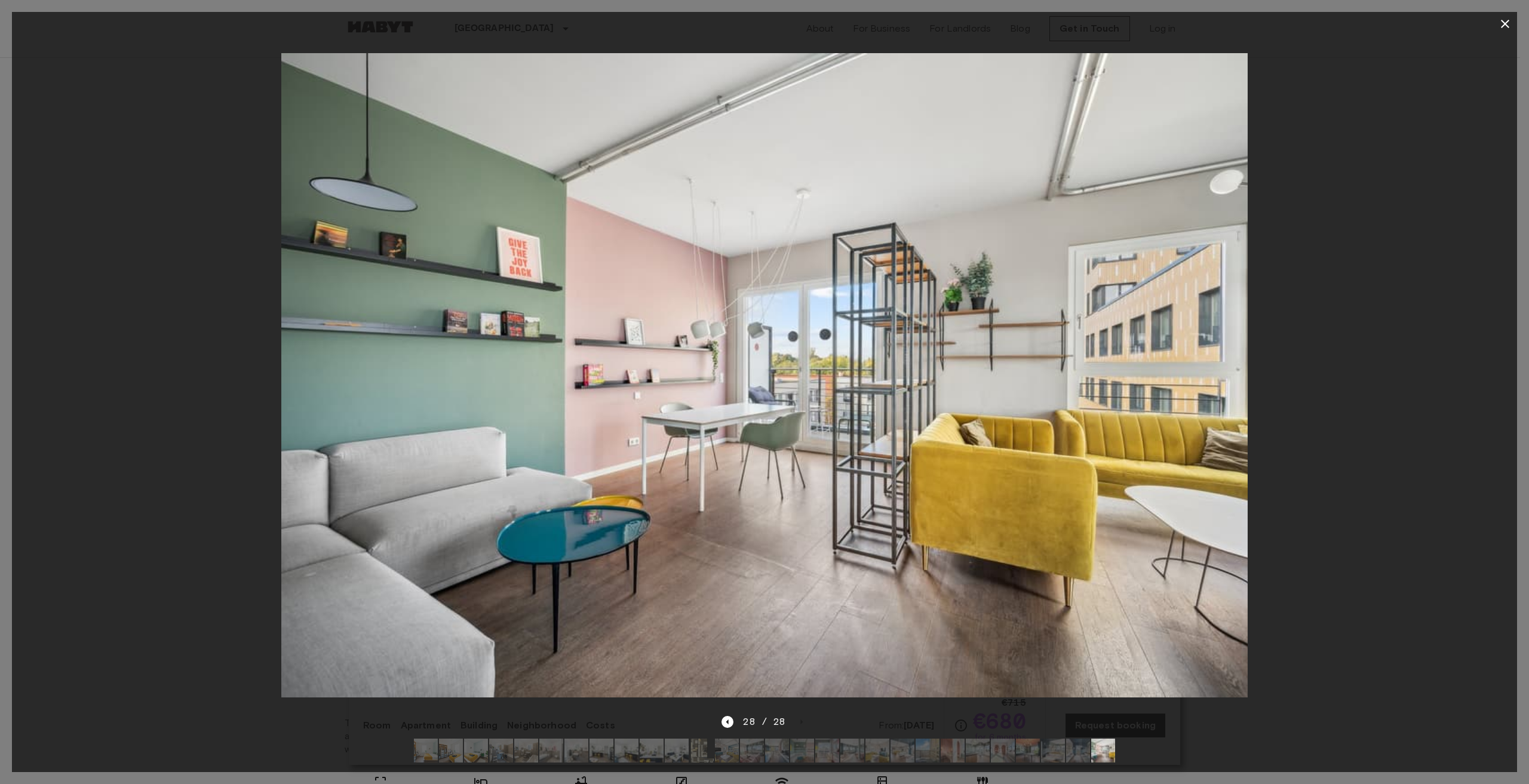
click at [1304, 522] on div at bounding box center [764, 375] width 1506 height 679
click at [1506, 23] on icon "button" at bounding box center [1505, 23] width 8 height 8
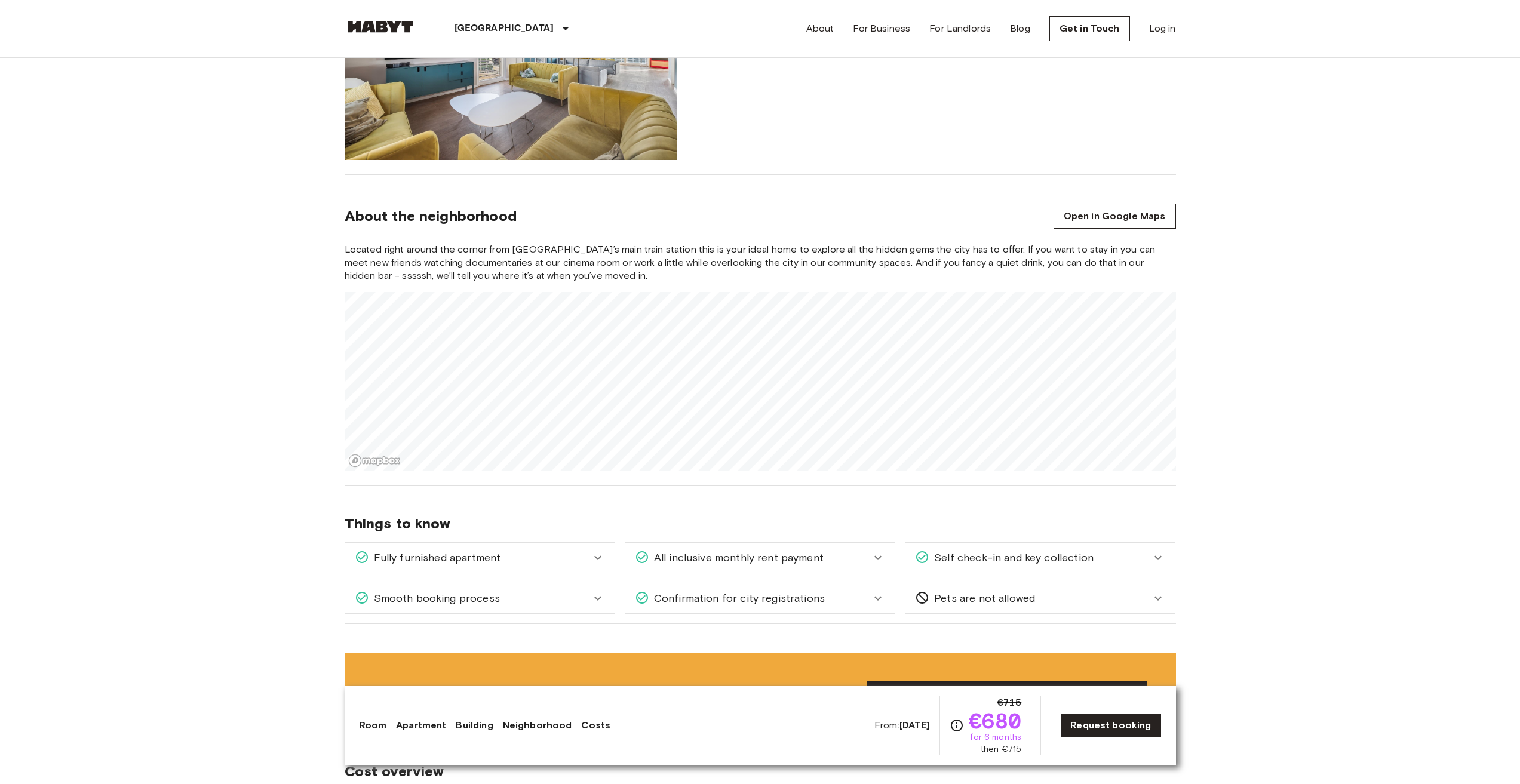
scroll to position [1195, 0]
